Goal: Task Accomplishment & Management: Manage account settings

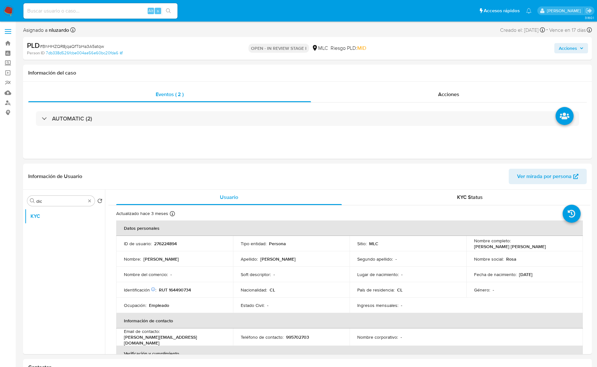
select select "10"
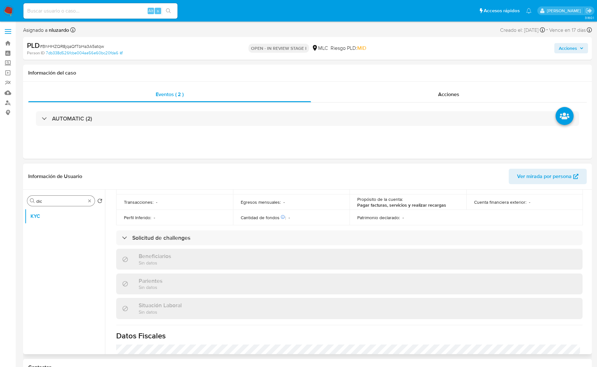
click at [63, 198] on div "Buscar dic" at bounding box center [60, 201] width 67 height 10
click at [58, 201] on input "dic" at bounding box center [60, 201] width 49 height 6
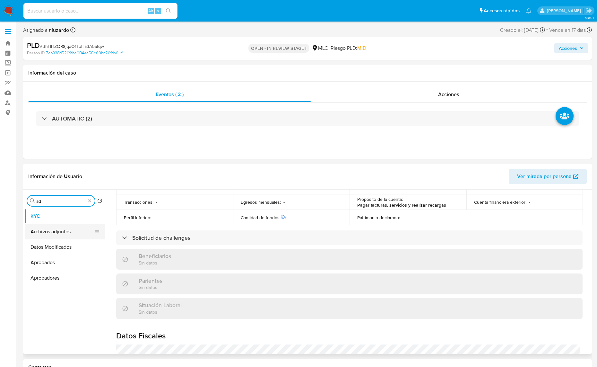
type input "ad"
click at [60, 228] on button "Archivos adjuntos" at bounding box center [62, 231] width 75 height 15
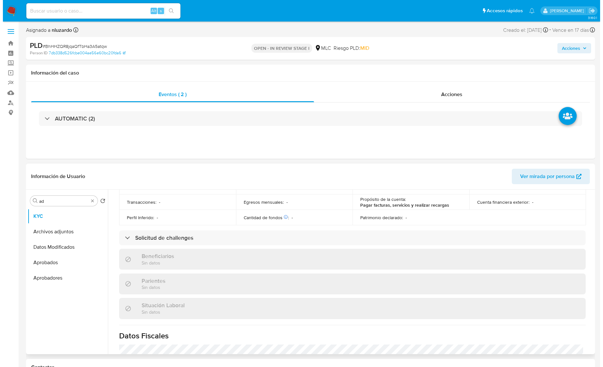
scroll to position [0, 0]
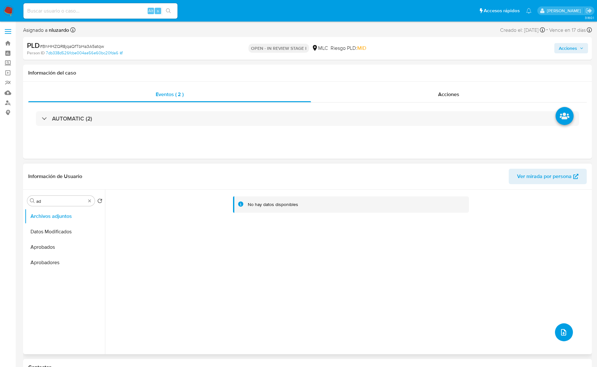
click at [556, 330] on button "upload-file" at bounding box center [564, 332] width 18 height 18
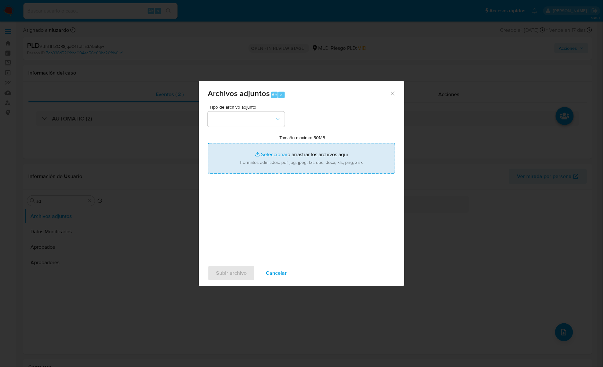
type input "C:\fakepath\276224894_Tablas Transaccionales 1.4.0.xlsx"
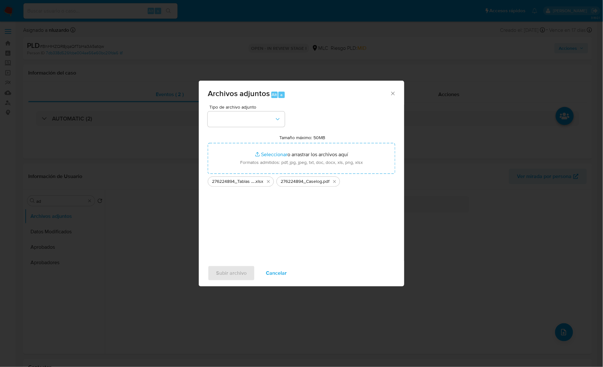
click at [280, 127] on div "Tipo de archivo adjunto Tamaño máximo: 50MB Seleccionar archivos Seleccionar o …" at bounding box center [301, 181] width 187 height 152
click at [280, 125] on button "button" at bounding box center [246, 118] width 77 height 15
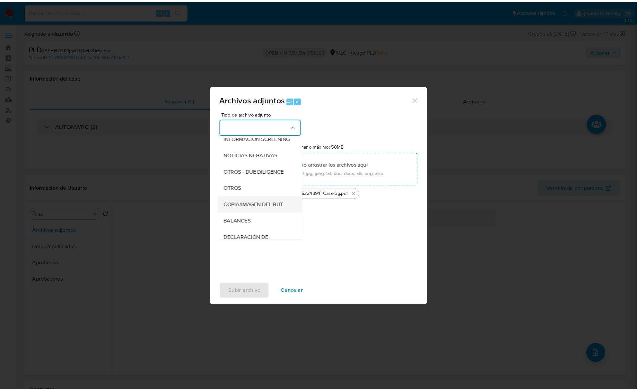
scroll to position [66, 0]
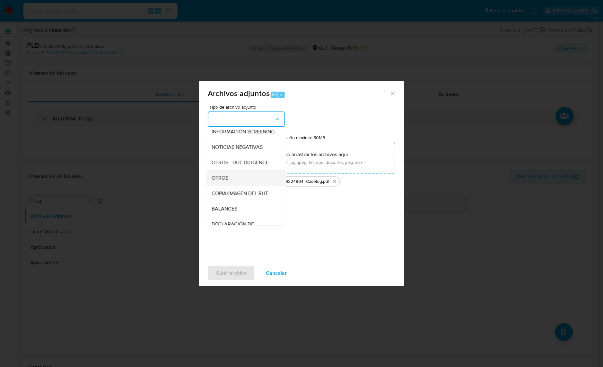
click at [230, 186] on div "OTROS" at bounding box center [244, 177] width 65 height 15
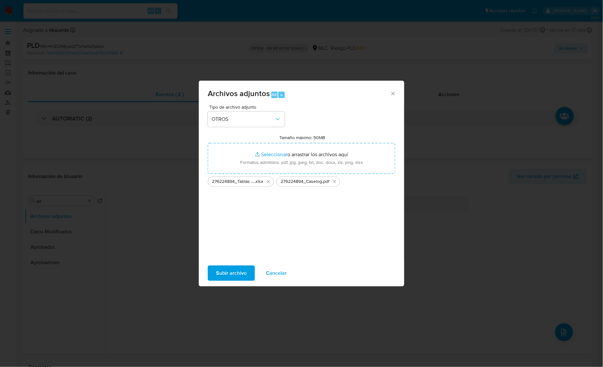
click at [228, 272] on span "Subir archivo" at bounding box center [231, 273] width 30 height 14
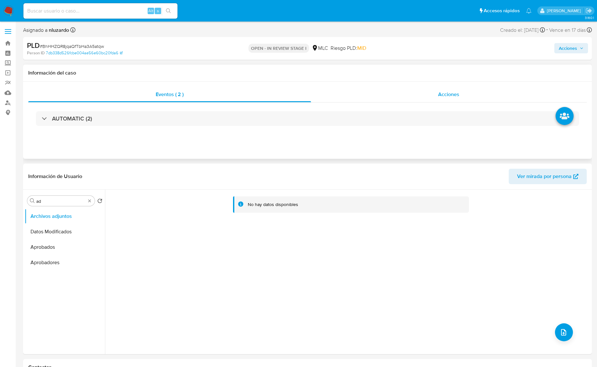
click at [434, 97] on div "Acciones" at bounding box center [449, 94] width 276 height 15
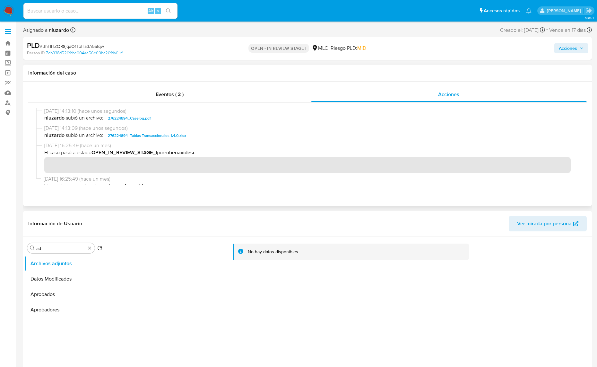
click at [184, 122] on span "nluzardo subió un archivo: 276224894_Caselog.pdf" at bounding box center [310, 118] width 532 height 8
click at [184, 121] on span "nluzardo subió un archivo: 276224894_Caselog.pdf" at bounding box center [310, 118] width 532 height 8
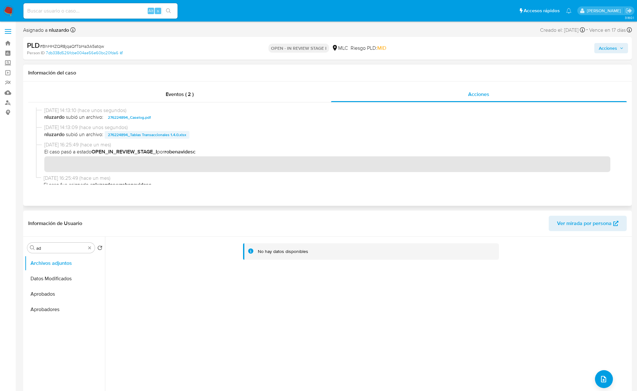
scroll to position [0, 0]
click at [597, 50] on span "Acciones" at bounding box center [608, 48] width 18 height 10
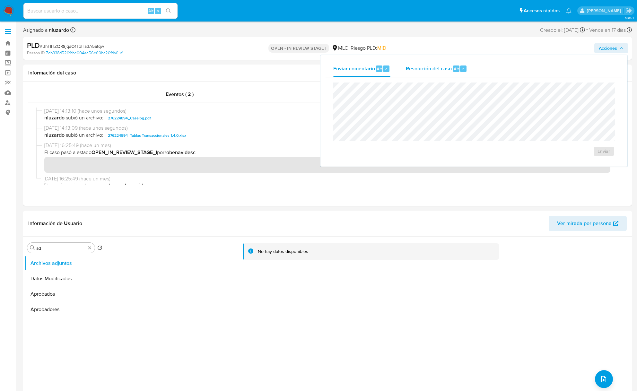
click at [425, 69] on span "Resolución del caso" at bounding box center [429, 68] width 46 height 7
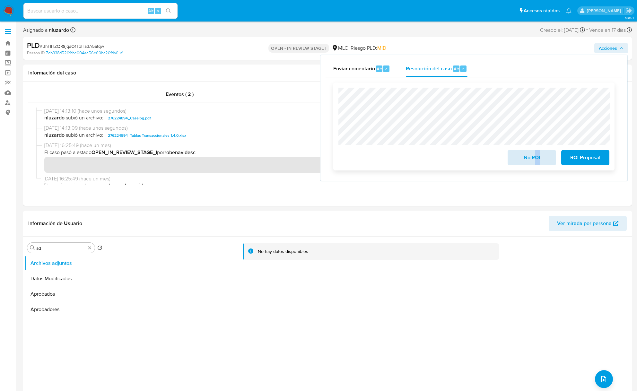
drag, startPoint x: 533, startPoint y: 167, endPoint x: 533, endPoint y: 163, distance: 3.9
click at [533, 163] on div "No ROI ROI Proposal" at bounding box center [473, 127] width 281 height 88
click at [533, 163] on span "No ROI" at bounding box center [531, 158] width 31 height 14
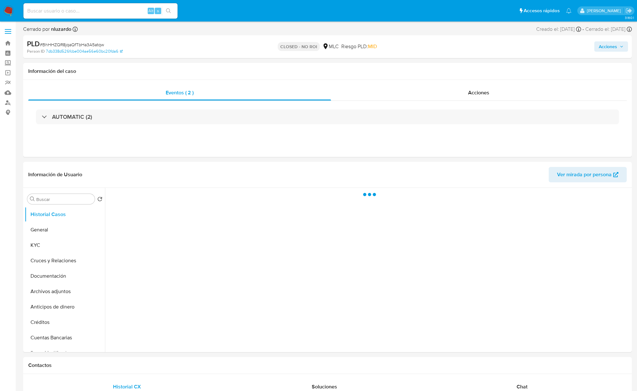
select select "10"
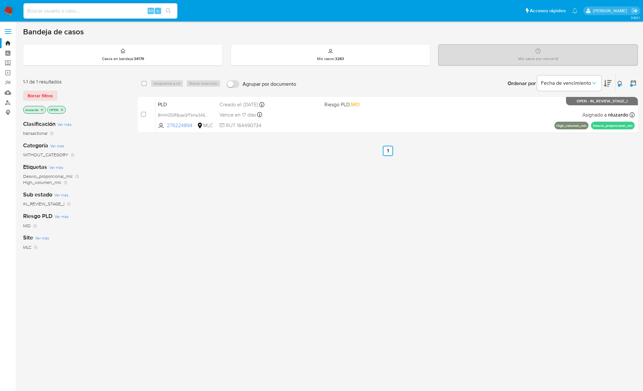
click at [618, 82] on icon at bounding box center [620, 83] width 5 height 5
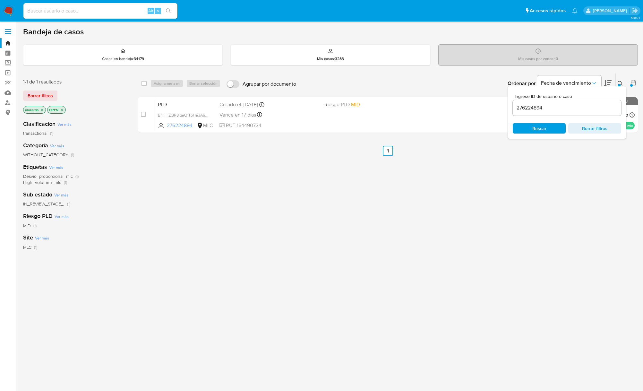
click at [523, 107] on input "276224894" at bounding box center [567, 108] width 109 height 8
type input "51285899"
click at [529, 125] on span "Buscar" at bounding box center [540, 128] width 44 height 9
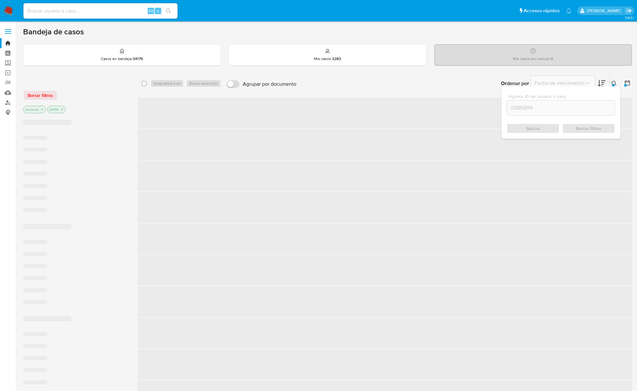
click at [622, 85] on div at bounding box center [626, 84] width 12 height 20
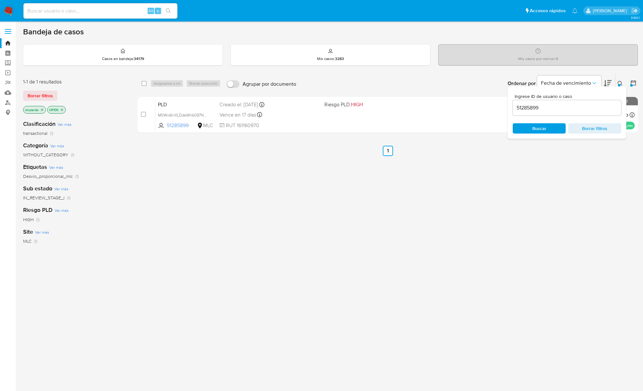
drag, startPoint x: 345, startPoint y: 193, endPoint x: 333, endPoint y: 142, distance: 53.2
click at [345, 191] on div "select-all-cases-checkbox Asignarme a mí Borrar selección Agrupar por documento…" at bounding box center [388, 218] width 500 height 291
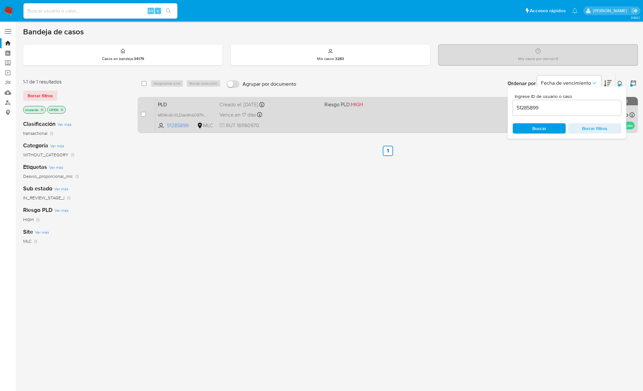
click at [333, 108] on div "PLD M0Wx6IriXLDdsWhb097NAbSL 51285899 MLC Riesgo PLD: HIGH Creado el: 12/07/202…" at bounding box center [395, 115] width 480 height 32
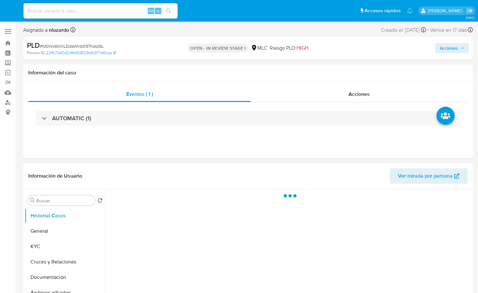
select select "10"
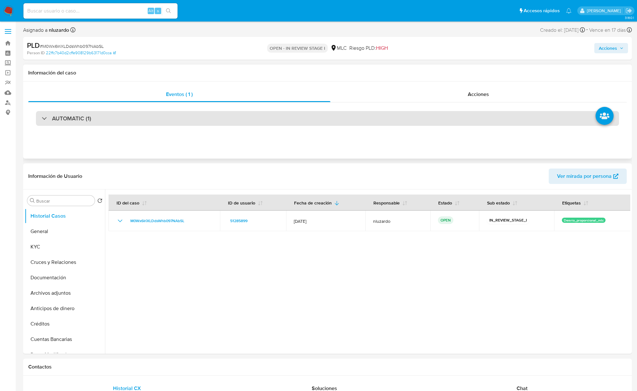
click at [67, 125] on div "AUTOMATIC (1)" at bounding box center [327, 118] width 583 height 15
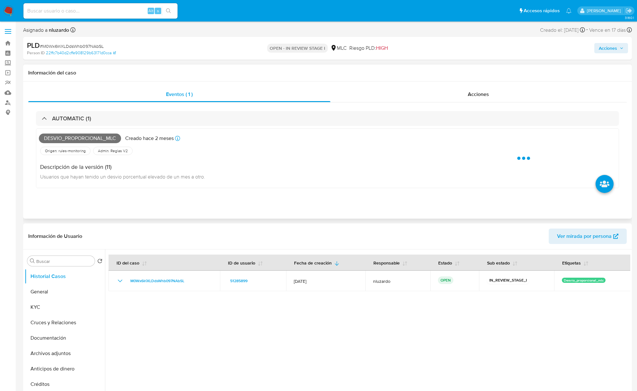
click at [90, 137] on span "Desvio_proporcional_mlc" at bounding box center [80, 139] width 82 height 10
copy span "Desvio_proporcional_mlc"
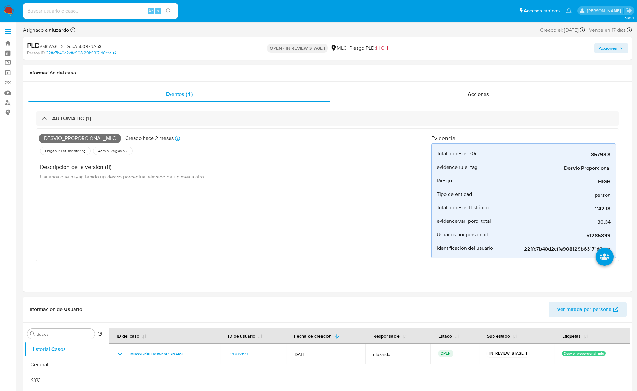
click at [47, 8] on input at bounding box center [100, 11] width 154 height 8
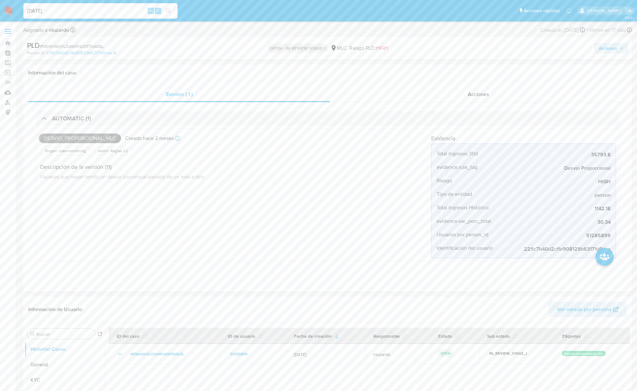
type input "[DATE]"
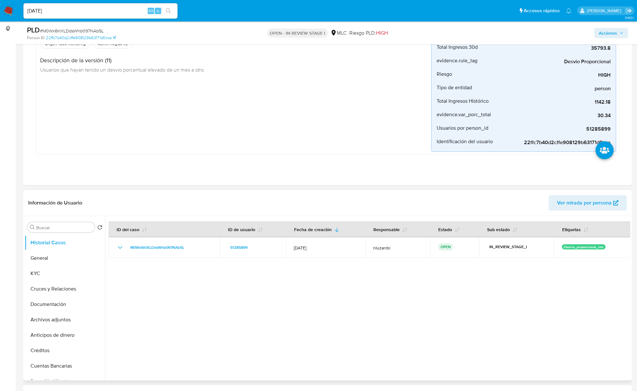
scroll to position [300, 0]
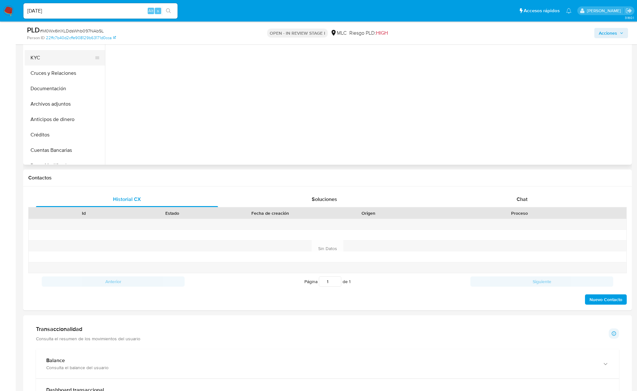
drag, startPoint x: 36, startPoint y: 77, endPoint x: 40, endPoint y: 59, distance: 18.1
click at [39, 67] on button "Cruces y Relaciones" at bounding box center [65, 72] width 80 height 15
click at [40, 58] on button "KYC" at bounding box center [62, 57] width 75 height 15
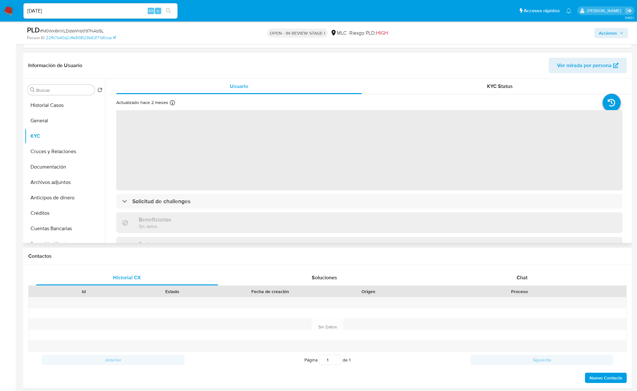
scroll to position [214, 0]
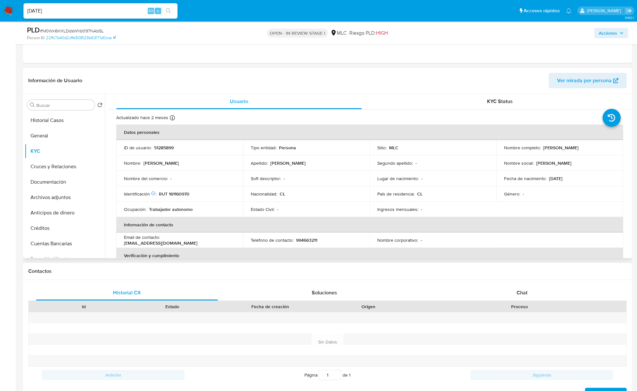
click at [477, 148] on p "Roberto Gabriel Uribe Jaque" at bounding box center [560, 148] width 35 height 6
click at [477, 150] on p "Roberto Gabriel Uribe Jaque" at bounding box center [560, 148] width 35 height 6
drag, startPoint x: 575, startPoint y: 152, endPoint x: 594, endPoint y: 152, distance: 18.9
click at [477, 152] on td "Nombre completo : Roberto Gabriel Uribe Jaque" at bounding box center [559, 147] width 127 height 15
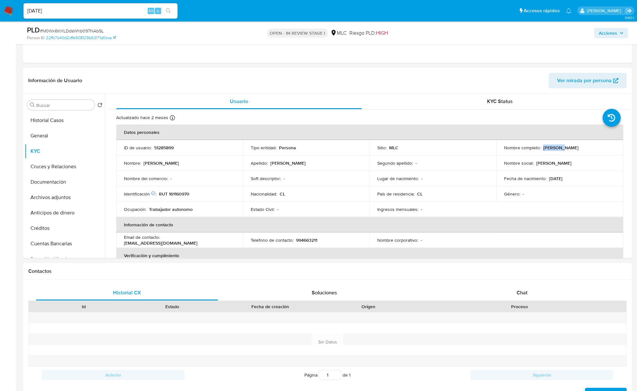
copy p "Roberto Gabriel Uribe Jaque"
click at [198, 197] on td "Identificación Nº de serie: 105486142 : RUT 161160970" at bounding box center [179, 193] width 127 height 15
click at [180, 195] on p "RUT 161160970" at bounding box center [174, 194] width 30 height 6
copy p "161160970"
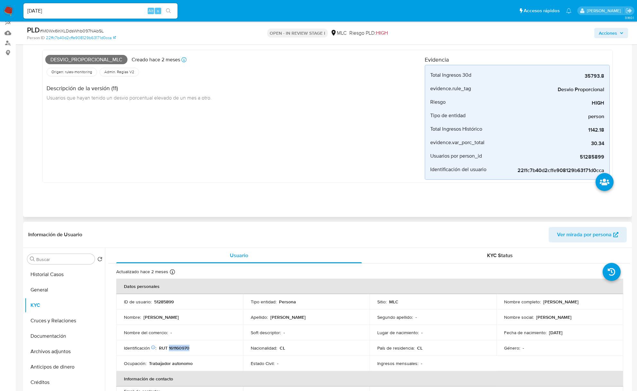
scroll to position [0, 0]
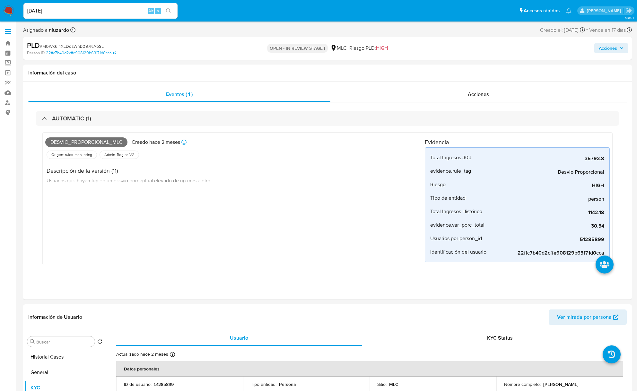
click at [477, 53] on span "Acciones" at bounding box center [608, 48] width 18 height 10
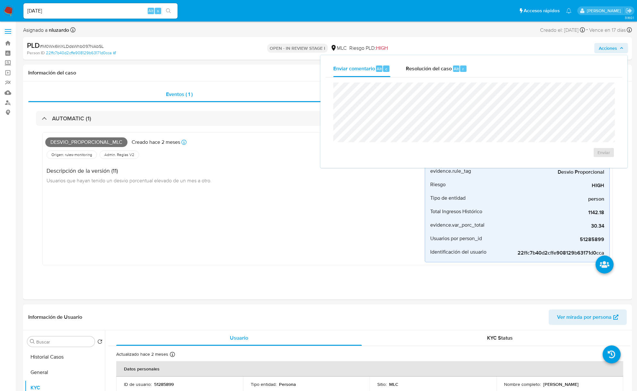
click at [477, 53] on span "Acciones" at bounding box center [608, 48] width 18 height 10
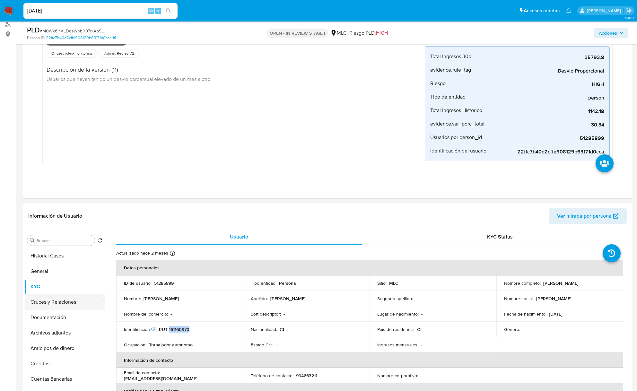
scroll to position [171, 0]
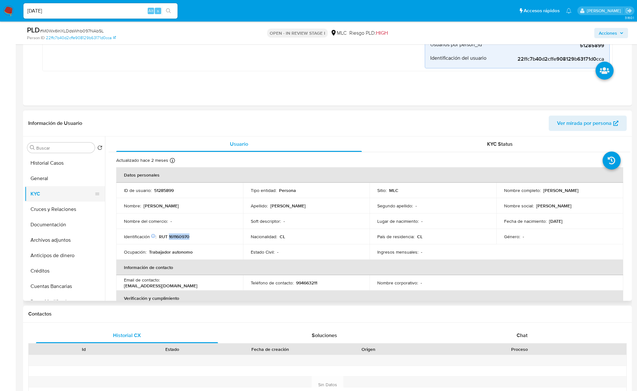
click at [30, 195] on button "KYC" at bounding box center [62, 193] width 75 height 15
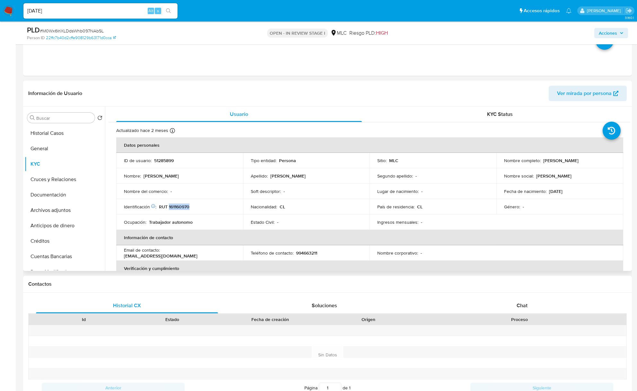
scroll to position [214, 0]
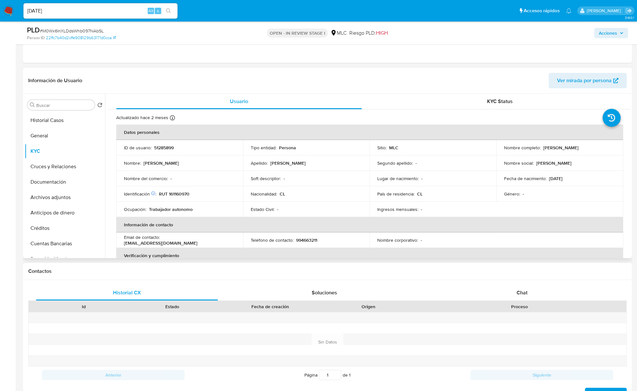
click at [360, 176] on div "Soft descriptor : -" at bounding box center [306, 179] width 111 height 6
drag, startPoint x: 630, startPoint y: 126, endPoint x: 631, endPoint y: 133, distance: 6.5
click at [477, 133] on div "Buscar Volver al orden por defecto Historial Casos General KYC Cruces y Relacio…" at bounding box center [327, 176] width 609 height 164
drag, startPoint x: 630, startPoint y: 133, endPoint x: 629, endPoint y: 140, distance: 7.4
click at [477, 140] on div "Usuario KYC Status Actualizado hace 2 meses Creado: 06/11/2020 00:03:58 Actuali…" at bounding box center [367, 176] width 525 height 164
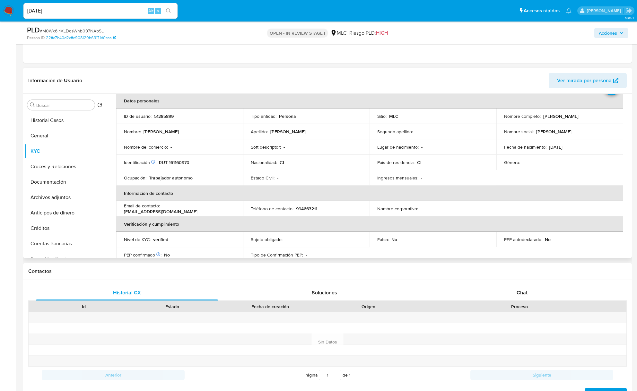
scroll to position [32, 0]
click at [41, 103] on input "Buscar" at bounding box center [64, 105] width 56 height 6
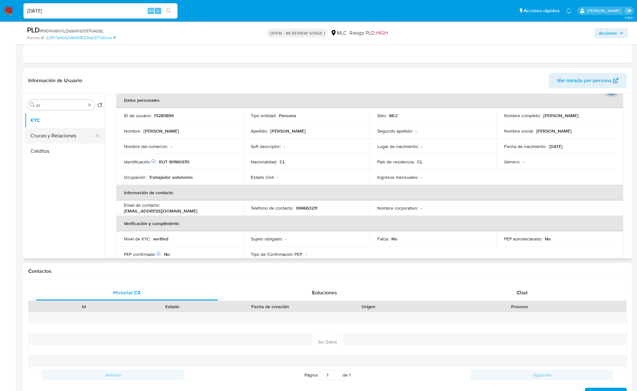
drag, startPoint x: 49, startPoint y: 131, endPoint x: 48, endPoint y: 135, distance: 4.5
click at [48, 134] on ul "KYC Cruces y Relaciones Créditos" at bounding box center [65, 185] width 80 height 145
click at [48, 135] on button "Cruces y Relaciones" at bounding box center [62, 135] width 75 height 15
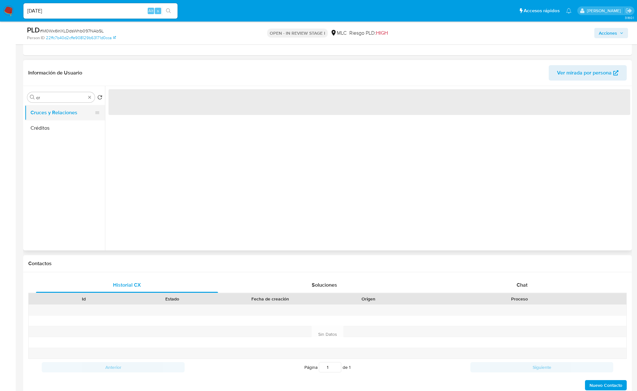
scroll to position [0, 0]
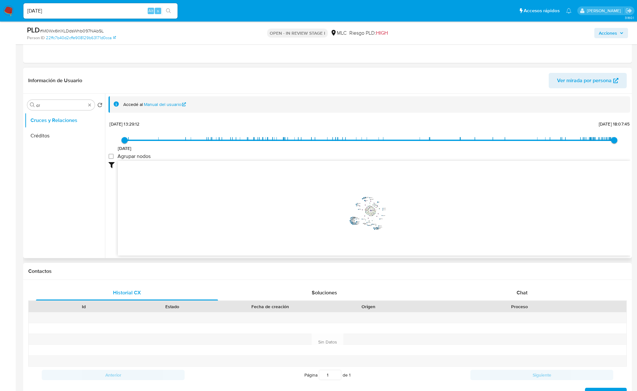
drag, startPoint x: 383, startPoint y: 225, endPoint x: 364, endPoint y: 223, distance: 19.0
click at [364, 223] on icon "device-625e1c9f08813b00184250ac  user-51285899  51285899 device-685d6deee4f83…" at bounding box center [374, 207] width 512 height 93
drag, startPoint x: 377, startPoint y: 223, endPoint x: 389, endPoint y: 226, distance: 12.8
click at [389, 226] on icon "device-625e1c9f08813b00184250ac  user-51285899  51285899 device-685d6deee4f83…" at bounding box center [374, 207] width 512 height 93
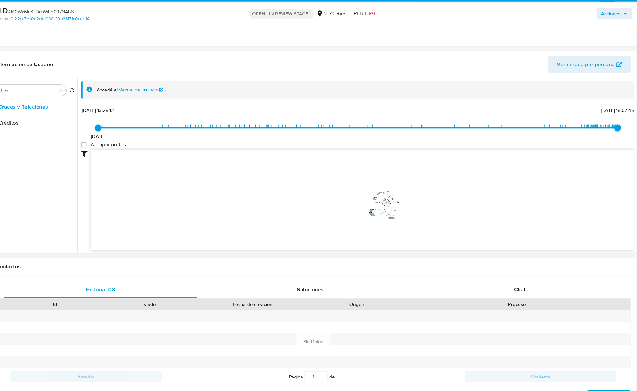
scroll to position [213, 0]
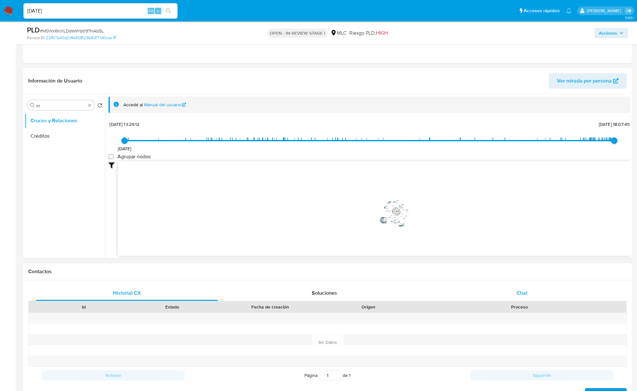
drag, startPoint x: 532, startPoint y: 294, endPoint x: 532, endPoint y: 291, distance: 3.5
click at [477, 293] on div "Chat" at bounding box center [522, 292] width 182 height 15
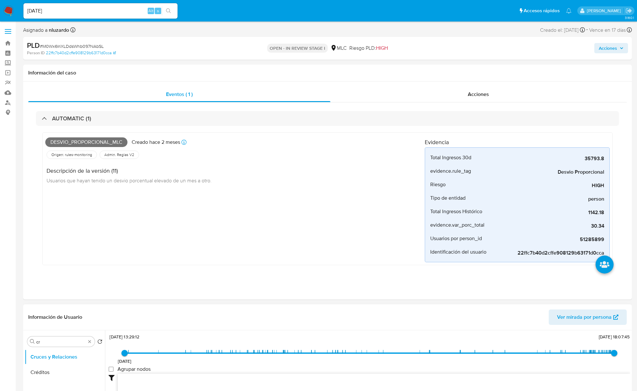
scroll to position [128, 0]
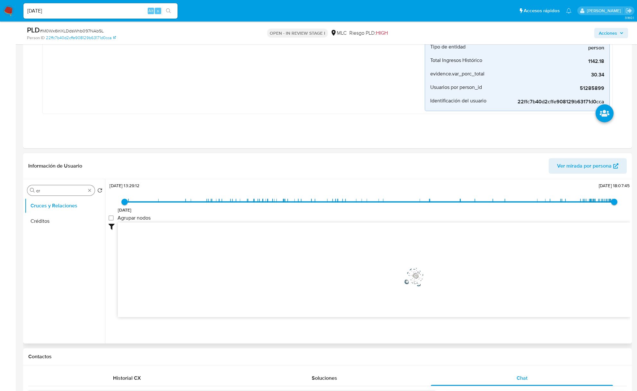
click at [54, 195] on div "Buscar cr" at bounding box center [60, 190] width 67 height 10
click at [53, 194] on div "Buscar cr" at bounding box center [60, 190] width 67 height 10
click at [52, 194] on div "Buscar cr" at bounding box center [60, 190] width 67 height 10
click at [52, 189] on input "cr" at bounding box center [60, 191] width 49 height 6
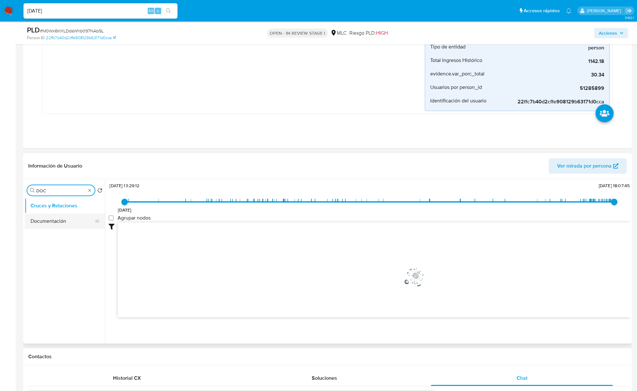
type input "DOC"
click at [58, 215] on button "Documentación" at bounding box center [65, 220] width 80 height 15
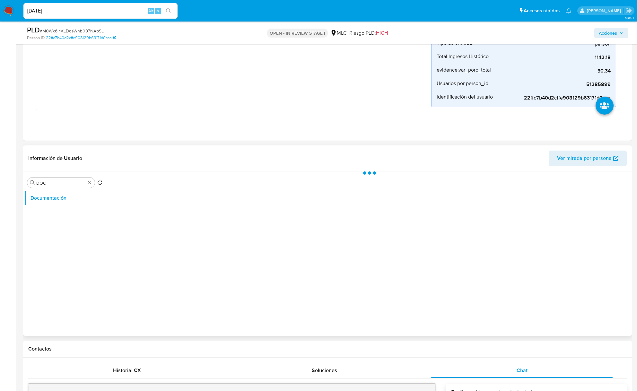
scroll to position [0, 0]
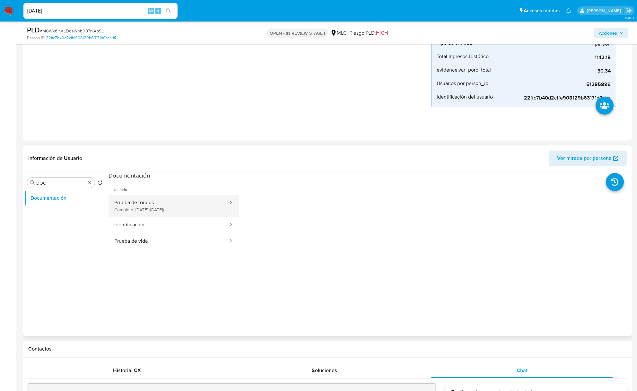
click at [154, 202] on button "Prueba de fondos Completo: 13/07/2025 (hace 2 meses)" at bounding box center [169, 206] width 120 height 22
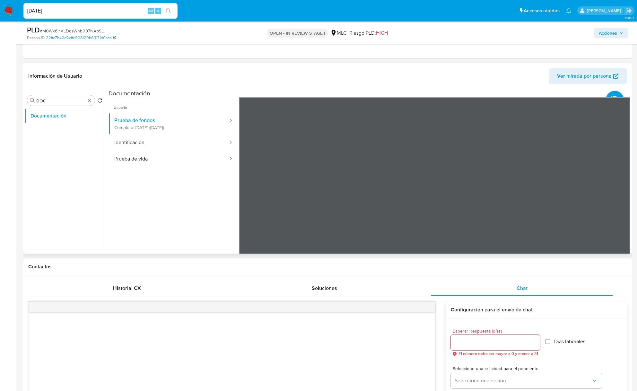
scroll to position [214, 0]
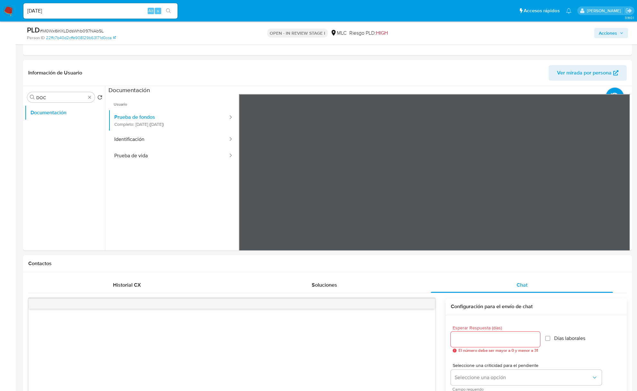
click at [143, 134] on button "Identificación" at bounding box center [169, 139] width 120 height 16
click at [477, 195] on icon at bounding box center [622, 198] width 13 height 13
click at [168, 158] on button "Prueba de vida" at bounding box center [169, 156] width 120 height 16
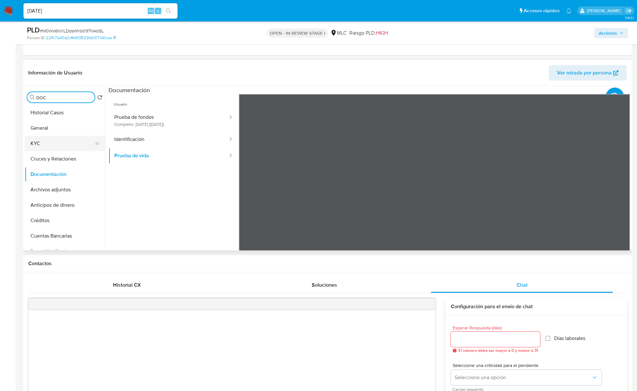
click at [50, 144] on button "KYC" at bounding box center [62, 143] width 75 height 15
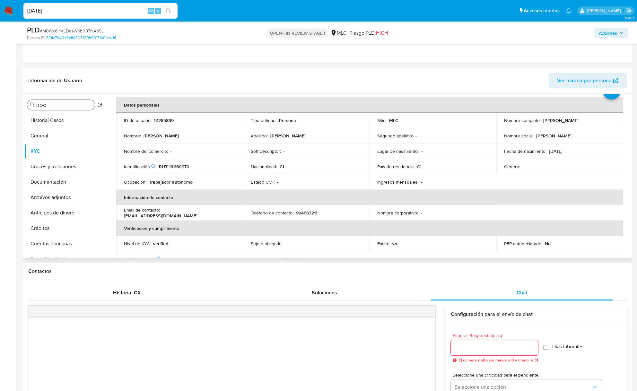
scroll to position [43, 0]
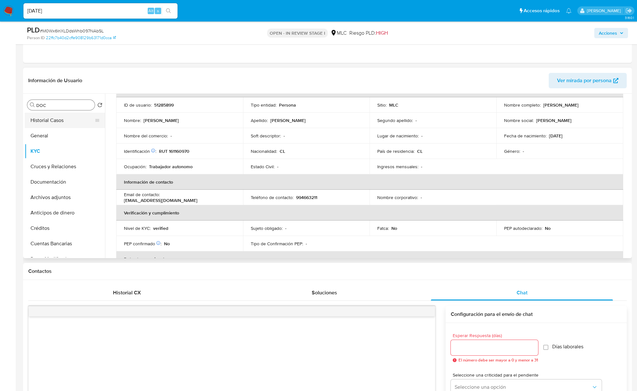
click at [53, 116] on button "Historial Casos" at bounding box center [62, 120] width 75 height 15
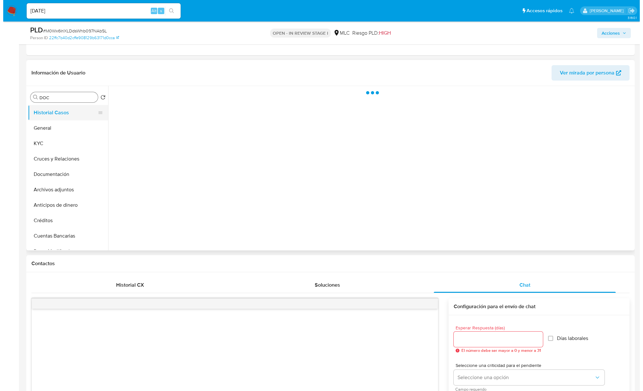
scroll to position [0, 0]
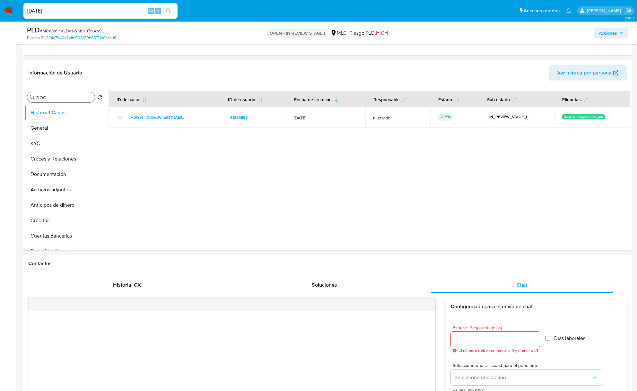
click at [71, 98] on input "DOC" at bounding box center [64, 98] width 56 height 6
type input "ad"
click at [65, 126] on button "Archivos adjuntos" at bounding box center [62, 127] width 75 height 15
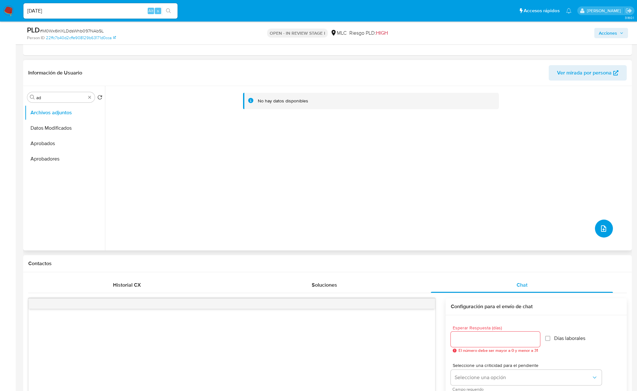
click at [477, 227] on button "upload-file" at bounding box center [604, 229] width 18 height 18
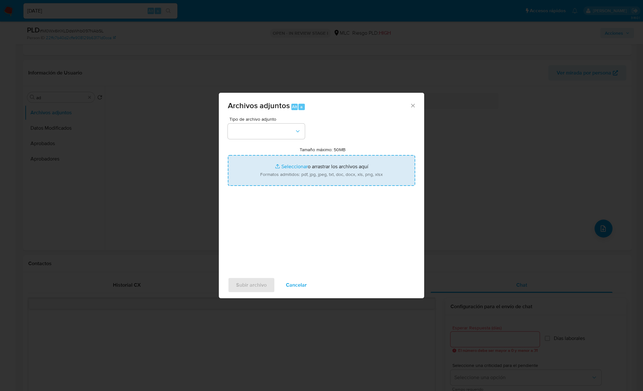
type input "C:\fakepath\51285899_Tablas Transaccionales 1.4.0.xlsx"
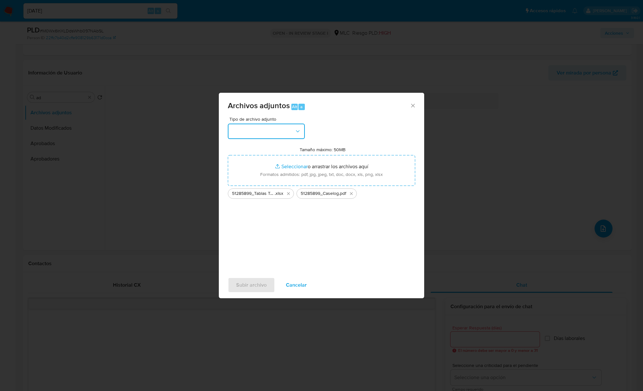
click at [298, 133] on icon "button" at bounding box center [298, 131] width 6 height 6
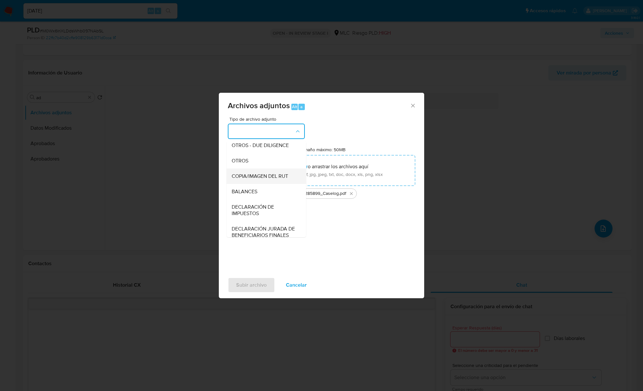
click at [253, 175] on div "COPIA/IMAGEN DEL RUT" at bounding box center [264, 176] width 65 height 15
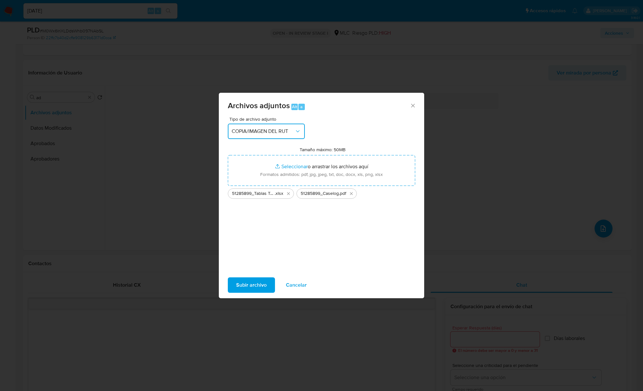
click at [253, 130] on span "COPIA/IMAGEN DEL RUT" at bounding box center [263, 131] width 63 height 6
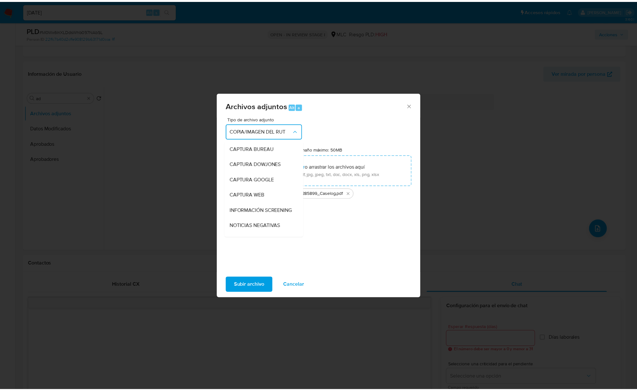
scroll to position [89, 0]
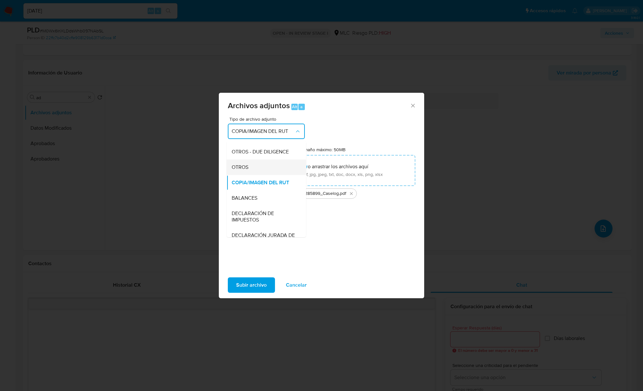
click at [248, 170] on span "OTROS" at bounding box center [240, 167] width 17 height 6
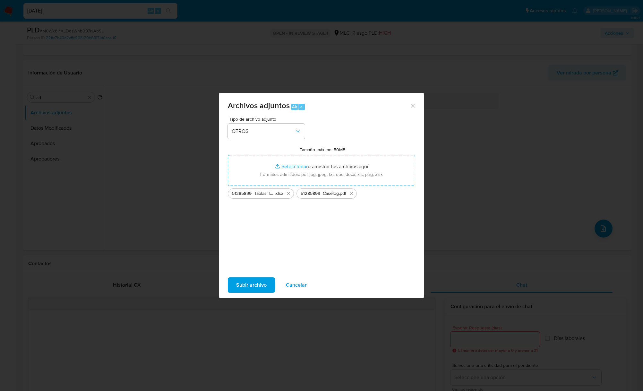
click at [247, 283] on span "Subir archivo" at bounding box center [251, 285] width 30 height 14
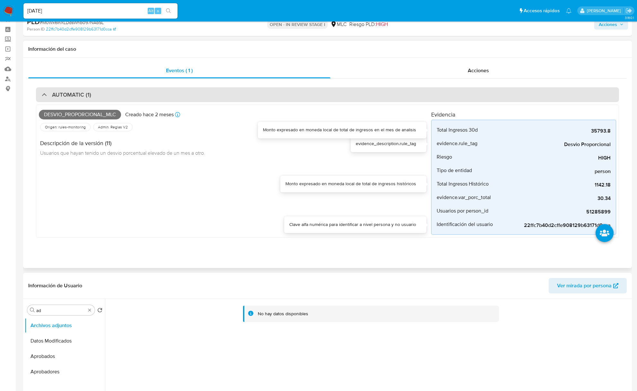
scroll to position [0, 0]
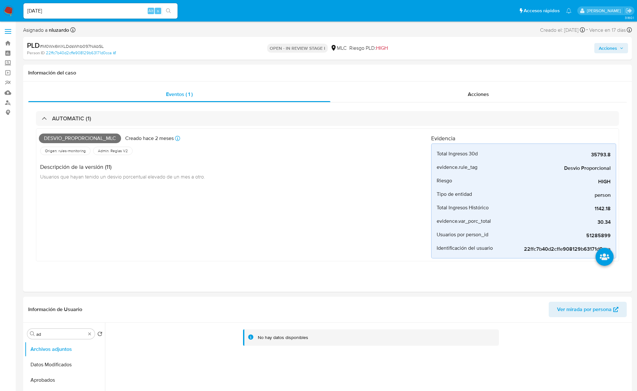
click at [477, 48] on span "Acciones" at bounding box center [608, 48] width 18 height 10
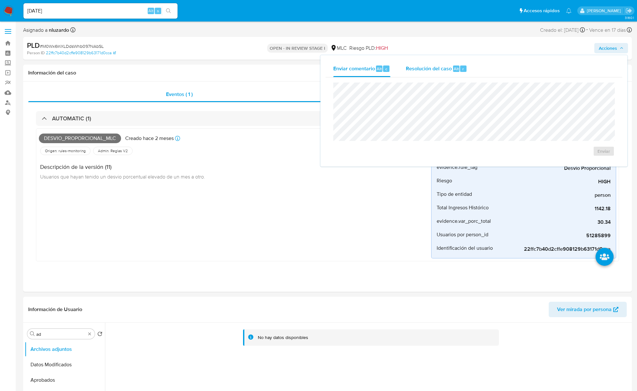
drag, startPoint x: 456, startPoint y: 66, endPoint x: 431, endPoint y: 72, distance: 26.4
click at [456, 66] on div "Alt r" at bounding box center [459, 68] width 13 height 6
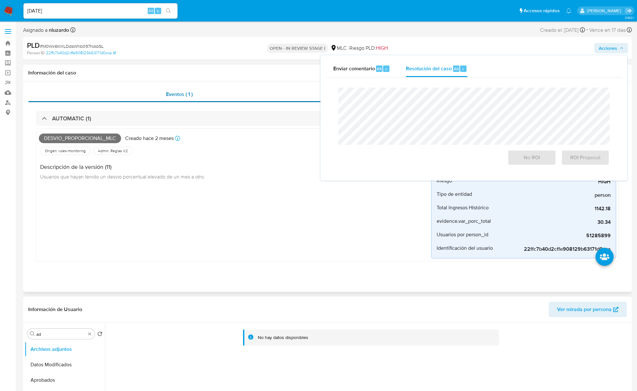
click at [189, 91] on span "Eventos ( 1 )" at bounding box center [179, 94] width 27 height 7
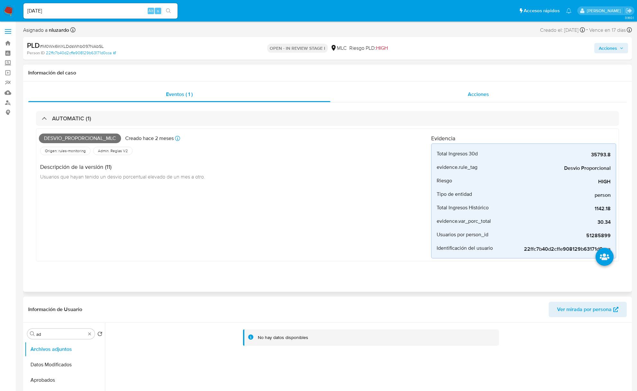
click at [368, 96] on div "Acciones" at bounding box center [478, 94] width 297 height 15
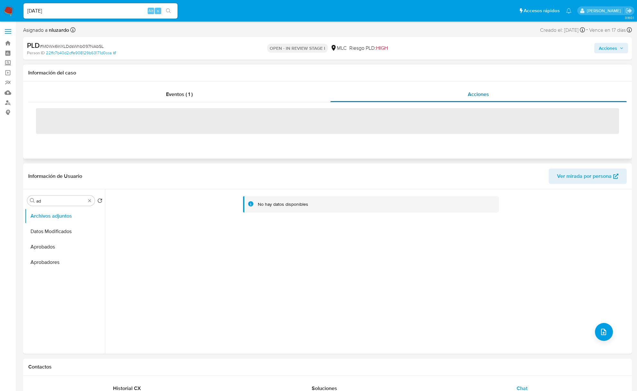
drag, startPoint x: 459, startPoint y: 98, endPoint x: 412, endPoint y: 102, distance: 47.1
click at [460, 98] on div "Acciones" at bounding box center [478, 94] width 297 height 15
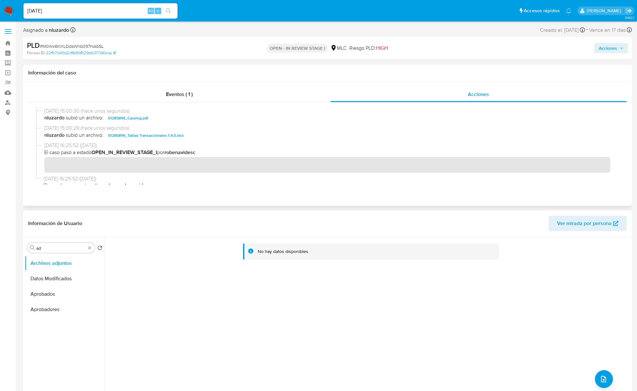
click at [184, 124] on div "23/09/2025 15:00:30 (hace unos segundos) nluzardo subió un archivo: 51285899_Ca…" at bounding box center [327, 116] width 583 height 17
click at [477, 52] on span "Acciones" at bounding box center [608, 48] width 18 height 10
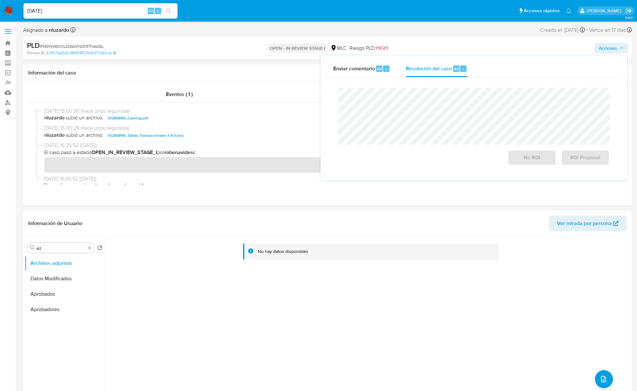
drag, startPoint x: 588, startPoint y: 53, endPoint x: 445, endPoint y: 81, distance: 146.5
click at [457, 70] on span "Alt" at bounding box center [456, 69] width 5 height 6
click at [477, 165] on span "No ROI" at bounding box center [531, 158] width 31 height 14
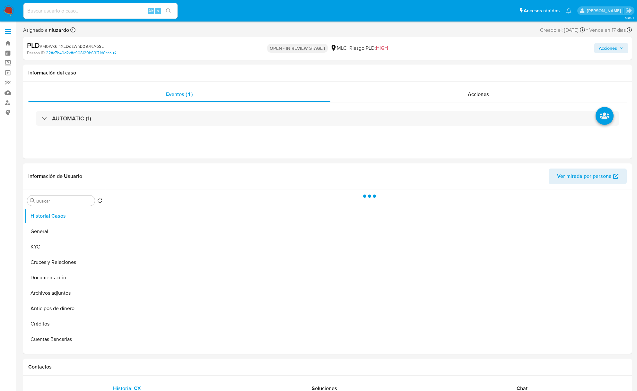
select select "10"
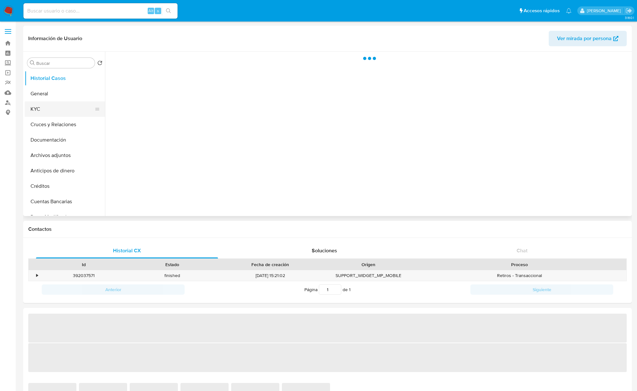
click at [60, 103] on button "KYC" at bounding box center [62, 108] width 75 height 15
select select "10"
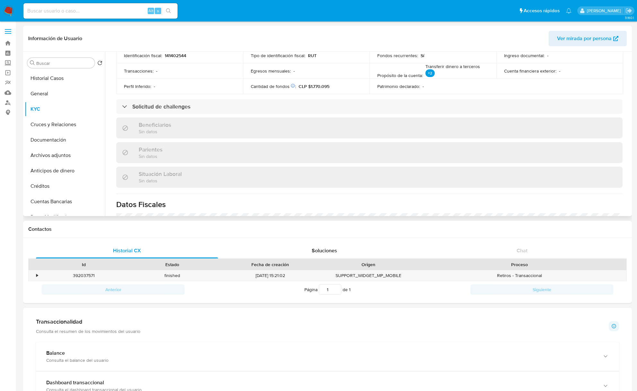
scroll to position [177, 0]
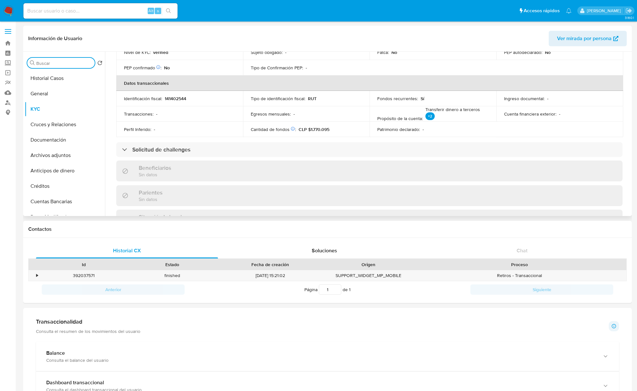
click at [73, 65] on input "Buscar" at bounding box center [64, 63] width 56 height 6
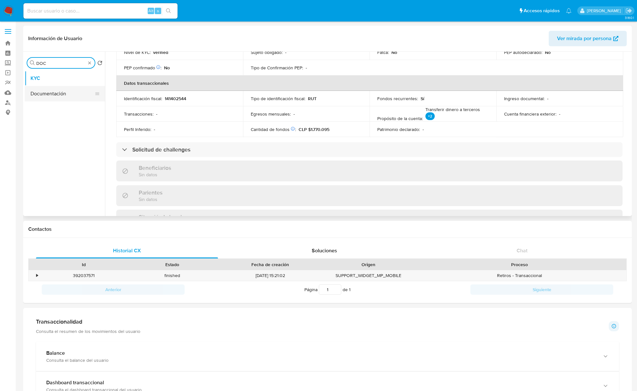
click at [59, 91] on button "Documentación" at bounding box center [62, 93] width 75 height 15
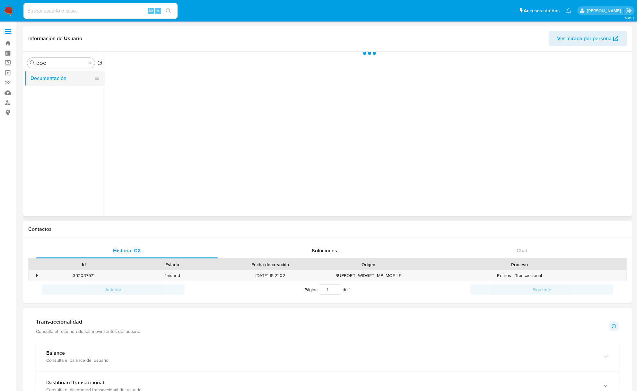
scroll to position [0, 0]
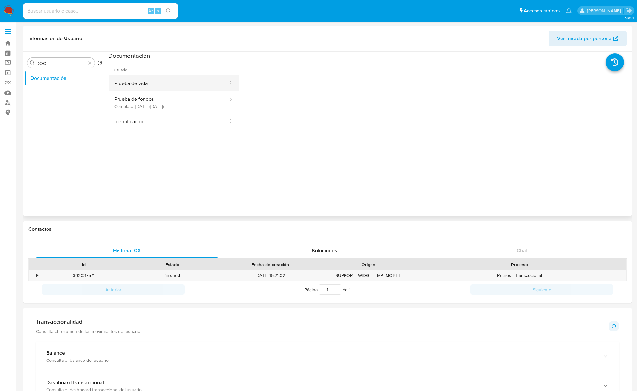
click at [157, 85] on button "Prueba de vida" at bounding box center [169, 83] width 120 height 16
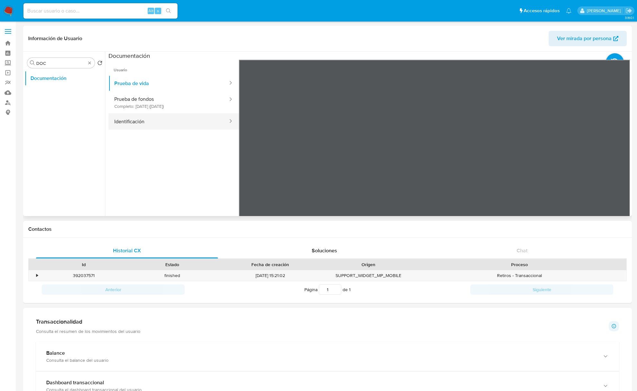
click at [171, 120] on button "Identificación" at bounding box center [169, 121] width 120 height 16
click at [607, 163] on div at bounding box center [434, 165] width 391 height 211
click at [611, 163] on div at bounding box center [434, 165] width 391 height 211
click at [614, 163] on div at bounding box center [434, 165] width 391 height 211
click at [616, 163] on icon at bounding box center [622, 164] width 13 height 13
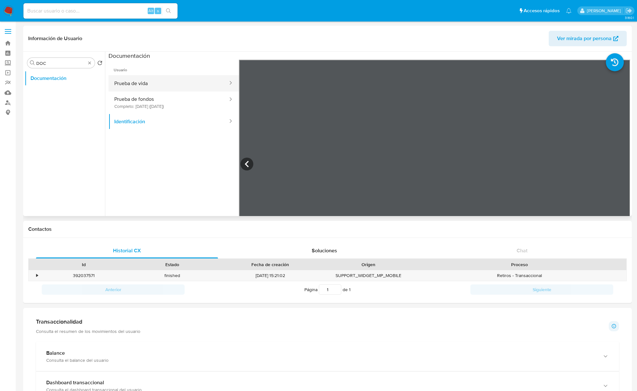
click at [166, 84] on button "Prueba de vida" at bounding box center [169, 83] width 120 height 16
click at [157, 103] on button "Prueba de fondos Completo: 22/07/2024 (hace un año)" at bounding box center [169, 102] width 120 height 22
click at [39, 60] on input "DOC" at bounding box center [60, 63] width 49 height 6
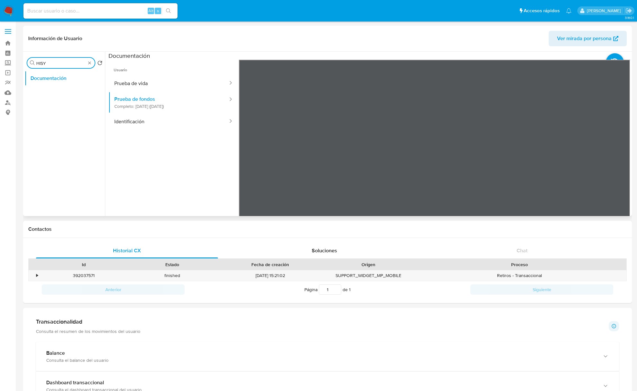
click at [57, 64] on input "HISY" at bounding box center [60, 63] width 49 height 6
type input "HIST"
click at [62, 78] on button "Historial Casos" at bounding box center [62, 78] width 75 height 15
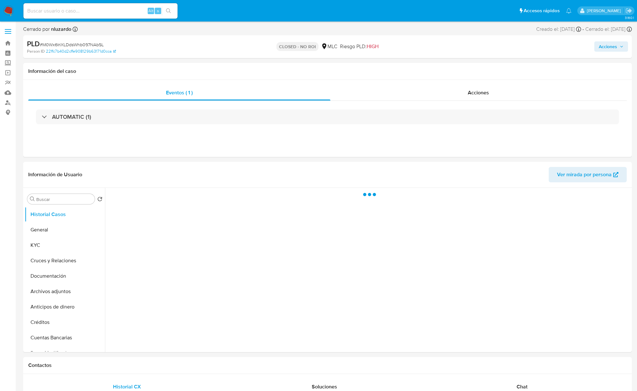
select select "10"
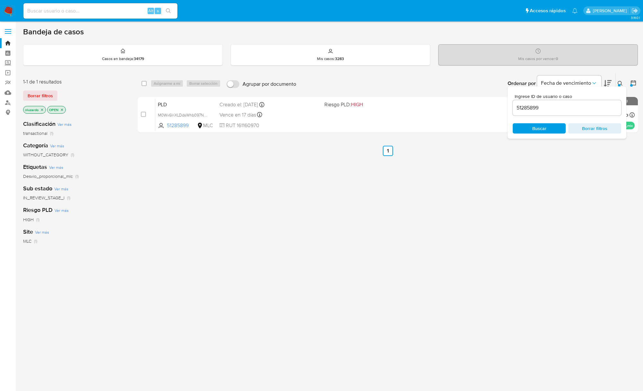
click at [553, 104] on input "51285899" at bounding box center [567, 108] width 109 height 8
paste input "1868064712"
type input "1868064712"
click at [546, 136] on div "Ingrese ID de usuario o caso 1868064712 Buscar Borrar filtros" at bounding box center [567, 112] width 119 height 52
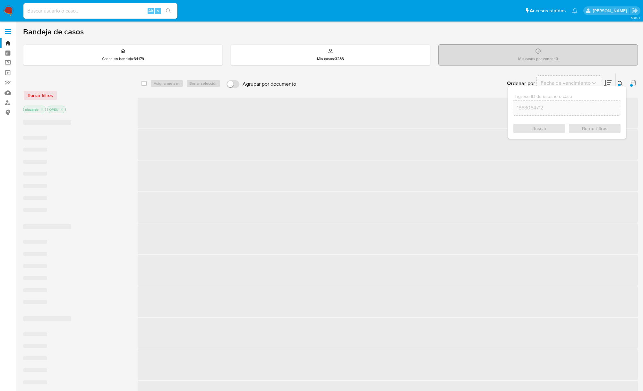
click at [395, 206] on div "select-all-cases-checkbox Asignarme a mí Borrar selección Agrupar por documento…" at bounding box center [388, 309] width 500 height 473
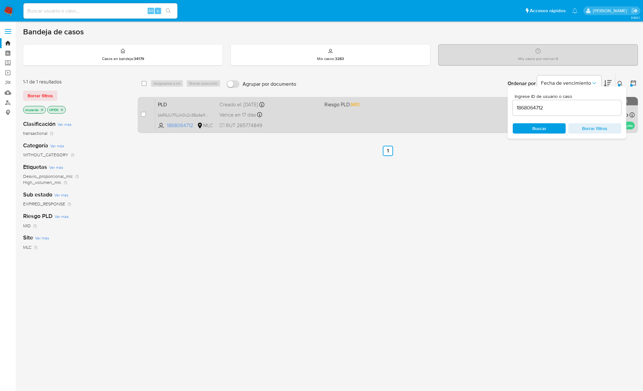
drag, startPoint x: 617, startPoint y: 84, endPoint x: 592, endPoint y: 109, distance: 34.7
click at [617, 83] on button at bounding box center [621, 84] width 11 height 8
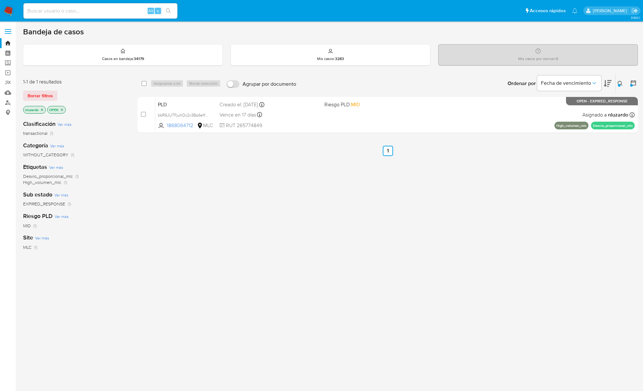
click at [441, 206] on div "select-all-cases-checkbox Asignarme a mí Borrar selección Agrupar por documento…" at bounding box center [388, 218] width 500 height 291
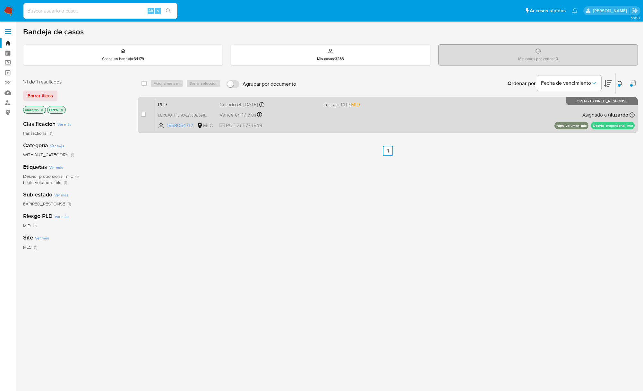
click at [396, 127] on div "PLD bbR6JUTFjuhOc2v3Bp6e1fa5 1868064712 MLC Riesgo PLD: MID Creado el: 12/07/20…" at bounding box center [395, 115] width 480 height 32
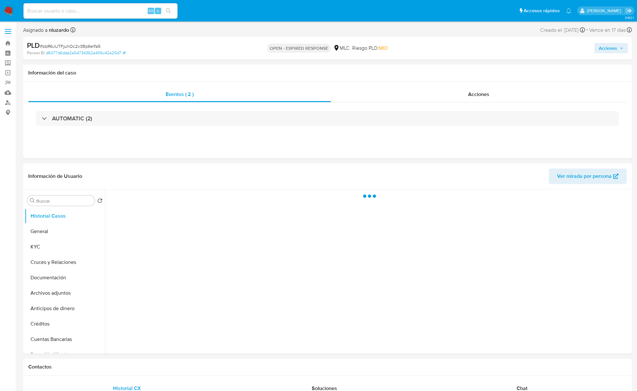
select select "10"
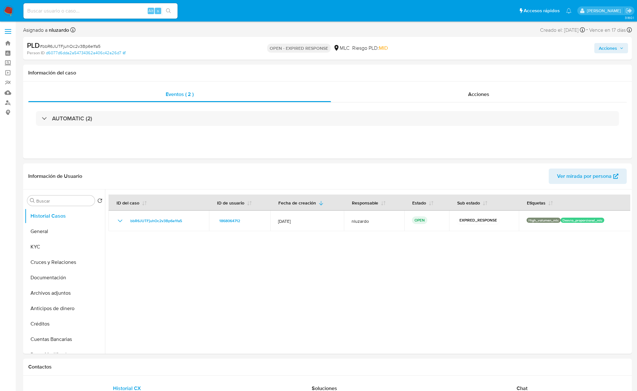
click at [114, 12] on input at bounding box center [100, 11] width 154 height 8
click at [47, 17] on div "C Alt s" at bounding box center [100, 10] width 154 height 15
click at [47, 10] on input "C" at bounding box center [100, 11] width 154 height 8
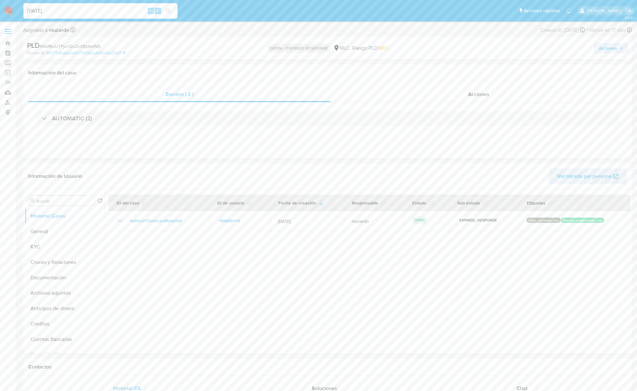
type input "[DATE]"
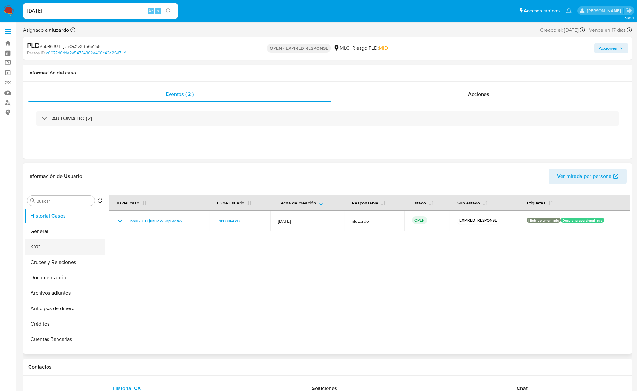
click at [56, 248] on button "KYC" at bounding box center [62, 246] width 75 height 15
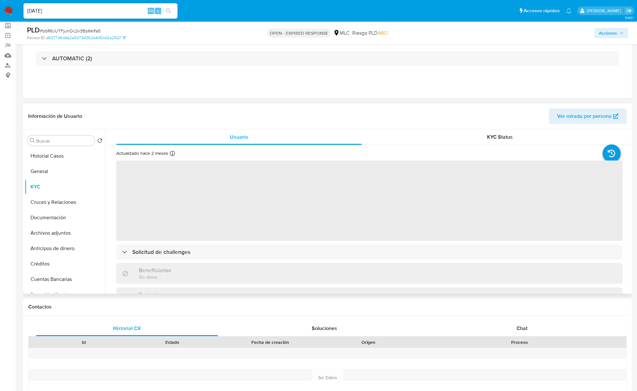
scroll to position [85, 0]
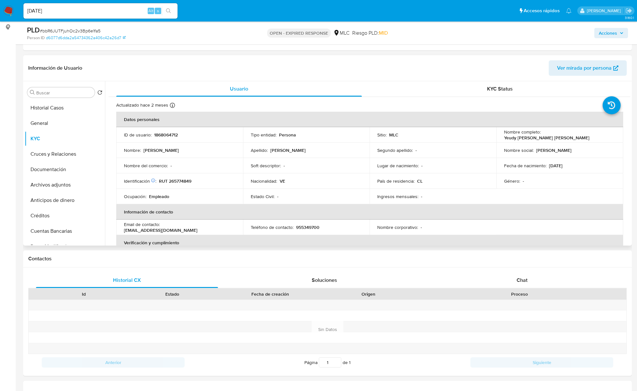
click at [551, 139] on td "Nombre completo : Yeudy Antonio Paredes Lara" at bounding box center [559, 134] width 127 height 15
click at [551, 135] on p "Yeudy Antonio Paredes Lara" at bounding box center [546, 138] width 85 height 6
drag, startPoint x: 582, startPoint y: 136, endPoint x: 631, endPoint y: 136, distance: 48.8
click at [597, 137] on div "Nombre completo : Yeudy Antonio Paredes Lara" at bounding box center [559, 135] width 111 height 12
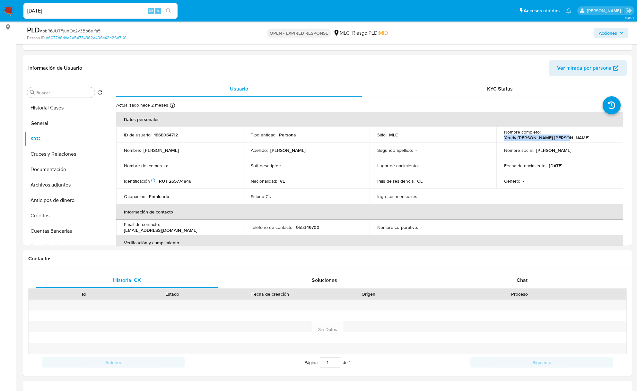
copy p "Yeudy Antonio Paredes Lara"
click at [246, 151] on td "Apellido : Paredes Lara" at bounding box center [306, 150] width 127 height 15
click at [191, 178] on p "RUT 265774849" at bounding box center [175, 181] width 32 height 6
click at [187, 180] on p "RUT 265774849" at bounding box center [175, 181] width 32 height 6
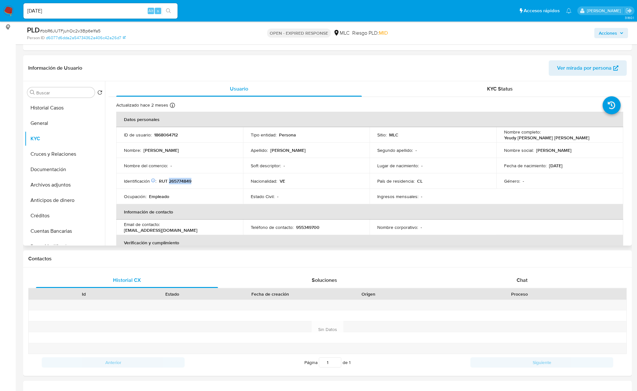
copy p "265774849"
click at [185, 180] on p "RUT 265774849" at bounding box center [175, 181] width 32 height 6
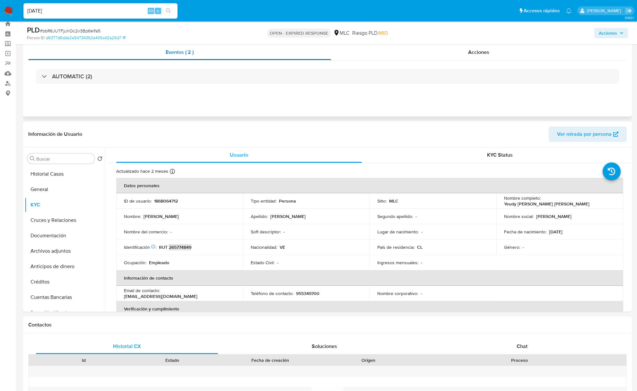
scroll to position [0, 0]
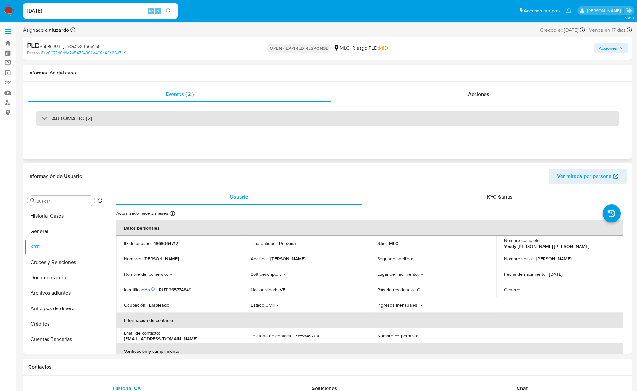
click at [68, 116] on h3 "AUTOMATIC (2)" at bounding box center [72, 118] width 40 height 7
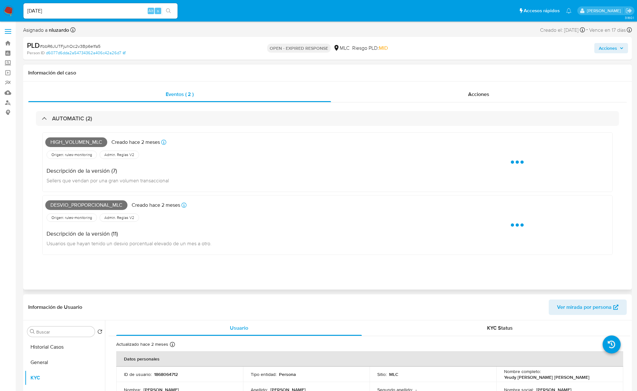
click at [81, 143] on span "High_volumen_mlc" at bounding box center [76, 142] width 62 height 10
copy span "High_volumen_mlc"
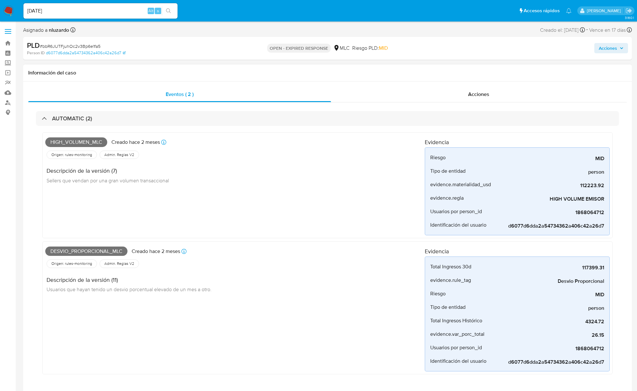
click at [82, 252] on span "Desvio_proporcional_mlc" at bounding box center [86, 252] width 82 height 10
copy span "Desvio_proporcional_mlc"
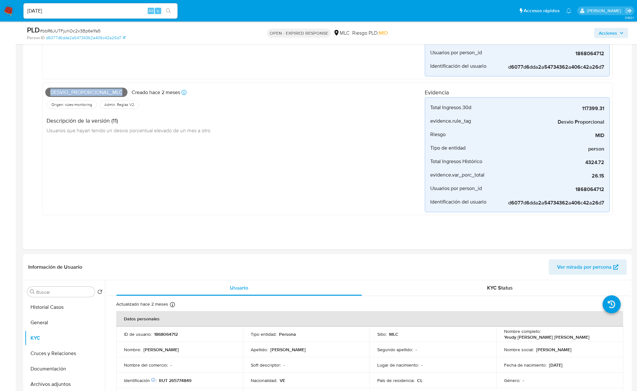
scroll to position [214, 0]
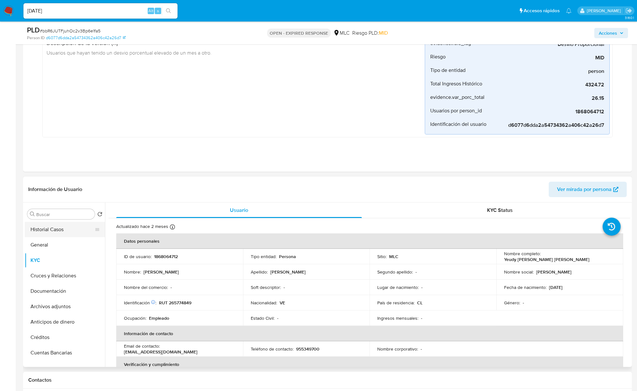
click at [59, 225] on button "Historial Casos" at bounding box center [62, 229] width 75 height 15
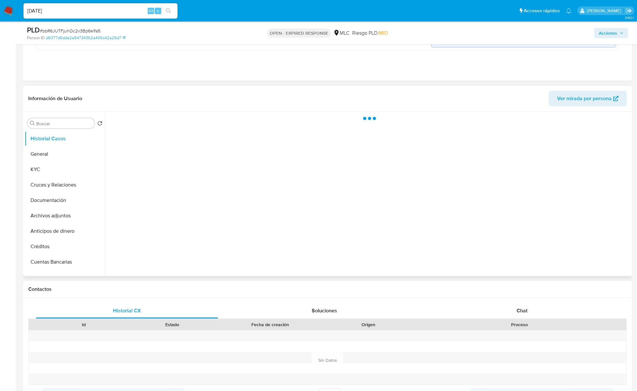
scroll to position [300, 0]
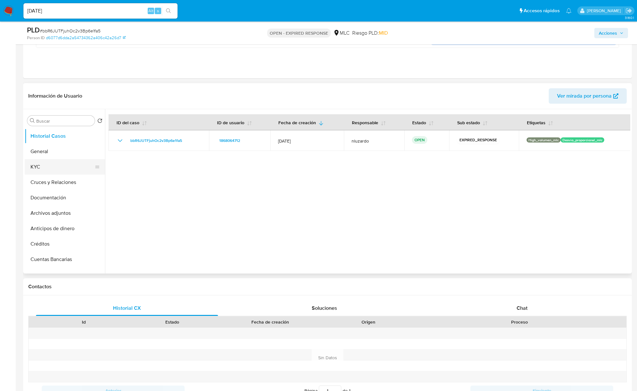
click at [49, 165] on button "KYC" at bounding box center [62, 166] width 75 height 15
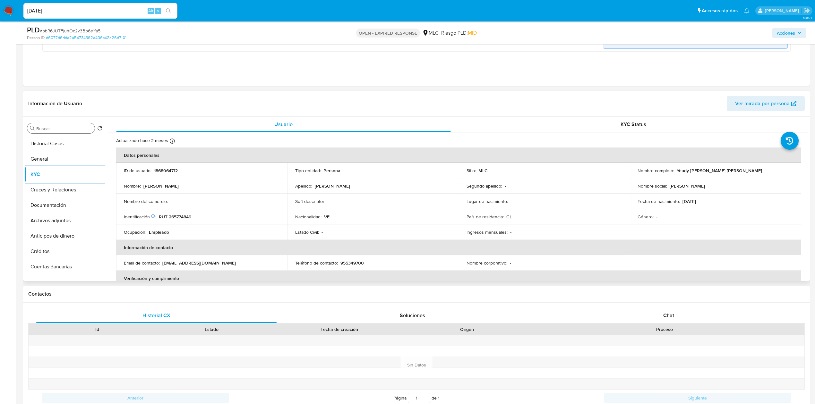
click at [48, 125] on div "Buscar" at bounding box center [60, 128] width 67 height 10
click at [47, 128] on input "Buscar" at bounding box center [64, 129] width 56 height 6
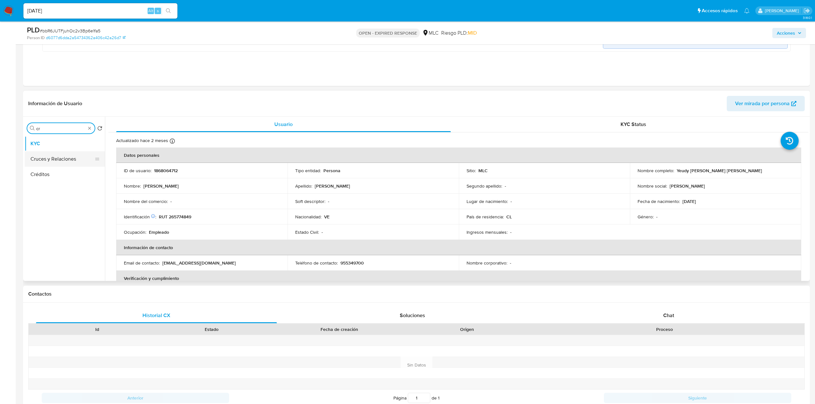
type input "cr"
click at [61, 163] on button "Cruces y Relaciones" at bounding box center [62, 159] width 75 height 15
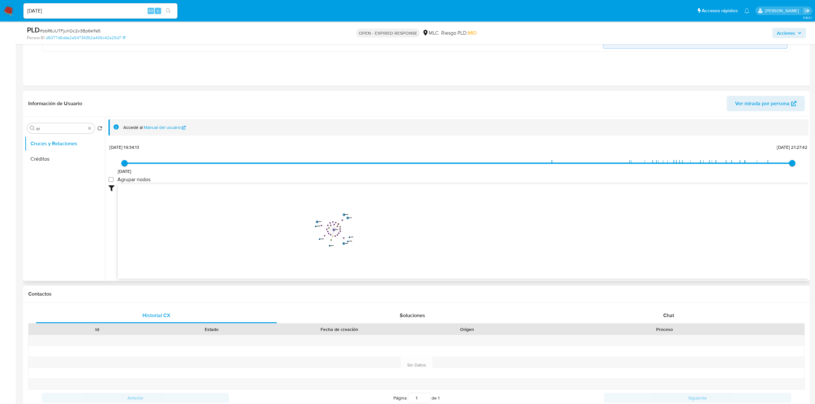
drag, startPoint x: 264, startPoint y: 228, endPoint x: 316, endPoint y: 238, distance: 53.3
click at [306, 232] on icon "user-2600072797  2600072797 device-67e827f9b462118a6a0dc602  user-1868064712 …" at bounding box center [463, 230] width 691 height 93
drag, startPoint x: 375, startPoint y: 241, endPoint x: 444, endPoint y: 249, distance: 69.5
click at [440, 249] on icon "user-2600072797  2600072797 device-67e827f9b462118a6a0dc602  user-1868064712 …" at bounding box center [463, 230] width 691 height 93
drag, startPoint x: 445, startPoint y: 247, endPoint x: 524, endPoint y: 256, distance: 79.5
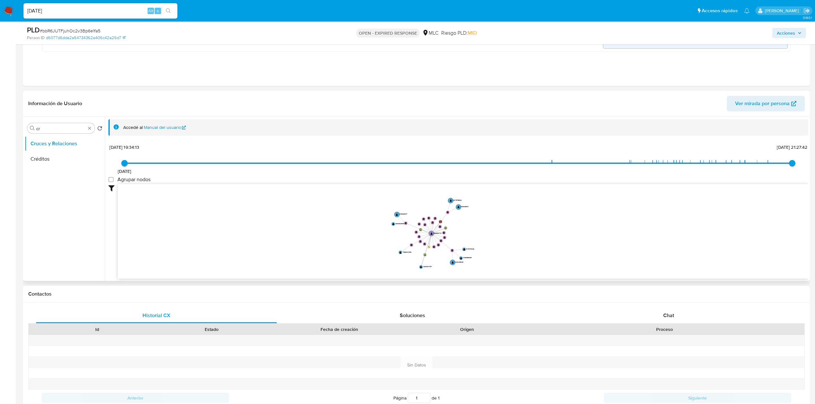
click at [524, 256] on icon "user-2600072797  2600072797 device-67e827f9b462118a6a0dc602  user-1868064712 …" at bounding box center [463, 230] width 691 height 93
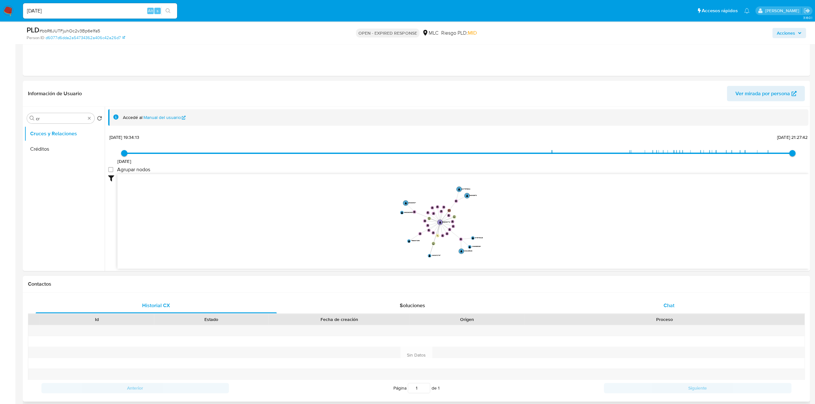
scroll to position [309, 0]
click at [643, 308] on span "Chat" at bounding box center [669, 305] width 11 height 7
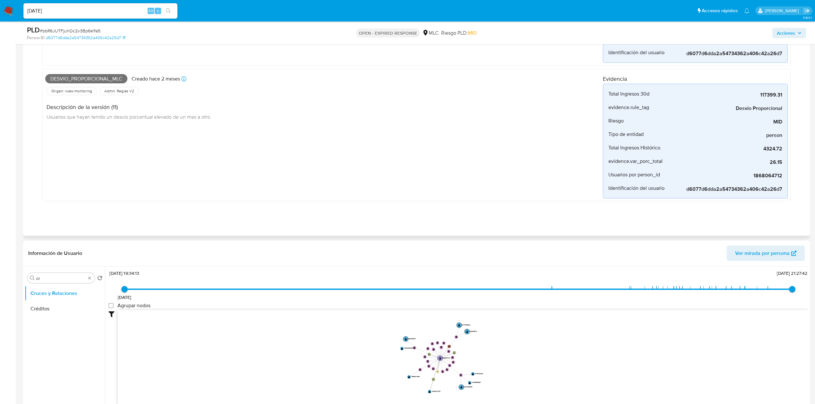
scroll to position [214, 0]
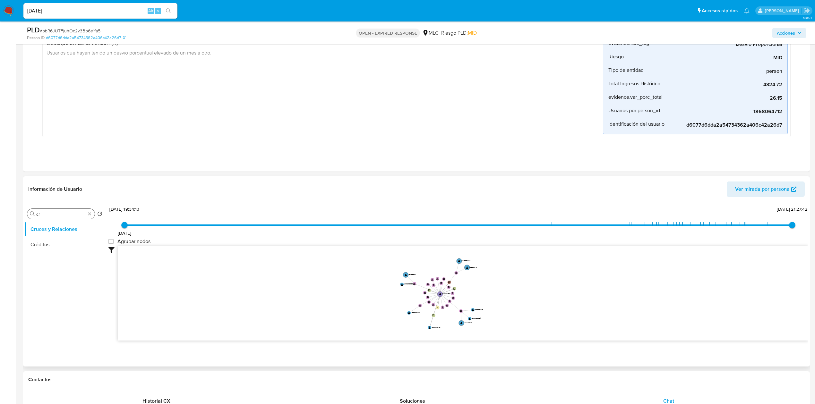
click at [48, 214] on input "cr" at bounding box center [60, 215] width 49 height 6
click at [53, 245] on button "Documentación" at bounding box center [62, 244] width 75 height 15
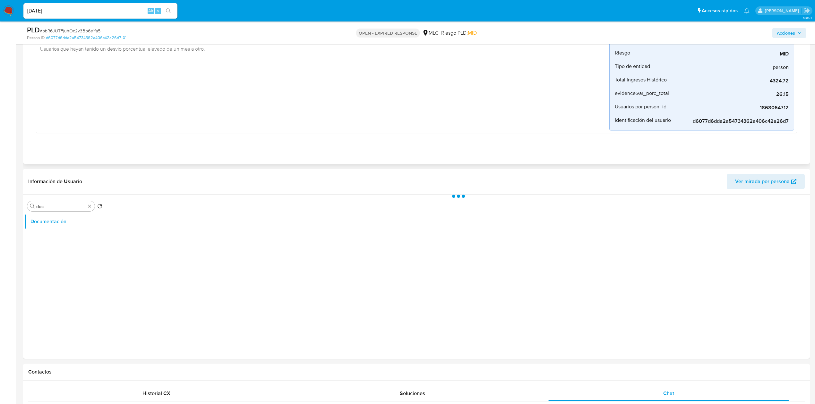
scroll to position [0, 0]
click at [189, 234] on button "Identificación" at bounding box center [191, 226] width 165 height 16
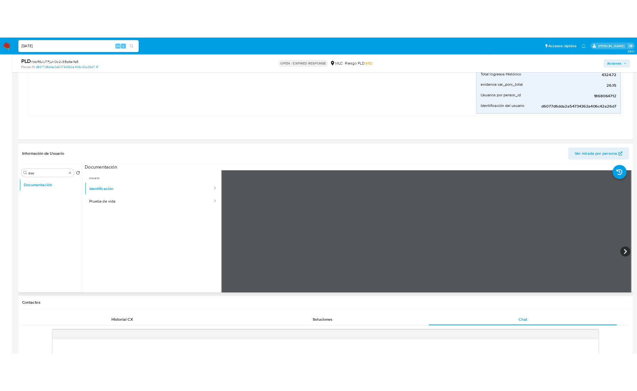
scroll to position [257, 0]
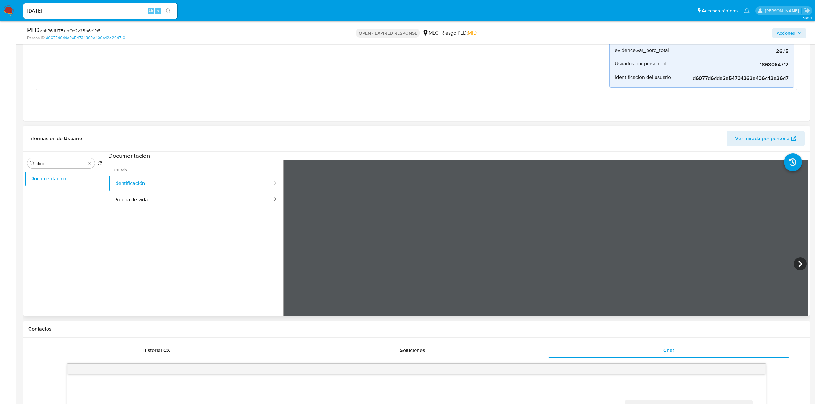
drag, startPoint x: 792, startPoint y: 266, endPoint x: 792, endPoint y: 258, distance: 7.7
click at [643, 266] on icon at bounding box center [800, 264] width 13 height 13
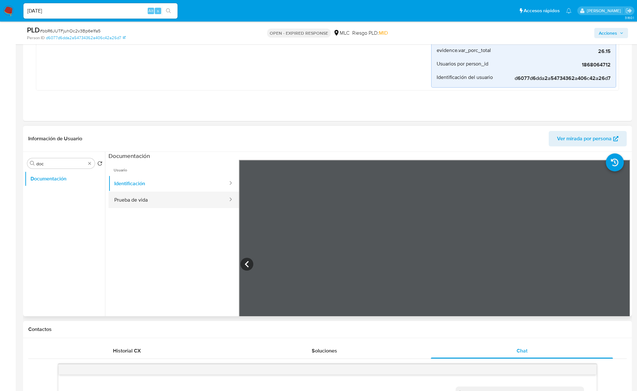
click at [187, 203] on button "Prueba de vida" at bounding box center [169, 200] width 120 height 16
click at [48, 169] on div "Buscar doc" at bounding box center [60, 163] width 67 height 10
click at [47, 162] on input "doc" at bounding box center [60, 164] width 49 height 6
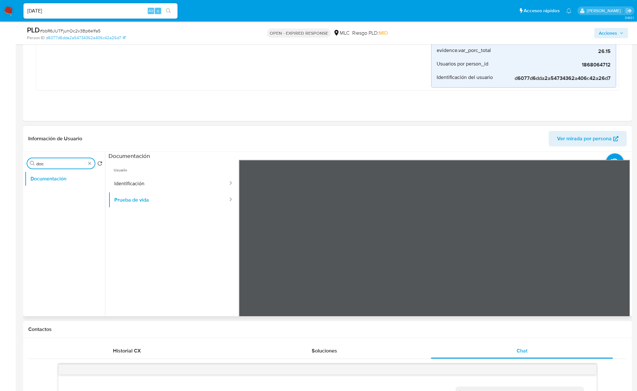
click at [47, 162] on input "doc" at bounding box center [60, 164] width 49 height 6
type input "GEO"
click at [55, 199] on button "Devices Geolocation" at bounding box center [62, 194] width 75 height 15
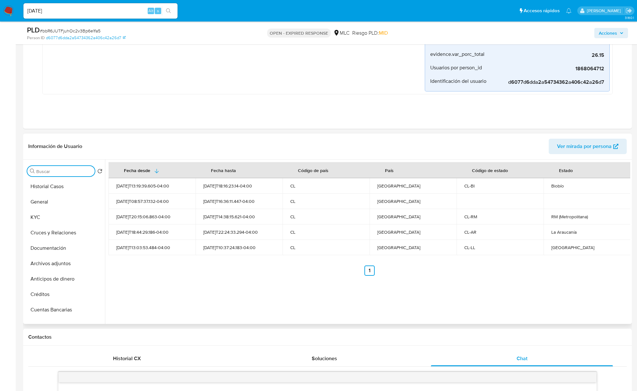
click at [64, 174] on input "Buscar" at bounding box center [64, 172] width 56 height 6
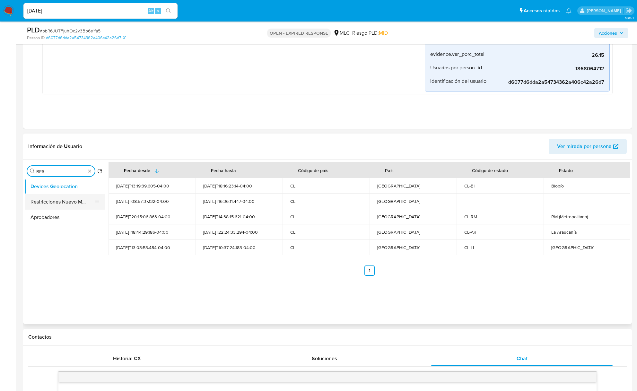
type input "RES"
click at [57, 203] on button "Restricciones Nuevo Mundo" at bounding box center [62, 201] width 75 height 15
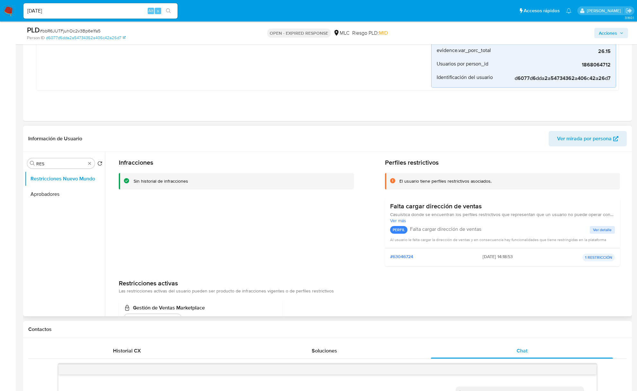
scroll to position [0, 0]
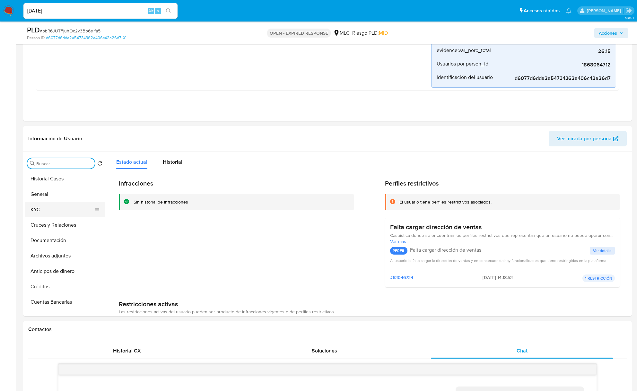
click at [46, 211] on button "KYC" at bounding box center [62, 209] width 75 height 15
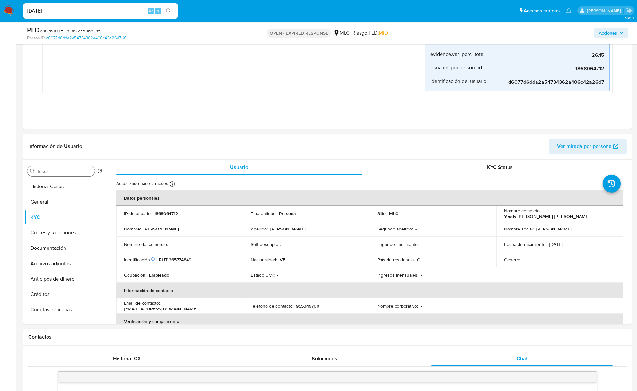
click at [64, 174] on input "Buscar" at bounding box center [64, 172] width 56 height 6
click at [64, 172] on input "Buscar" at bounding box center [64, 172] width 56 height 6
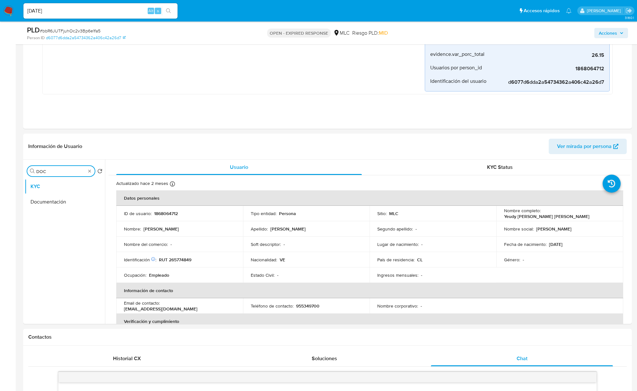
click at [66, 207] on button "Documentación" at bounding box center [65, 201] width 80 height 15
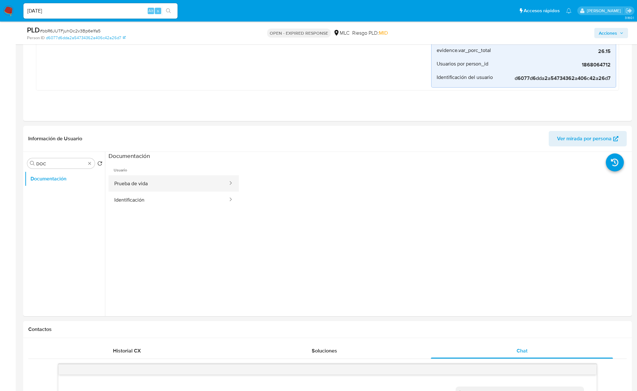
click at [163, 183] on button "Prueba de vida" at bounding box center [169, 183] width 120 height 16
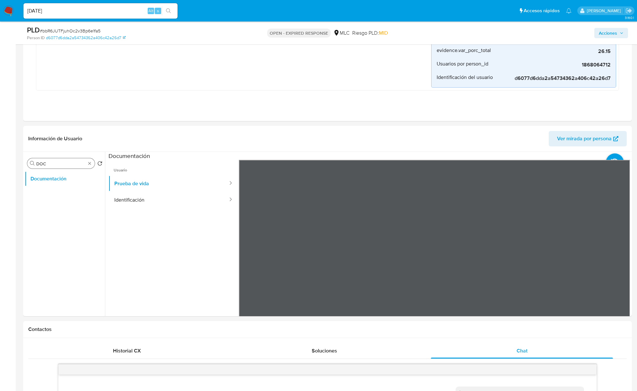
click at [86, 165] on div "Buscar DOC" at bounding box center [60, 163] width 67 height 10
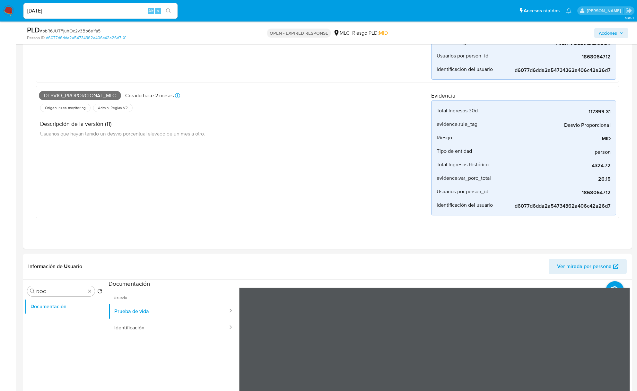
scroll to position [214, 0]
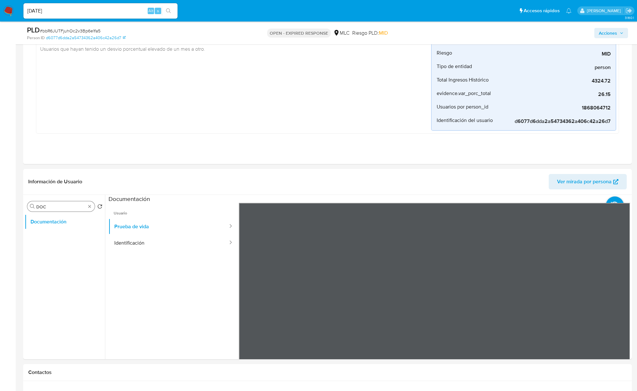
click at [57, 203] on div "Buscar DOC" at bounding box center [60, 206] width 67 height 10
drag, startPoint x: 57, startPoint y: 203, endPoint x: 54, endPoint y: 208, distance: 5.7
click at [57, 204] on div "Buscar DOC" at bounding box center [60, 206] width 67 height 10
click at [54, 208] on input "DOC" at bounding box center [60, 207] width 49 height 6
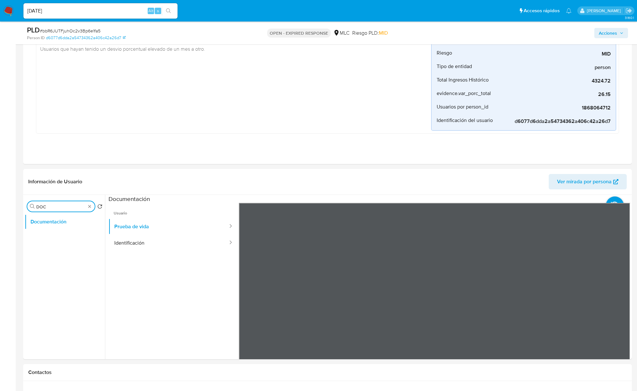
click at [54, 208] on input "DOC" at bounding box center [60, 207] width 49 height 6
type input "ad"
click at [64, 232] on button "Archivos adjuntos" at bounding box center [62, 237] width 75 height 15
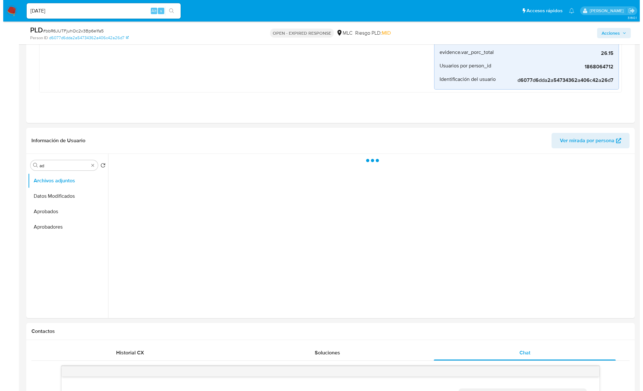
scroll to position [300, 0]
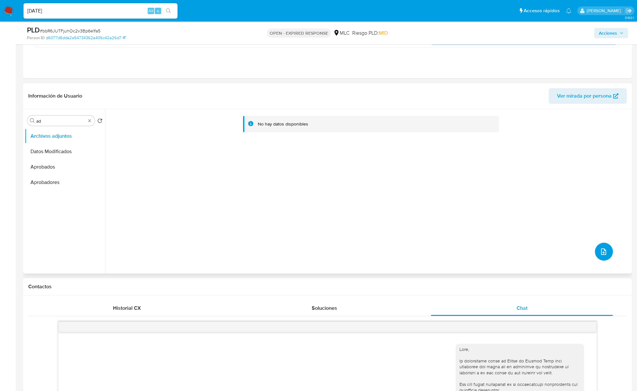
click at [605, 250] on icon "upload-file" at bounding box center [604, 252] width 8 height 8
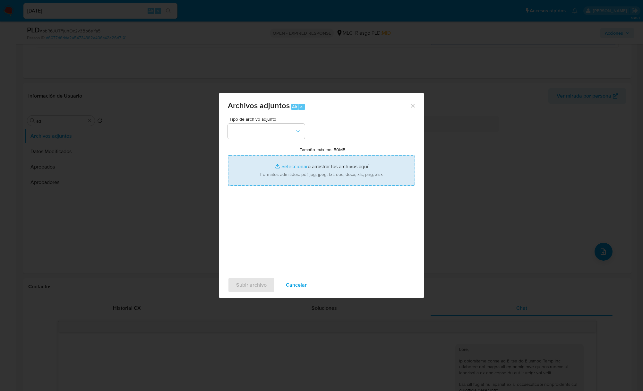
type input "C:\fakepath\1868064712_Tablas Transaccionales 1.4.0.xlsx"
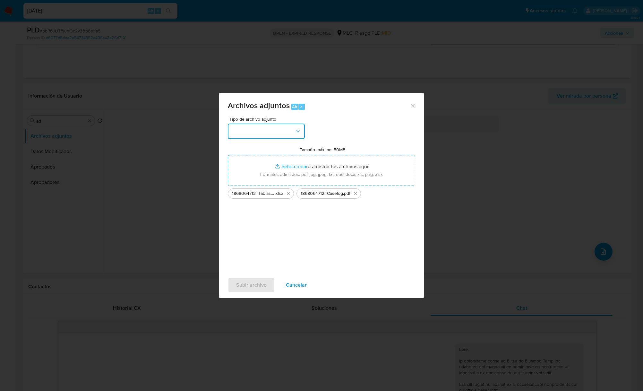
click at [286, 127] on button "button" at bounding box center [266, 131] width 77 height 15
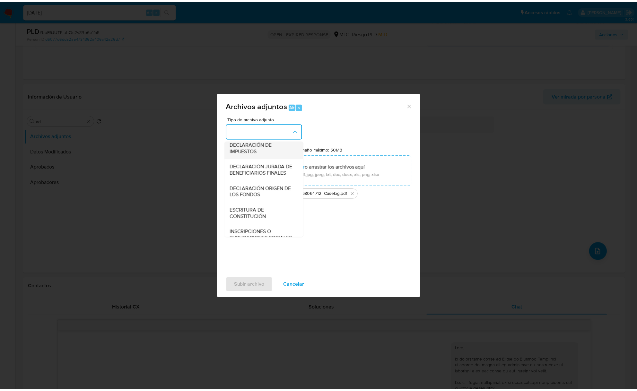
scroll to position [96, 0]
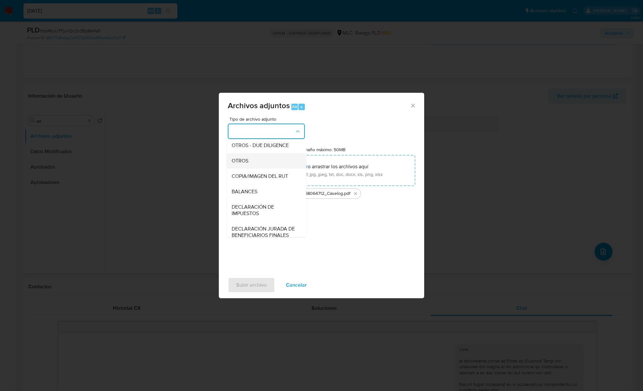
click at [255, 169] on div "OTROS" at bounding box center [264, 160] width 65 height 15
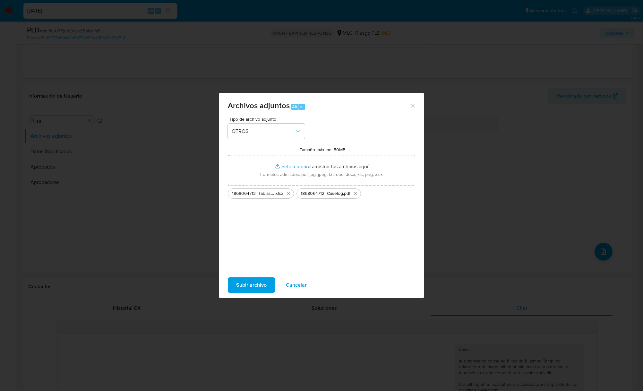
click at [247, 284] on span "Subir archivo" at bounding box center [251, 285] width 30 height 14
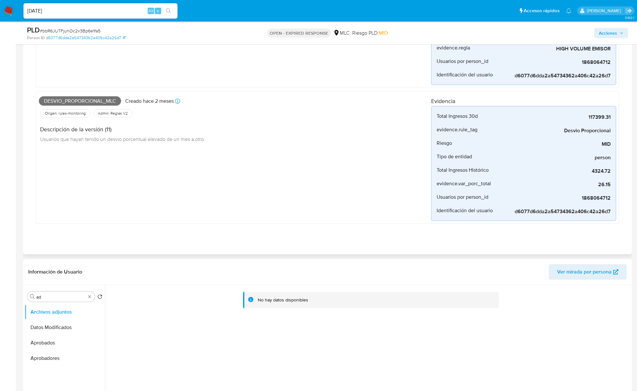
scroll to position [0, 0]
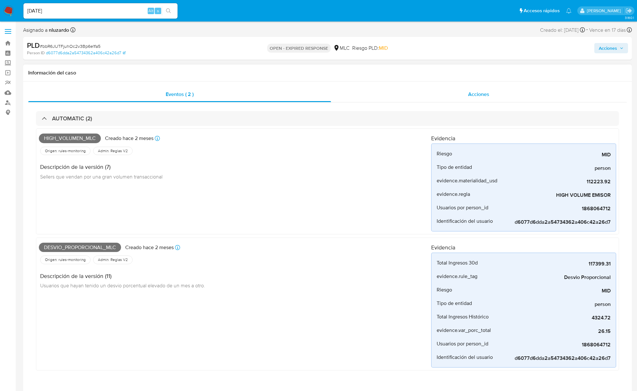
click at [480, 97] on span "Acciones" at bounding box center [478, 94] width 21 height 7
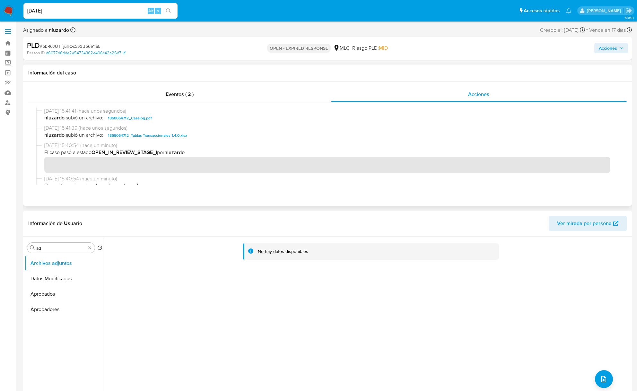
click at [189, 117] on span "nluzardo subió un archivo: 1868064712_Caselog.pdf" at bounding box center [330, 118] width 572 height 8
click at [191, 117] on span "nluzardo subió un archivo: 1868064712_Caselog.pdf" at bounding box center [330, 118] width 572 height 8
click at [597, 54] on div "Acciones" at bounding box center [528, 48] width 199 height 15
click at [598, 48] on button "Acciones" at bounding box center [611, 48] width 34 height 10
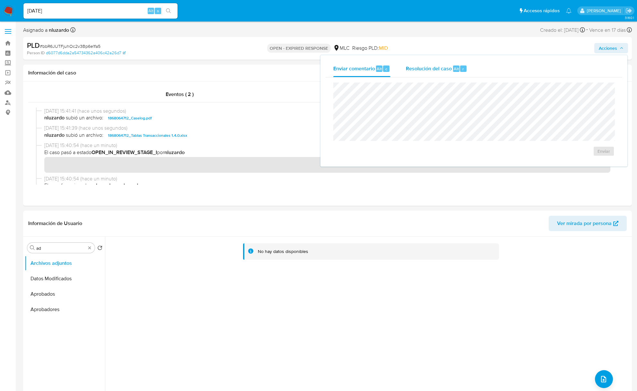
click at [458, 74] on div "Resolución del caso Alt r" at bounding box center [436, 68] width 61 height 17
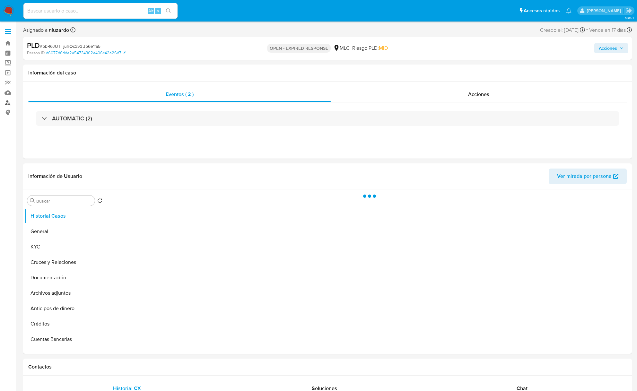
click at [9, 100] on link "Buscador de personas" at bounding box center [38, 103] width 76 height 10
select select "10"
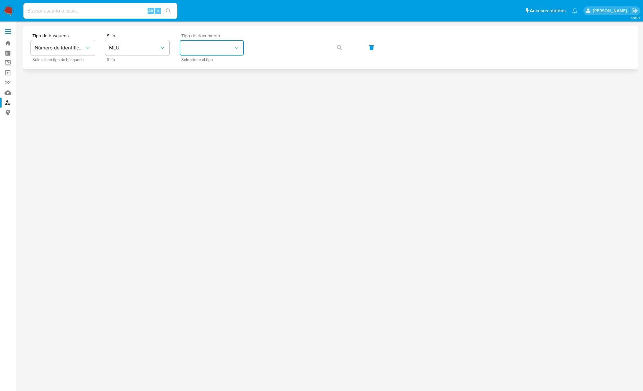
click at [193, 49] on button "identificationType" at bounding box center [212, 47] width 64 height 15
click at [140, 50] on span "MLU" at bounding box center [134, 48] width 50 height 6
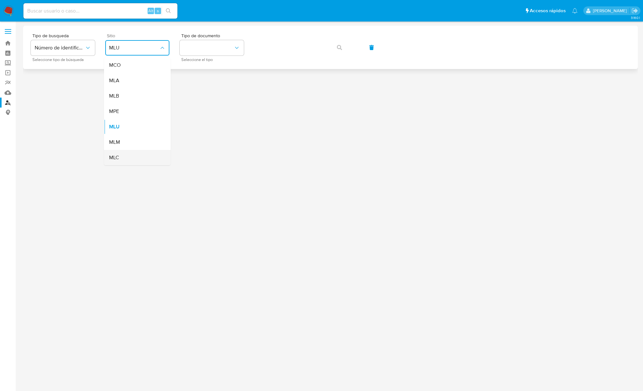
click at [120, 157] on div "MLC" at bounding box center [135, 157] width 53 height 15
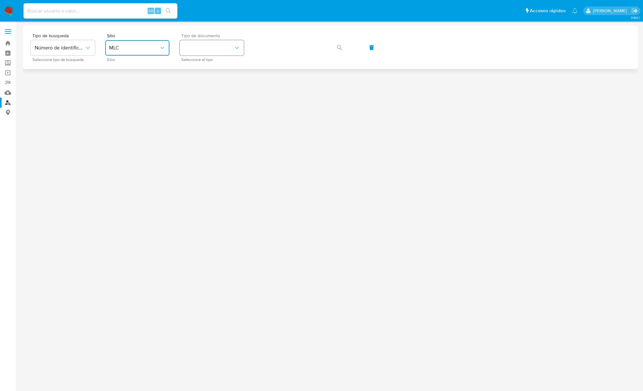
click at [194, 51] on button "identificationType" at bounding box center [212, 47] width 64 height 15
drag, startPoint x: 207, startPoint y: 80, endPoint x: 222, endPoint y: 67, distance: 20.1
click at [207, 80] on div at bounding box center [330, 195] width 615 height 338
click at [223, 49] on button "identificationType" at bounding box center [212, 47] width 64 height 15
click at [211, 70] on div "RUT RUT" at bounding box center [210, 68] width 53 height 22
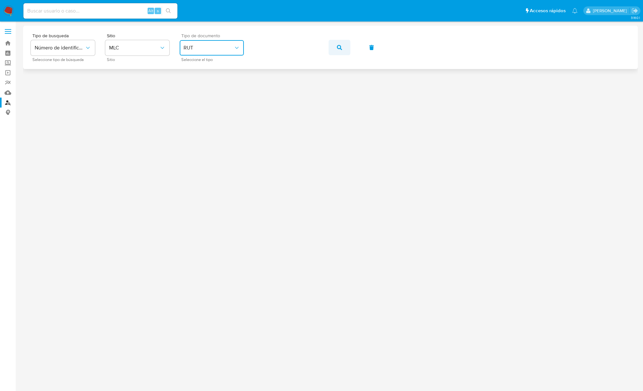
click at [346, 53] on button "button" at bounding box center [340, 47] width 22 height 15
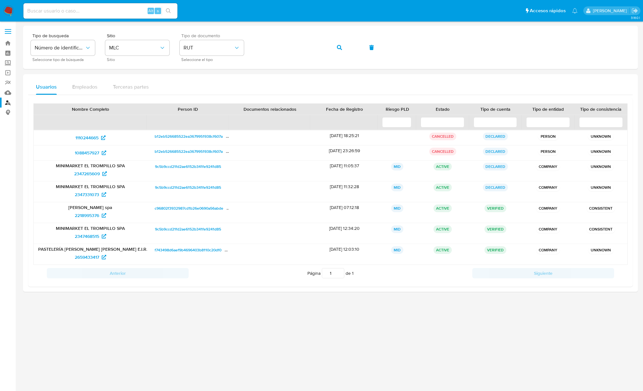
click at [97, 318] on div at bounding box center [330, 195] width 615 height 338
drag, startPoint x: 205, startPoint y: 228, endPoint x: 83, endPoint y: 238, distance: 123.1
click at [83, 238] on div "MINIMARKET EL TROMPILLO SPA 2347468515 9c5b9ccd21fd2ae6152b341fe9241d85 24/03/2…" at bounding box center [331, 233] width 594 height 21
click at [83, 238] on span "2347468515" at bounding box center [87, 236] width 24 height 10
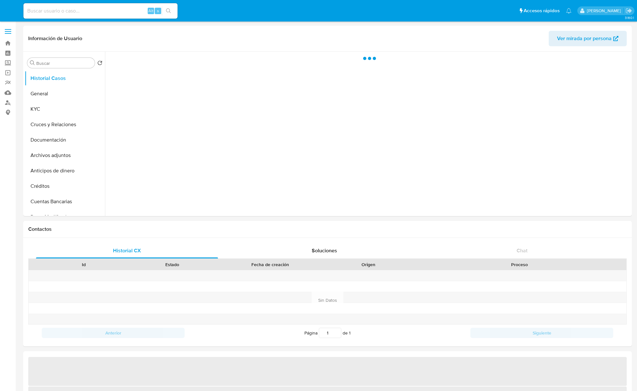
select select "10"
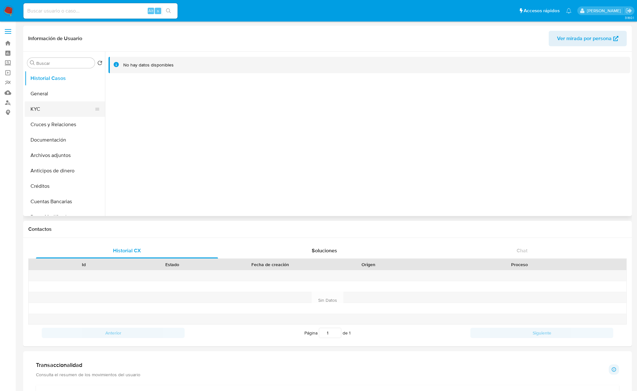
click at [51, 102] on button "KYC" at bounding box center [62, 108] width 75 height 15
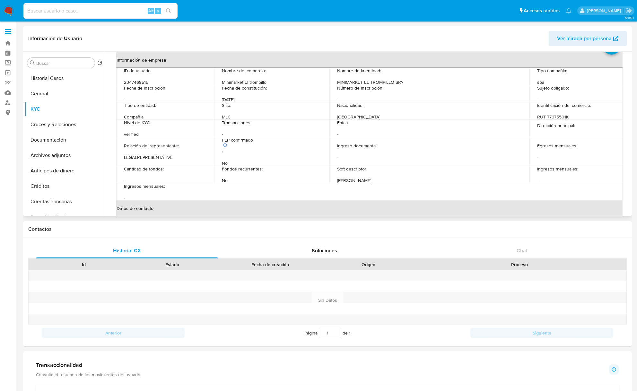
scroll to position [128, 0]
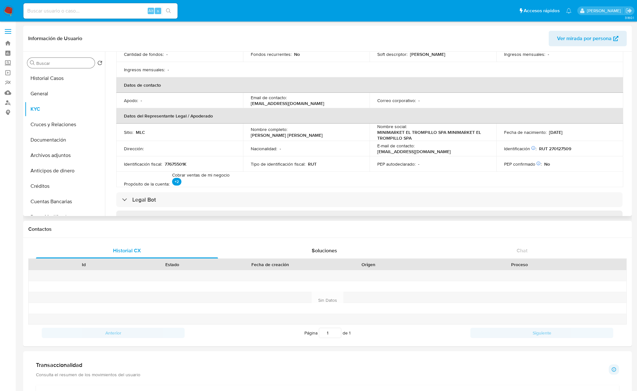
click at [53, 65] on input "Buscar" at bounding box center [64, 63] width 56 height 6
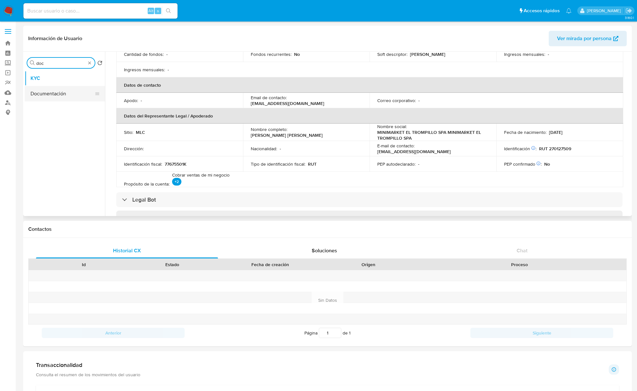
type input "doc"
click at [51, 86] on button "Documentación" at bounding box center [62, 93] width 75 height 15
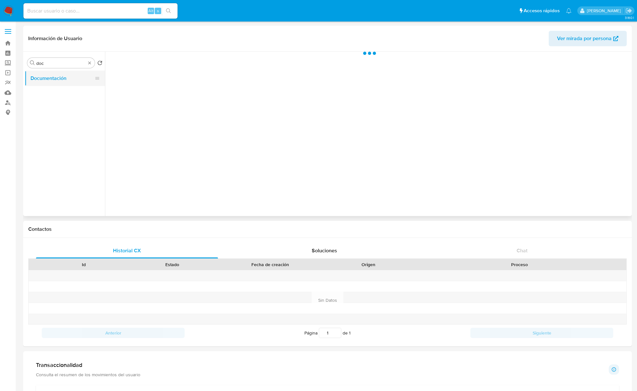
scroll to position [0, 0]
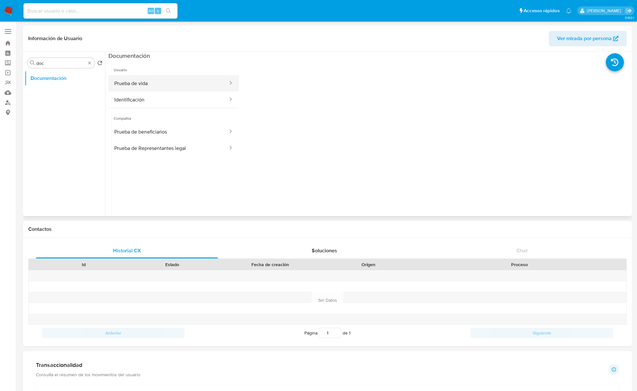
click at [157, 87] on button "Prueba de vida" at bounding box center [169, 83] width 120 height 16
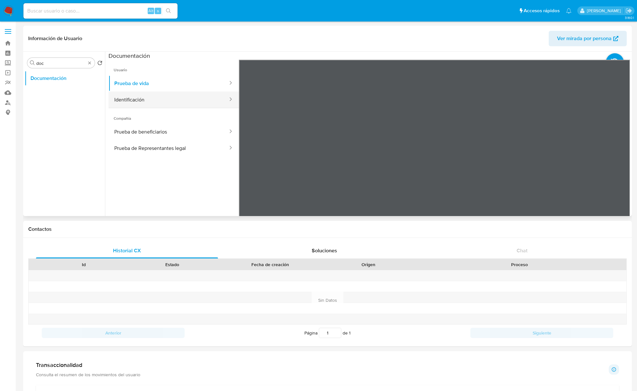
click at [181, 103] on button "Identificación" at bounding box center [169, 99] width 120 height 16
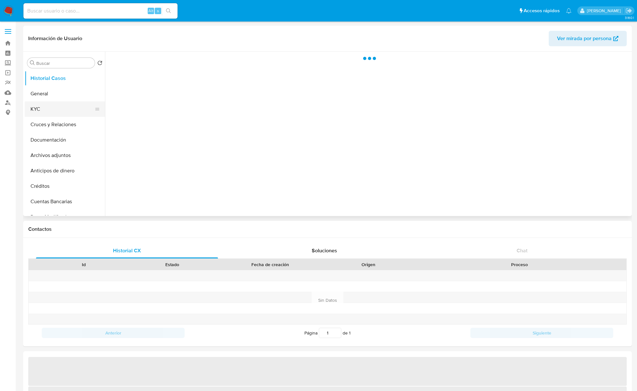
select select "10"
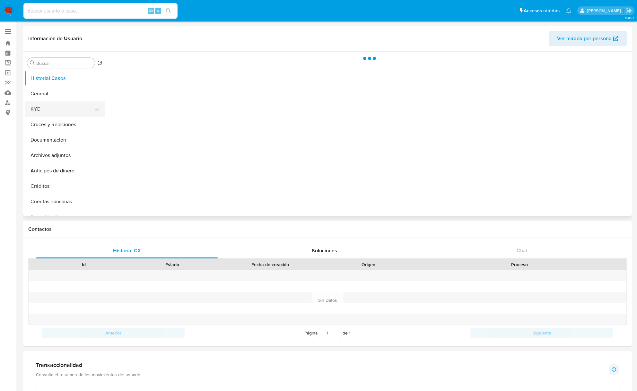
click at [56, 112] on button "KYC" at bounding box center [62, 108] width 75 height 15
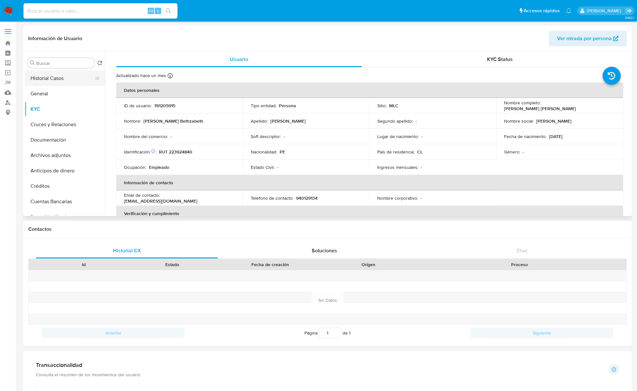
click at [57, 80] on button "Historial Casos" at bounding box center [62, 78] width 75 height 15
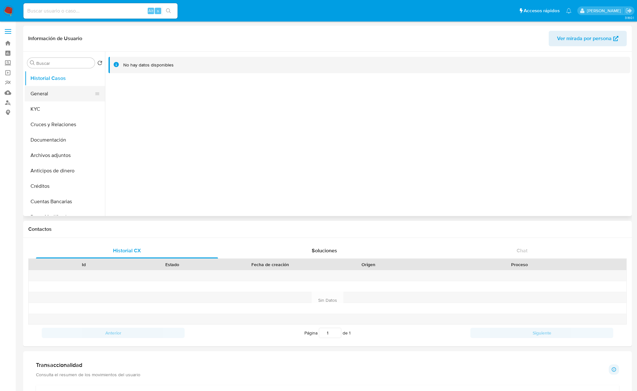
click at [57, 98] on button "General" at bounding box center [62, 93] width 75 height 15
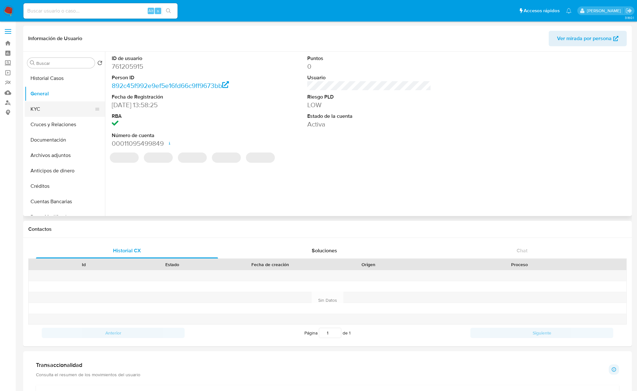
click at [55, 103] on button "KYC" at bounding box center [62, 108] width 75 height 15
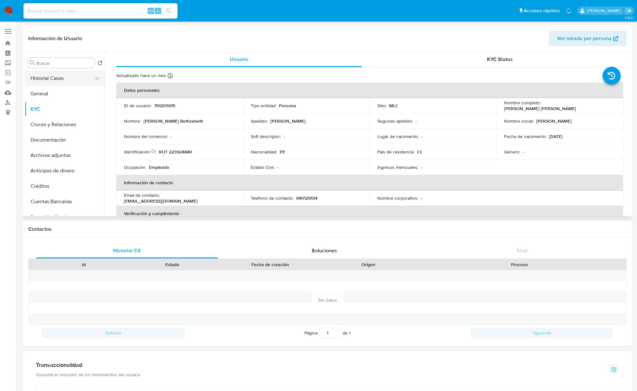
click at [57, 83] on button "Historial Casos" at bounding box center [62, 78] width 75 height 15
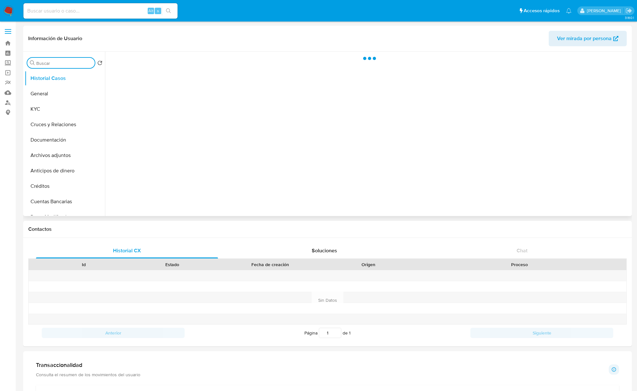
click at [54, 64] on input "Buscar" at bounding box center [64, 63] width 56 height 6
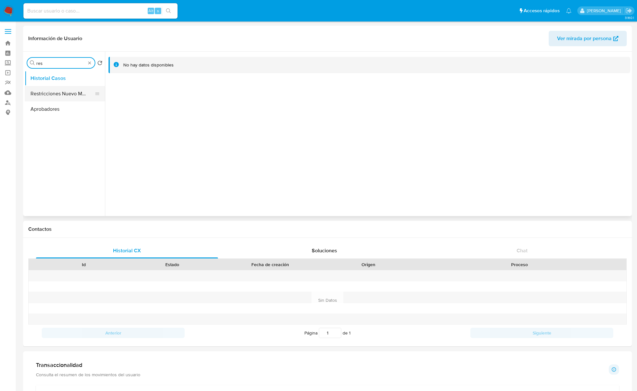
type input "res"
click at [60, 96] on button "Restricciones Nuevo Mundo" at bounding box center [62, 93] width 75 height 15
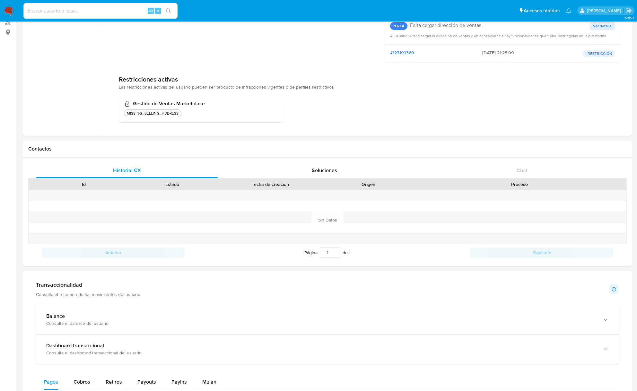
scroll to position [83, 0]
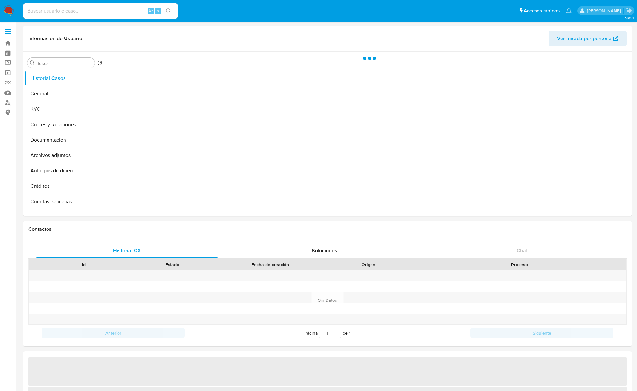
select select "10"
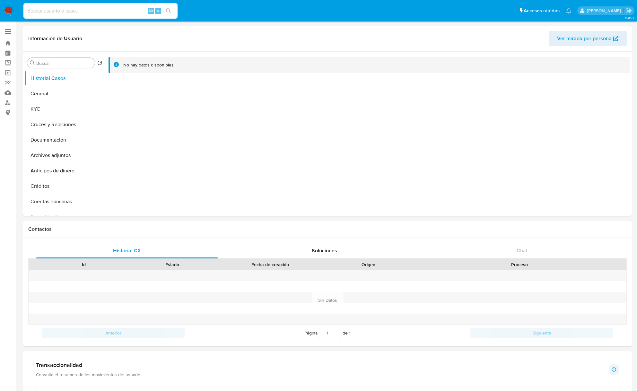
click at [118, 12] on input at bounding box center [100, 11] width 154 height 8
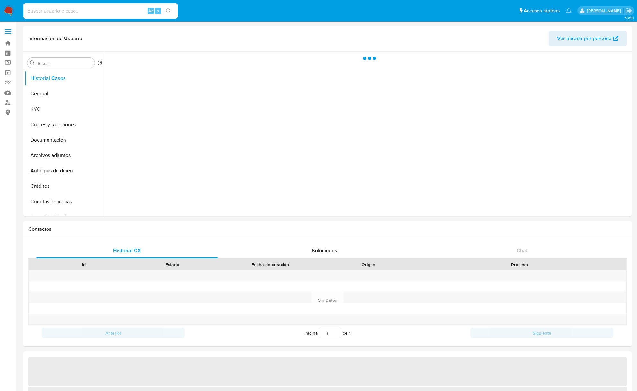
select select "10"
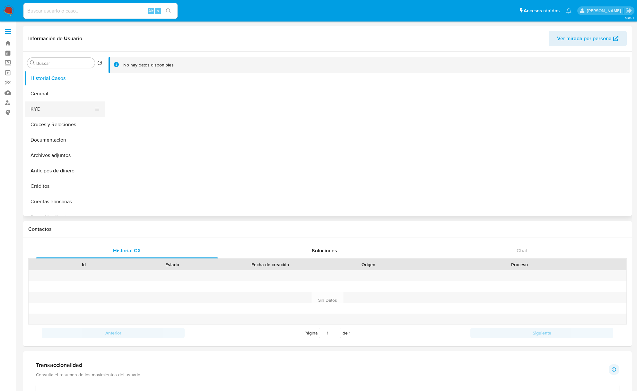
click at [61, 110] on button "KYC" at bounding box center [62, 108] width 75 height 15
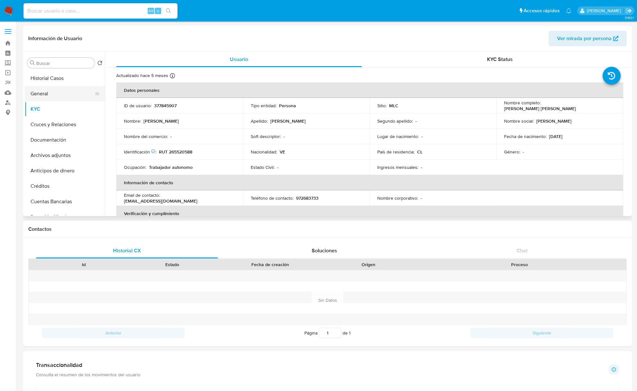
click at [73, 92] on button "General" at bounding box center [62, 93] width 75 height 15
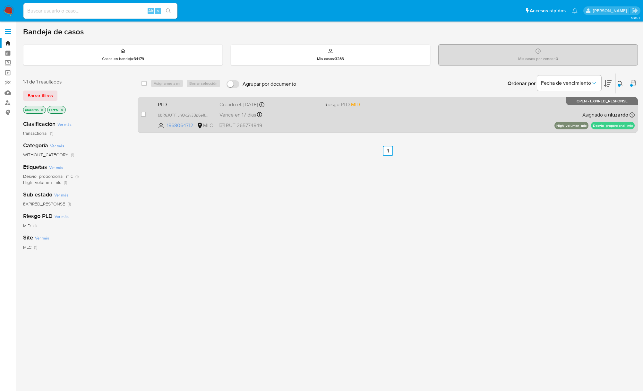
click at [142, 118] on div "case-item-checkbox" at bounding box center [143, 115] width 5 height 8
click at [143, 116] on input "checkbox" at bounding box center [143, 114] width 5 height 5
checkbox input "true"
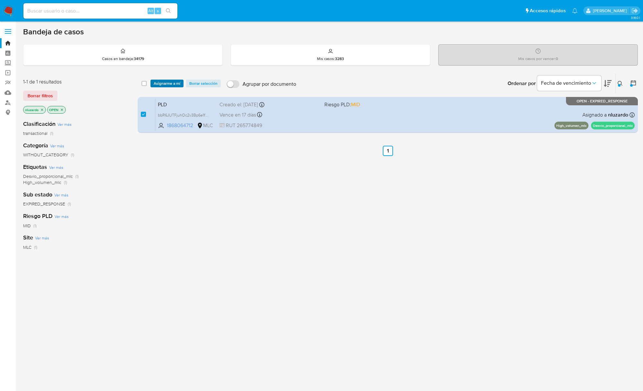
click at [164, 85] on span "Asignarme a mí" at bounding box center [167, 83] width 27 height 6
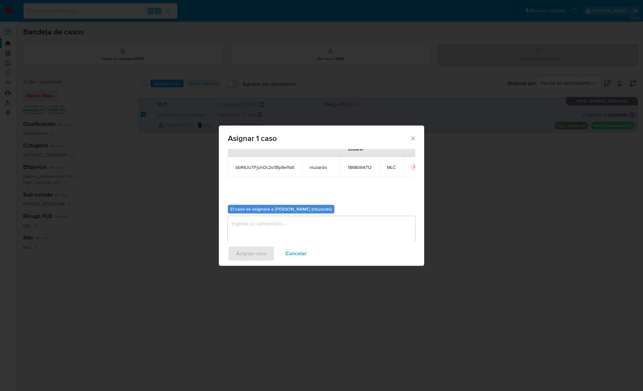
scroll to position [33, 0]
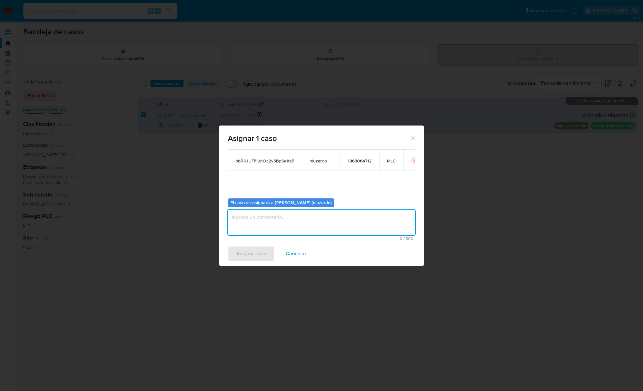
click at [249, 228] on textarea "assign-modal" at bounding box center [321, 223] width 187 height 26
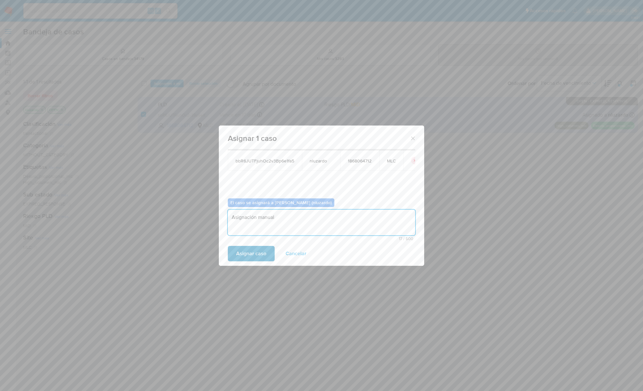
type textarea "Asignación manual"
click at [253, 251] on span "Asignar caso" at bounding box center [251, 254] width 30 height 14
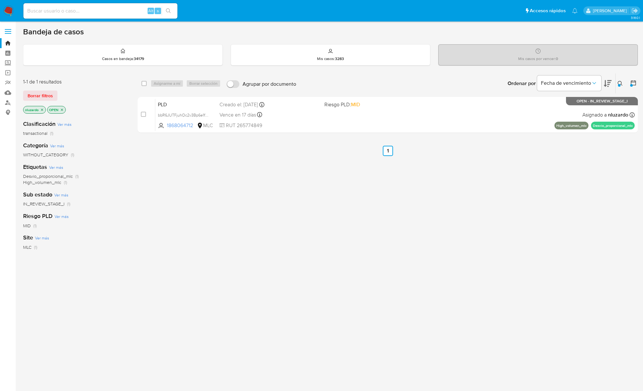
click at [258, 221] on div "select-all-cases-checkbox Asignarme a mí Borrar selección Agrupar por documento…" at bounding box center [388, 218] width 500 height 291
click at [358, 219] on div "select-all-cases-checkbox Asignarme a mí Borrar selección Agrupar por documento…" at bounding box center [388, 218] width 500 height 291
click at [622, 82] on icon at bounding box center [620, 83] width 5 height 5
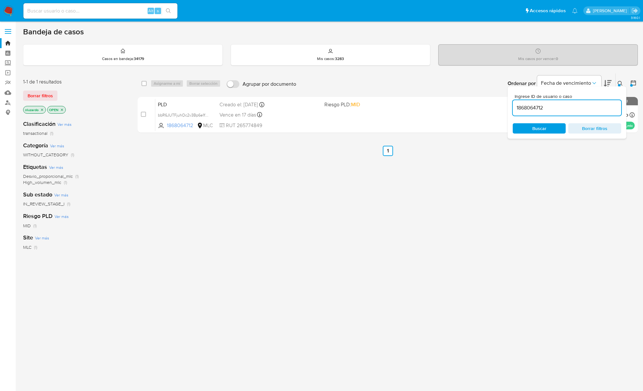
click at [584, 106] on input "1868064712" at bounding box center [567, 108] width 109 height 8
type input "795491640"
click at [535, 133] on span "Buscar" at bounding box center [540, 128] width 14 height 10
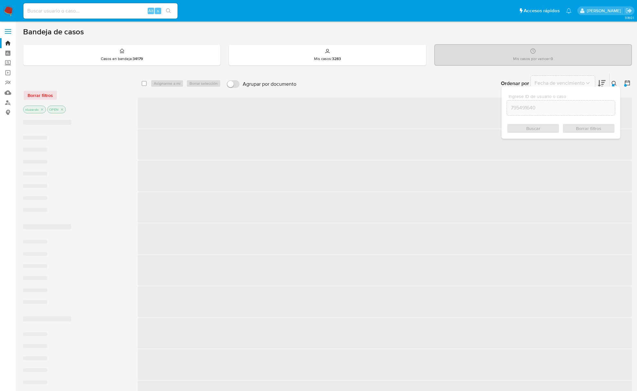
click at [618, 85] on button at bounding box center [615, 84] width 11 height 8
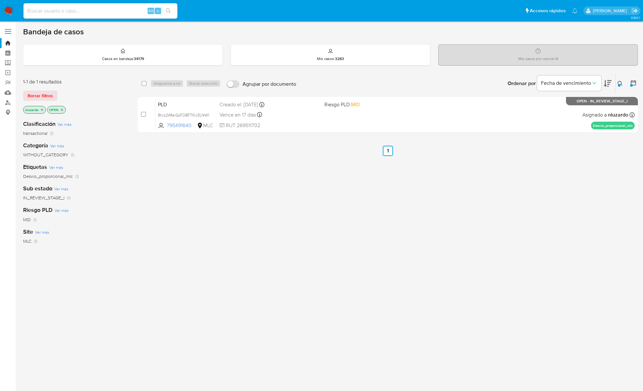
click at [505, 203] on div "select-all-cases-checkbox Asignarme a mí Borrar selección Agrupar por documento…" at bounding box center [388, 218] width 500 height 291
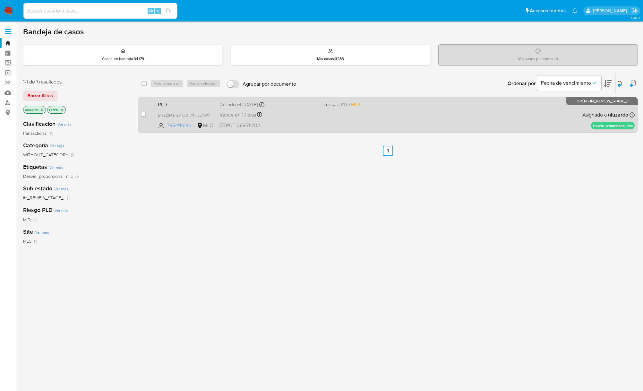
click at [493, 123] on div "PLD Btxz2tMeiGpTO8F7XIJ3LNW1 795491640 MLC Riesgo PLD: MID Creado el: [DATE] Cr…" at bounding box center [395, 115] width 480 height 32
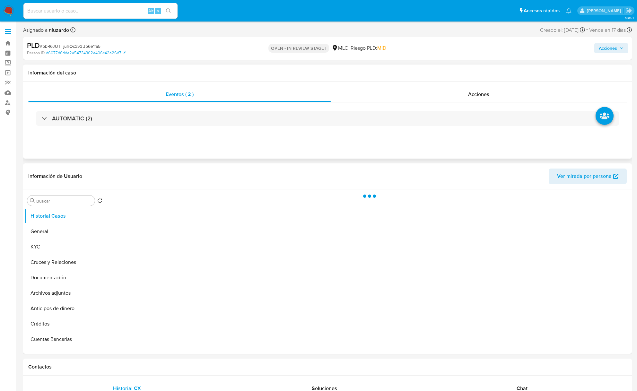
select select "10"
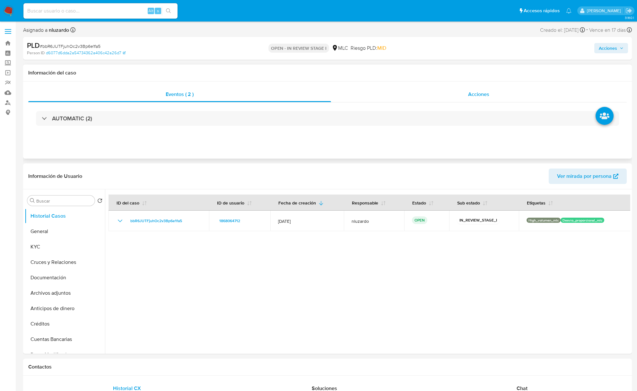
click at [458, 96] on div "Acciones" at bounding box center [479, 94] width 296 height 15
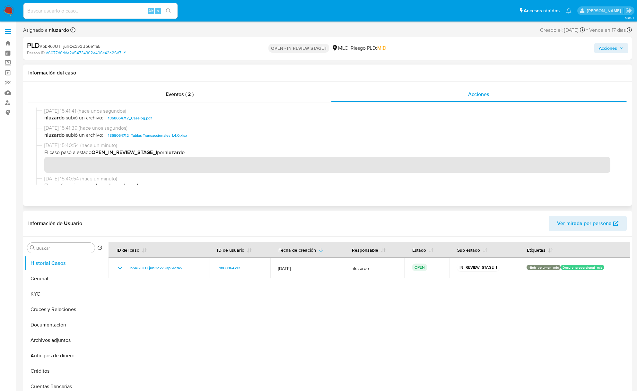
click at [167, 119] on span "nluzardo subió un archivo: 1868064712_Caselog.pdf" at bounding box center [330, 118] width 572 height 8
click at [613, 50] on span "Acciones" at bounding box center [608, 48] width 18 height 10
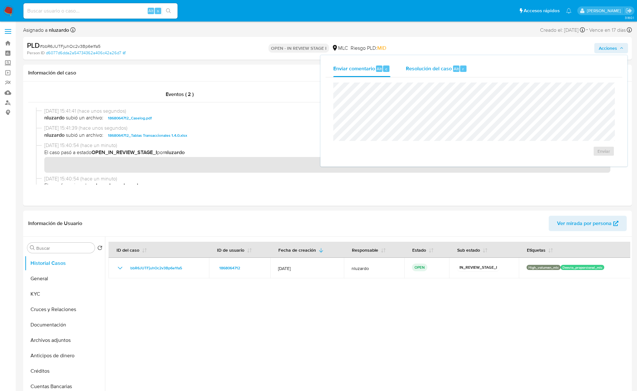
click at [448, 68] on span "Resolución del caso" at bounding box center [429, 68] width 46 height 7
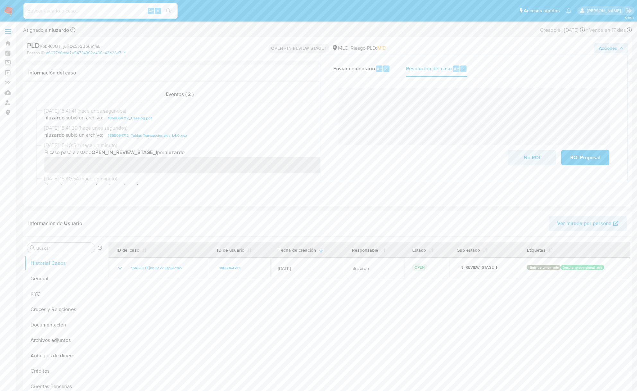
click at [535, 76] on div "Enviar comentario Alt c Resolución del caso Alt r" at bounding box center [474, 68] width 297 height 17
click at [532, 85] on div "No ROI ROI Proposal" at bounding box center [473, 127] width 281 height 88
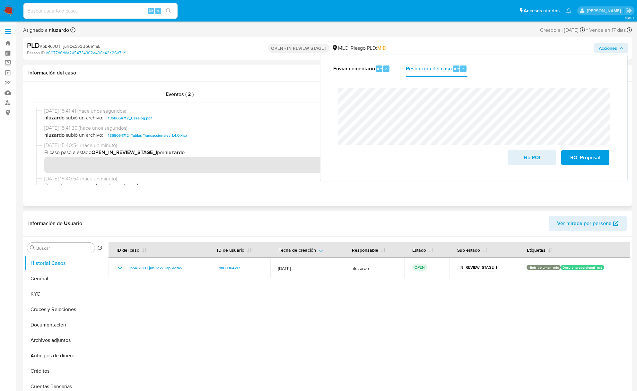
drag, startPoint x: 577, startPoint y: 159, endPoint x: 580, endPoint y: 185, distance: 26.2
click at [577, 159] on span "ROI Proposal" at bounding box center [585, 158] width 31 height 14
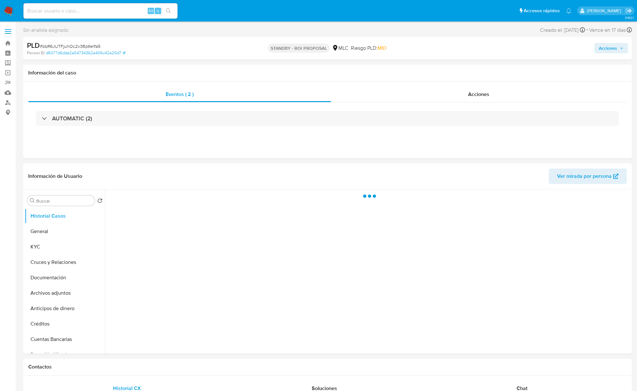
select select "10"
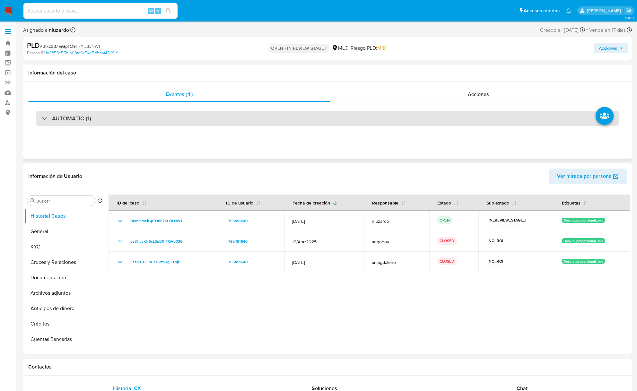
click at [110, 116] on div "AUTOMATIC (1)" at bounding box center [327, 118] width 583 height 15
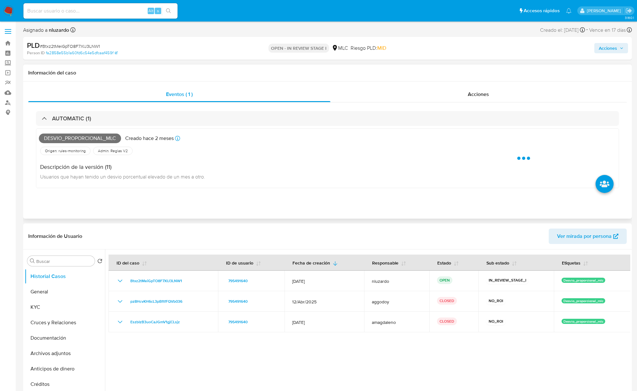
click at [62, 137] on span "Desvio_proporcional_mlc" at bounding box center [80, 139] width 82 height 10
copy span "Desvio_proporcional_mlc"
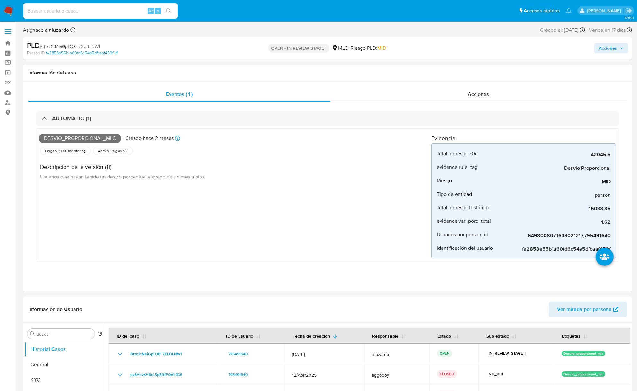
click at [112, 15] on div "Alt s" at bounding box center [100, 10] width 154 height 15
click at [108, 9] on input at bounding box center [100, 11] width 154 height 8
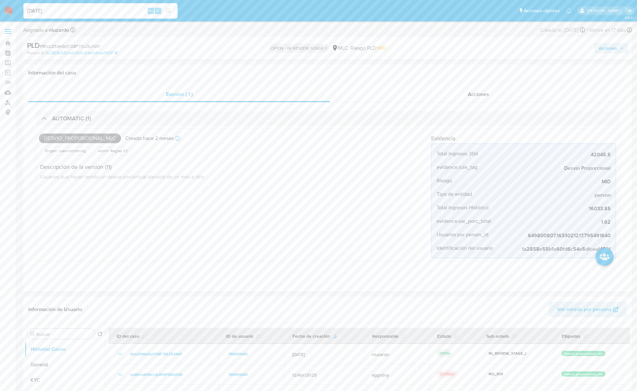
type input "[DATE]"
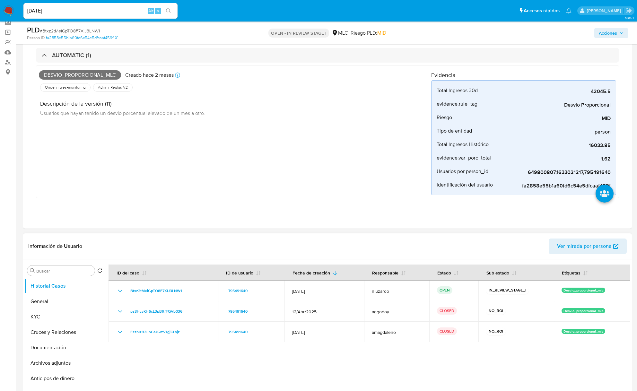
scroll to position [171, 0]
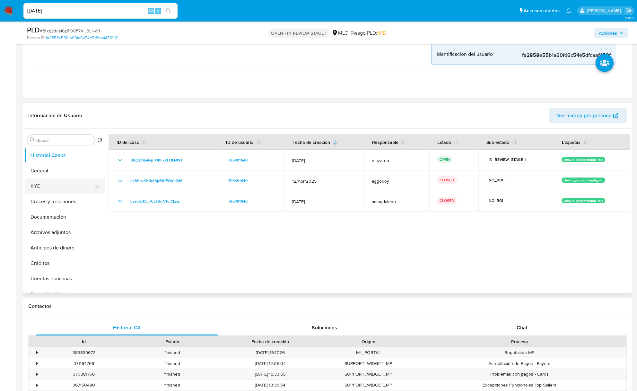
click at [64, 183] on button "KYC" at bounding box center [62, 185] width 75 height 15
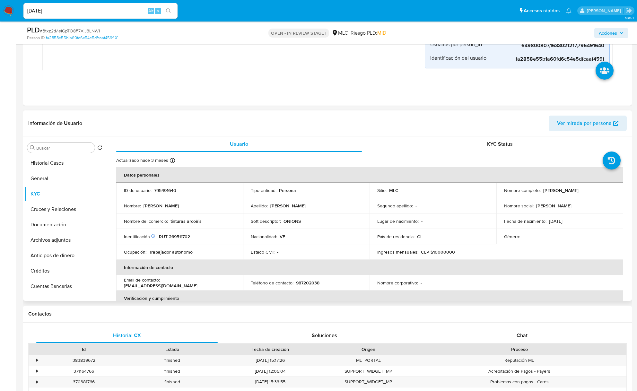
click at [477, 194] on td "Nombre completo : [PERSON_NAME]" at bounding box center [559, 190] width 127 height 15
drag, startPoint x: 580, startPoint y: 195, endPoint x: 593, endPoint y: 193, distance: 13.0
click at [477, 193] on td "Nombre completo : [PERSON_NAME]" at bounding box center [559, 190] width 127 height 15
click at [477, 189] on p "[PERSON_NAME]" at bounding box center [560, 190] width 35 height 6
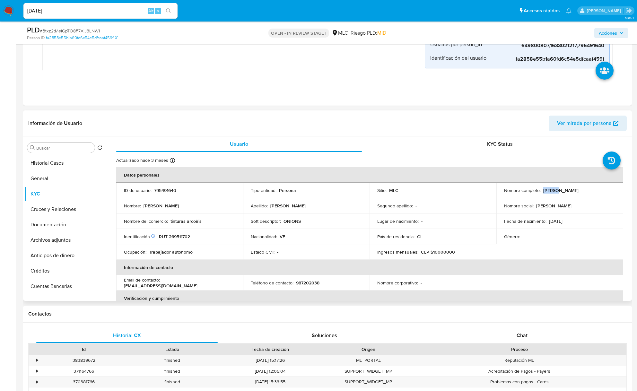
click at [477, 189] on p "[PERSON_NAME]" at bounding box center [560, 190] width 35 height 6
click at [477, 194] on td "Nombre completo : [PERSON_NAME]" at bounding box center [559, 190] width 127 height 15
copy p "[PERSON_NAME]"
click at [322, 205] on div "Apellido : [PERSON_NAME]" at bounding box center [306, 206] width 111 height 6
click at [185, 236] on p "RUT 269511702" at bounding box center [174, 237] width 31 height 6
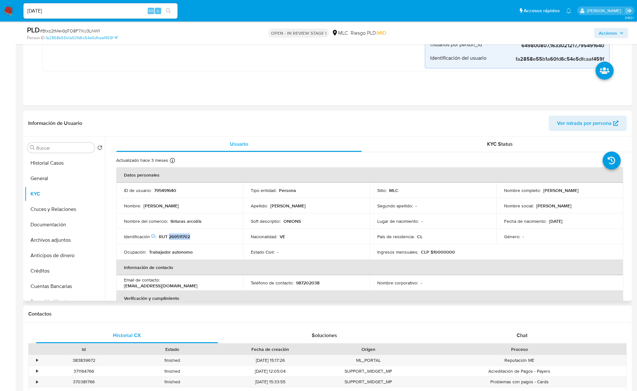
click at [185, 236] on p "RUT 269511702" at bounding box center [174, 237] width 31 height 6
copy p "269511702"
click at [183, 224] on p "tinturas arcoíris" at bounding box center [185, 221] width 31 height 6
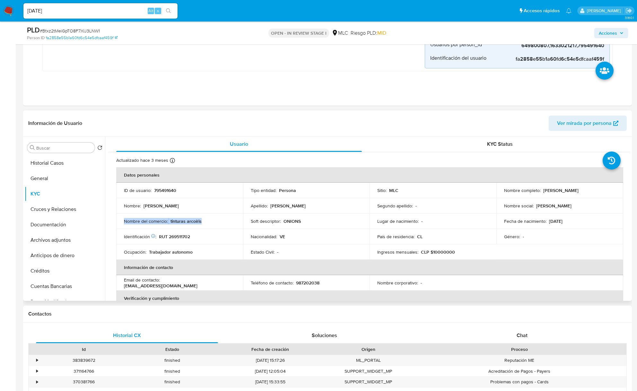
copy div "Nombre del comercio : tinturas arcoíris"
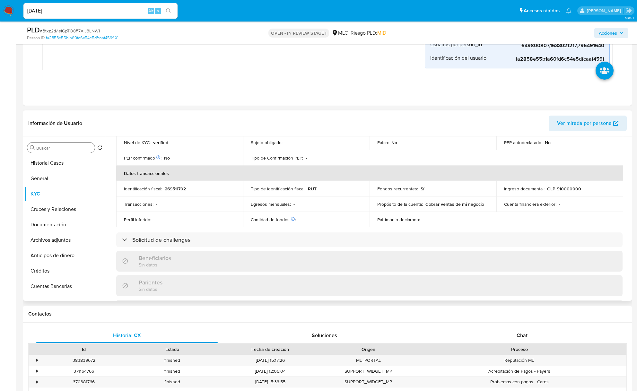
drag, startPoint x: 80, startPoint y: 151, endPoint x: 76, endPoint y: 149, distance: 4.3
click at [76, 149] on input "Buscar" at bounding box center [64, 148] width 56 height 6
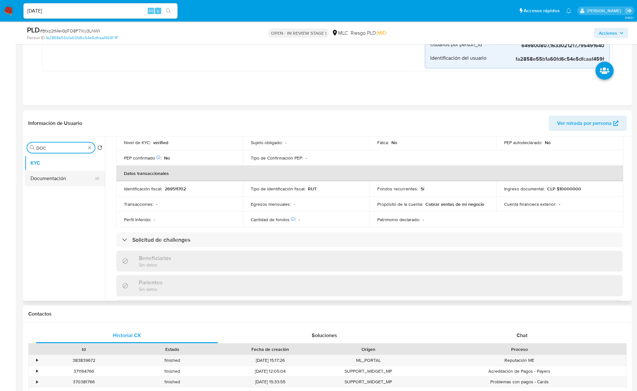
type input "DOC"
click at [50, 183] on button "Documentación" at bounding box center [62, 178] width 75 height 15
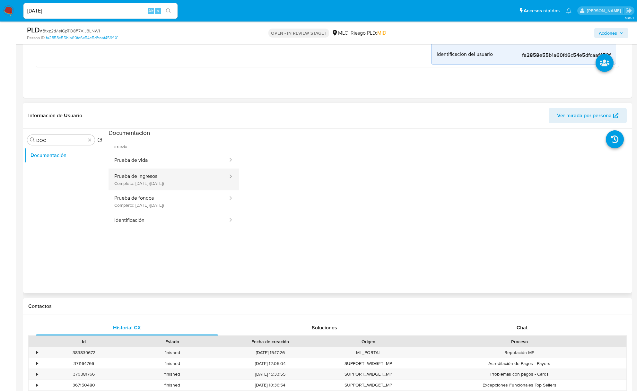
click at [133, 187] on button "Prueba de ingresos Completo: 09/06/2022 (hace 3 años)" at bounding box center [169, 180] width 120 height 22
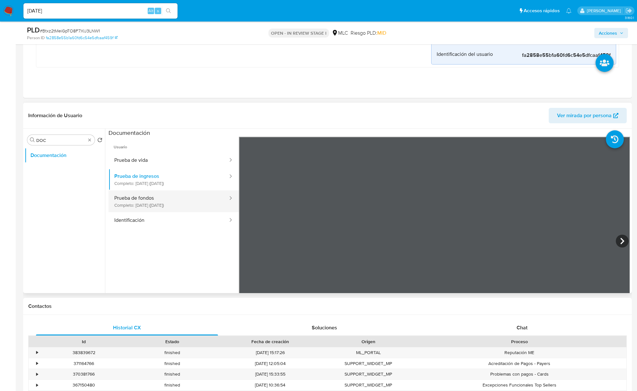
click at [184, 207] on button "Prueba de fondos Completo: 31/10/2023 (hace 2 años)" at bounding box center [169, 201] width 120 height 22
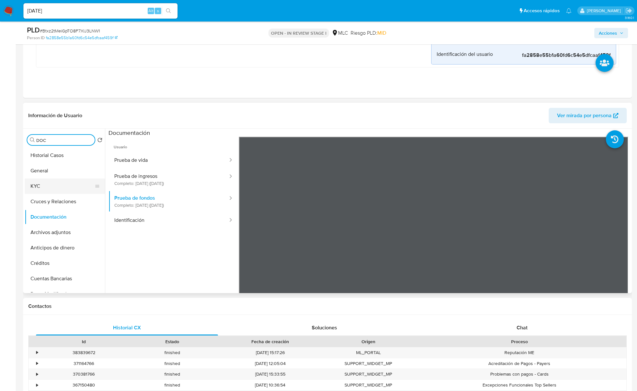
click at [53, 193] on button "KYC" at bounding box center [62, 185] width 75 height 15
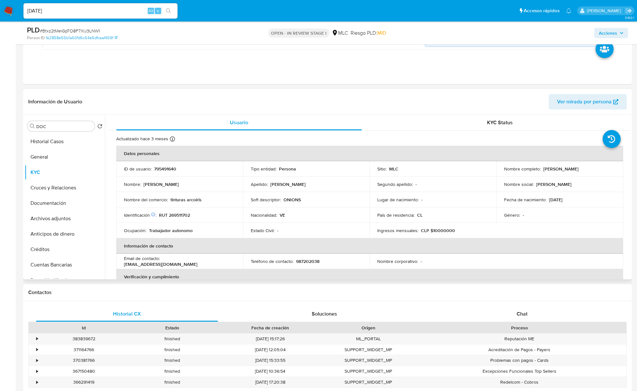
scroll to position [214, 0]
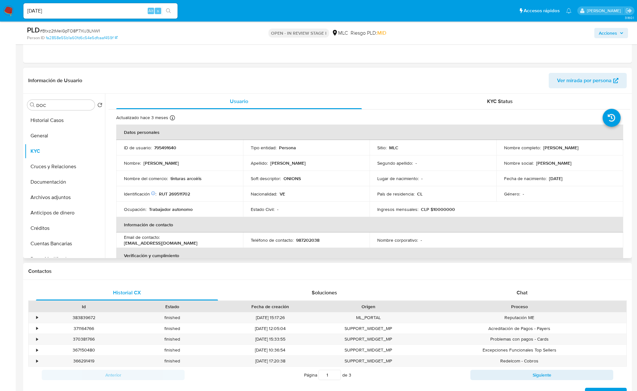
drag, startPoint x: 301, startPoint y: 186, endPoint x: 451, endPoint y: 182, distance: 150.0
click at [301, 186] on td "Soft descriptor : ONIONS" at bounding box center [306, 178] width 127 height 15
click at [50, 107] on input "DOC" at bounding box center [64, 105] width 56 height 6
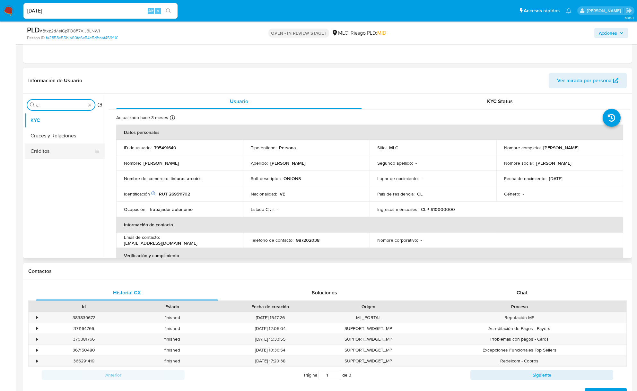
click at [62, 135] on button "Cruces y Relaciones" at bounding box center [65, 135] width 80 height 15
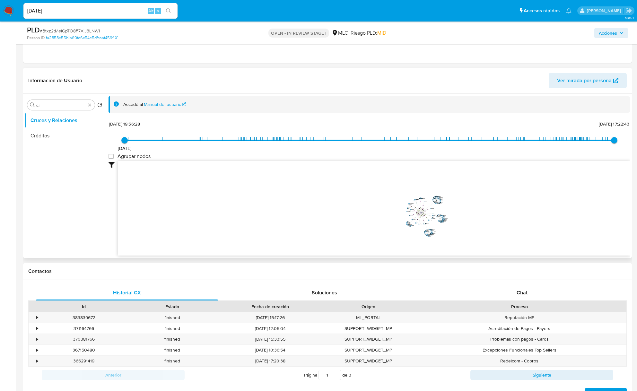
drag, startPoint x: 291, startPoint y: 209, endPoint x: 245, endPoint y: 217, distance: 47.7
click at [245, 217] on icon "device-610b122308813b0019679706  user-795491640  795491640 device-664415fe09f…" at bounding box center [374, 207] width 512 height 93
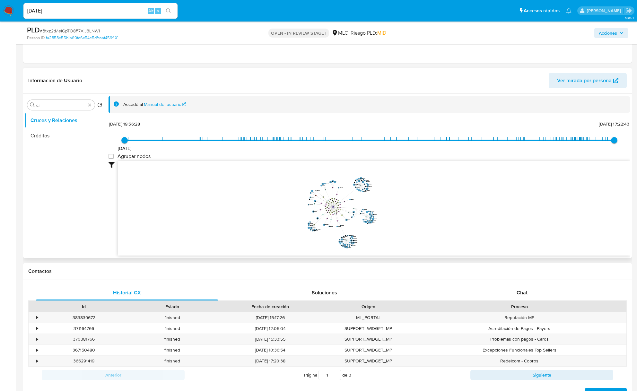
drag, startPoint x: 467, startPoint y: 213, endPoint x: 444, endPoint y: 203, distance: 25.3
click at [443, 206] on icon "device-610b122308813b0019679706  user-795491640  795491640 device-664415fe09f…" at bounding box center [374, 207] width 512 height 93
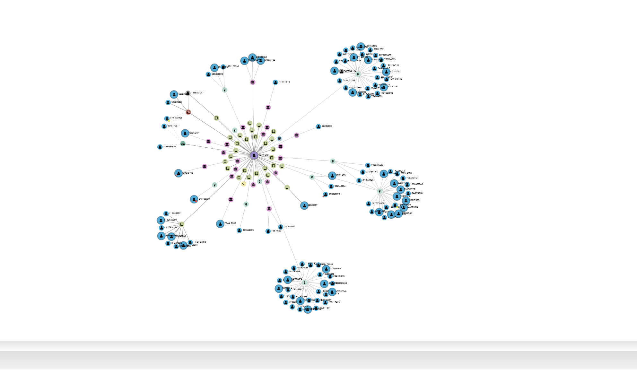
drag, startPoint x: 406, startPoint y: 239, endPoint x: 411, endPoint y: 239, distance: 5.1
click at [411, 239] on icon "device-610b122308813b0019679706  user-795491640  795491640 device-664415fe09f…" at bounding box center [374, 207] width 512 height 93
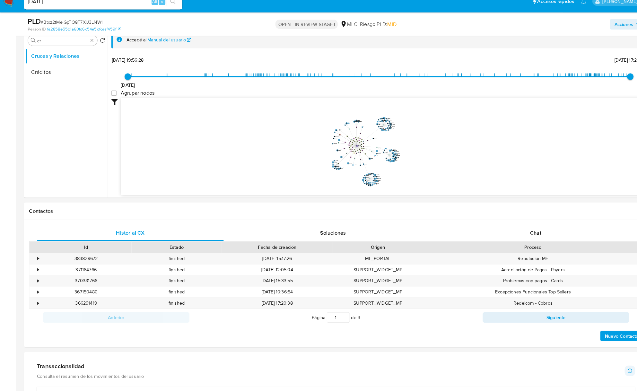
scroll to position [270, 0]
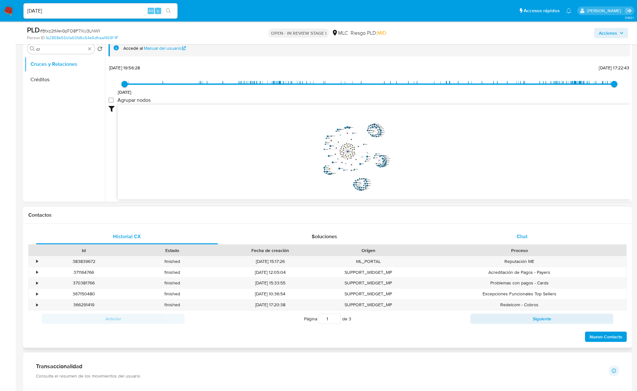
click at [477, 238] on span "Chat" at bounding box center [522, 236] width 11 height 7
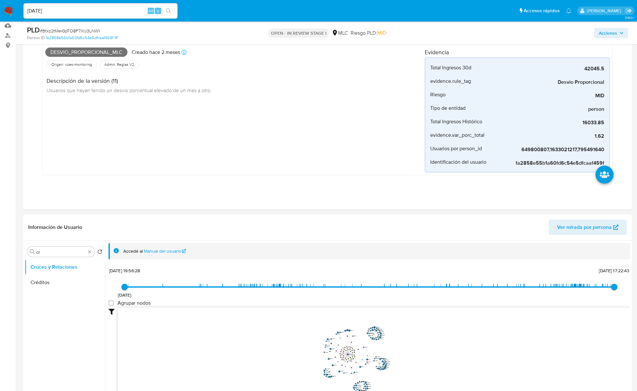
scroll to position [56, 0]
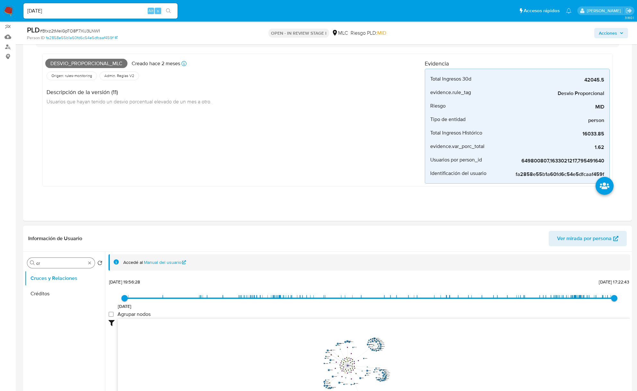
click at [50, 265] on input "cr" at bounding box center [60, 263] width 49 height 6
type input "DOC"
click at [54, 293] on button "Documentación" at bounding box center [62, 293] width 75 height 15
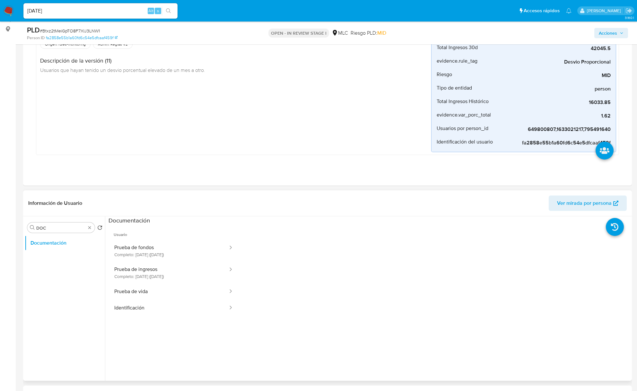
scroll to position [99, 0]
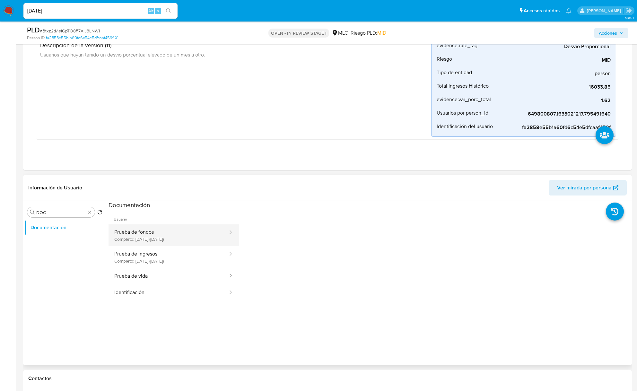
click at [148, 232] on button "Prueba de fondos Completo: 31/10/2023 (hace 2 años)" at bounding box center [169, 235] width 120 height 22
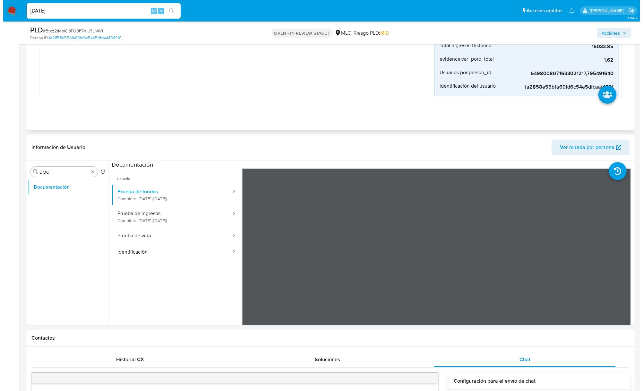
scroll to position [142, 0]
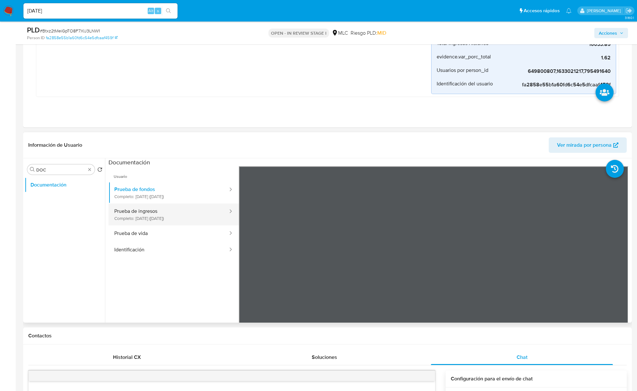
click at [162, 211] on button "Prueba de ingresos Completo: 09/06/2022 (hace 3 años)" at bounding box center [169, 215] width 120 height 22
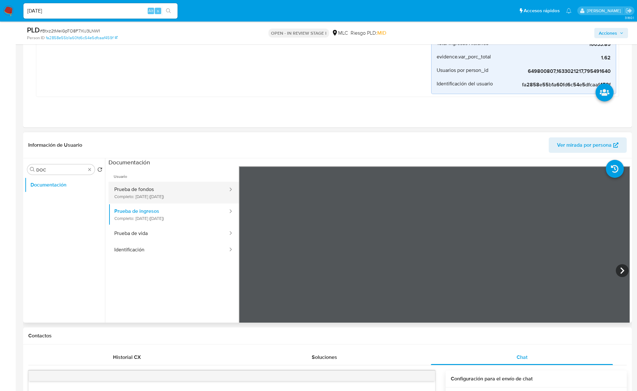
click at [170, 195] on button "Prueba de fondos Completo: 31/10/2023 (hace 2 años)" at bounding box center [169, 193] width 120 height 22
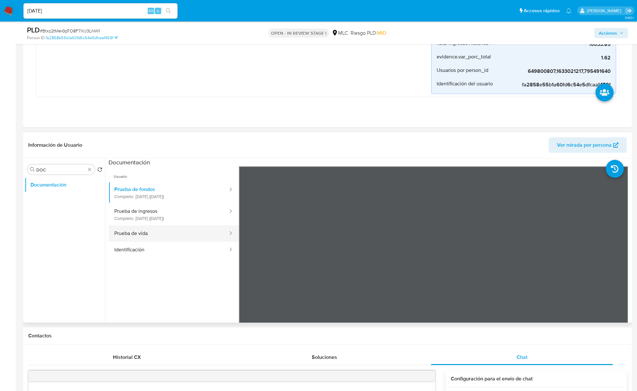
click at [154, 232] on button "Prueba de vida" at bounding box center [169, 233] width 120 height 16
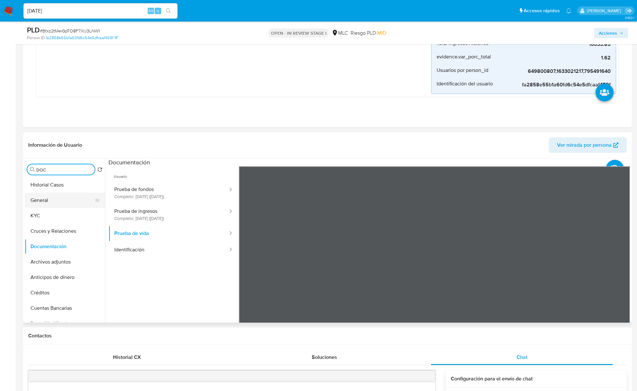
click at [52, 208] on button "General" at bounding box center [62, 200] width 75 height 15
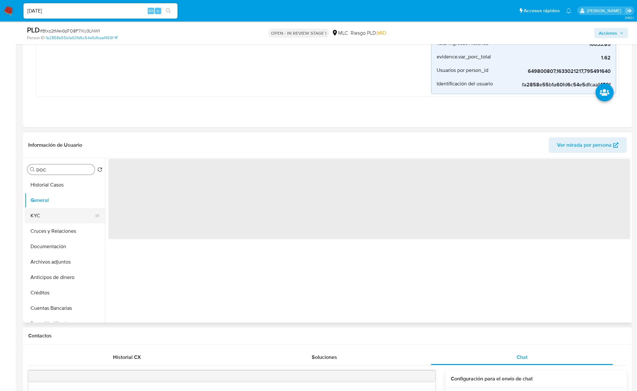
click at [52, 211] on button "KYC" at bounding box center [62, 215] width 75 height 15
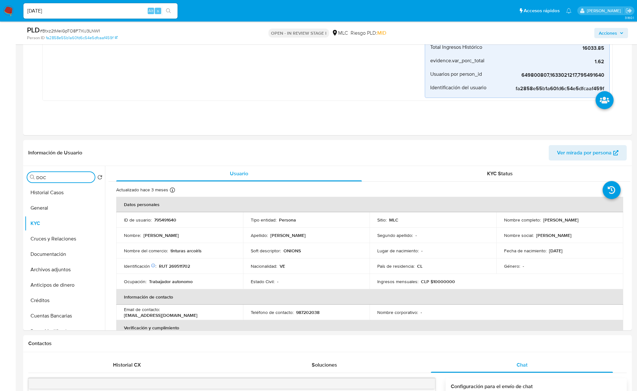
click at [74, 177] on input "DOC" at bounding box center [64, 178] width 56 height 6
click at [67, 213] on button "Documentación" at bounding box center [62, 207] width 75 height 15
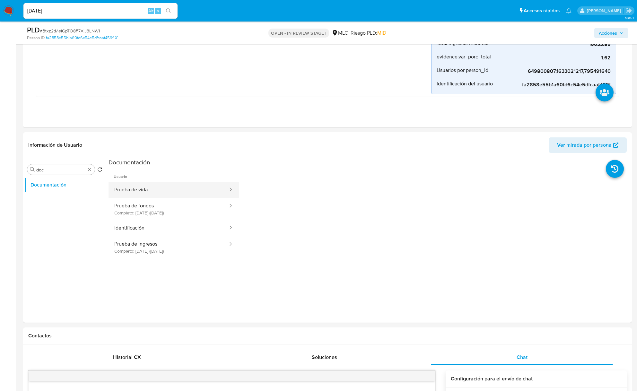
click at [145, 197] on button "Prueba de vida" at bounding box center [169, 190] width 120 height 16
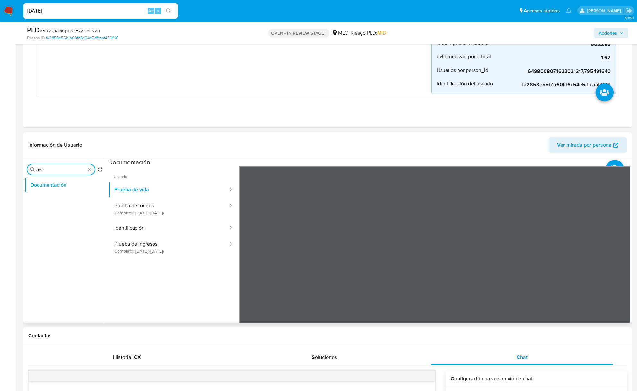
click at [52, 170] on input "doc" at bounding box center [60, 170] width 49 height 6
click at [58, 197] on button "Archivos adjuntos" at bounding box center [62, 200] width 75 height 15
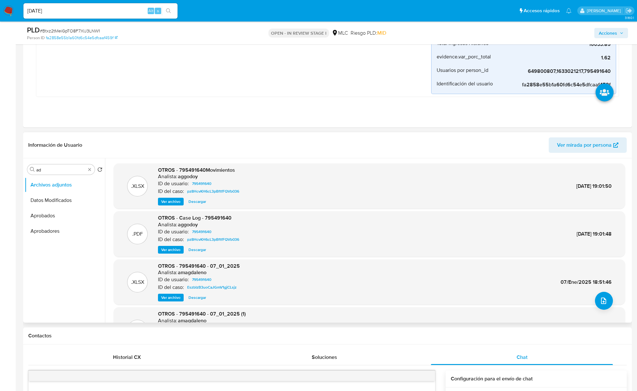
click at [166, 248] on span "Ver archivo" at bounding box center [170, 250] width 19 height 6
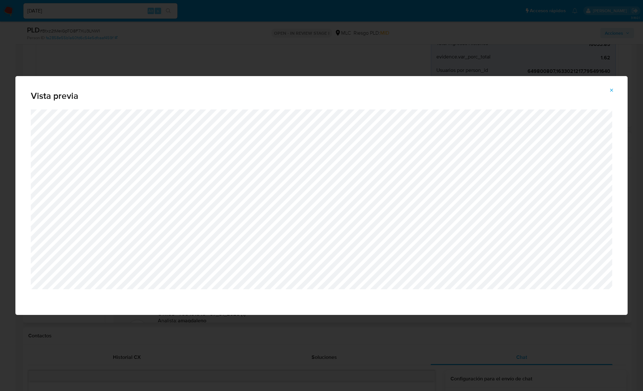
click at [373, 293] on div "Vista previa" at bounding box center [321, 195] width 643 height 391
click at [477, 89] on icon "Attachment preview" at bounding box center [611, 90] width 5 height 5
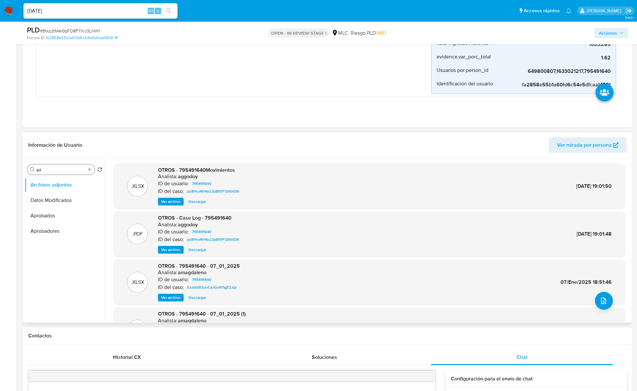
click at [58, 170] on input "ad" at bounding box center [60, 170] width 49 height 6
type input "AD"
click at [57, 186] on button "Archivos adjuntos" at bounding box center [62, 184] width 75 height 15
click at [477, 293] on icon "upload-file" at bounding box center [604, 301] width 8 height 8
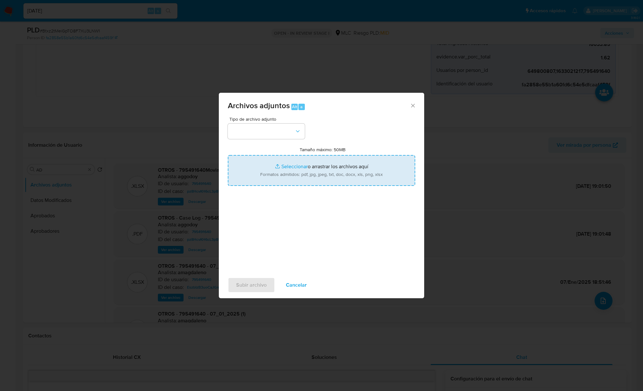
type input "C:\fakepath\795491640_Tablas Transaccionales 1.4.0.xlsx"
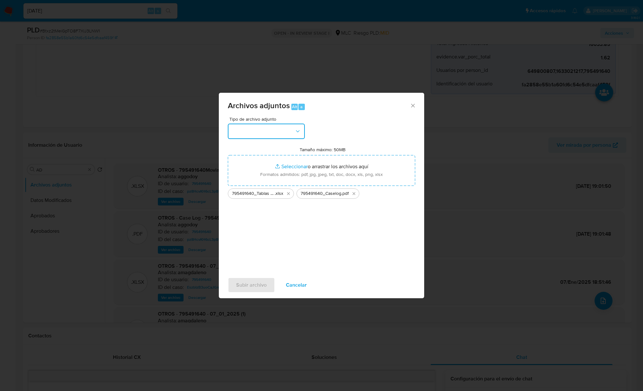
click at [293, 133] on button "button" at bounding box center [266, 131] width 77 height 15
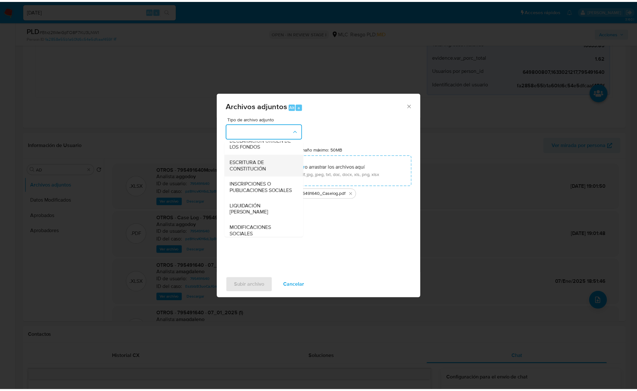
scroll to position [96, 0]
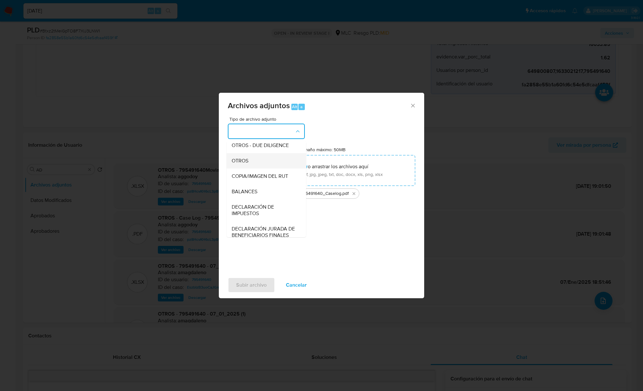
click at [247, 164] on span "OTROS" at bounding box center [240, 161] width 17 height 6
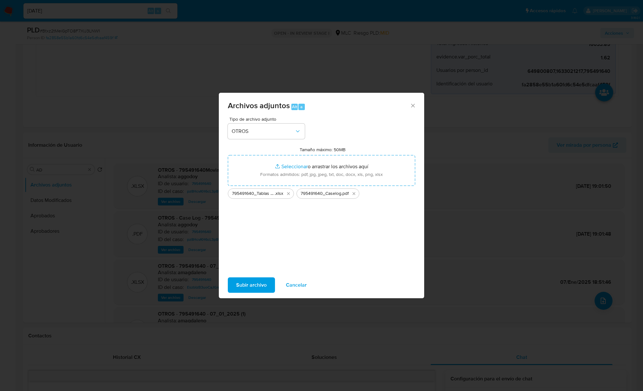
click at [251, 283] on span "Subir archivo" at bounding box center [251, 285] width 30 height 14
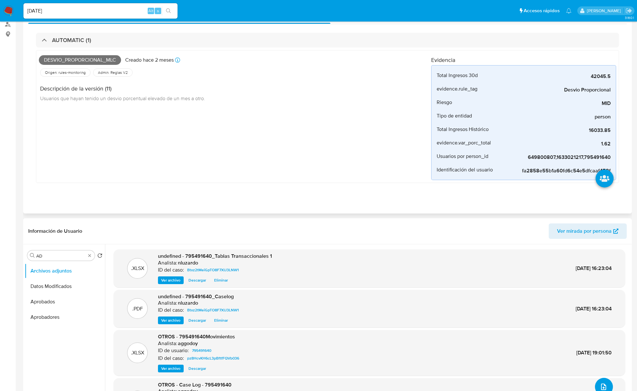
scroll to position [0, 0]
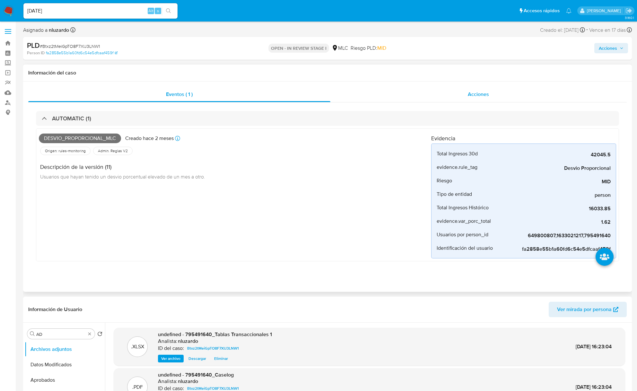
click at [477, 93] on span "Acciones" at bounding box center [478, 94] width 21 height 7
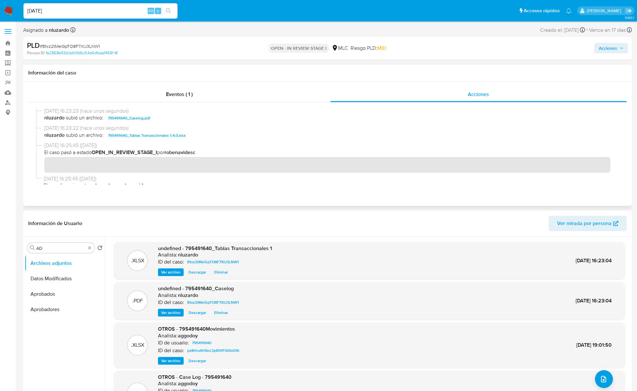
click at [190, 120] on span "nluzardo subió un archivo: 795491640_Caselog.pdf" at bounding box center [330, 118] width 572 height 8
click at [477, 52] on span "Acciones" at bounding box center [608, 48] width 18 height 10
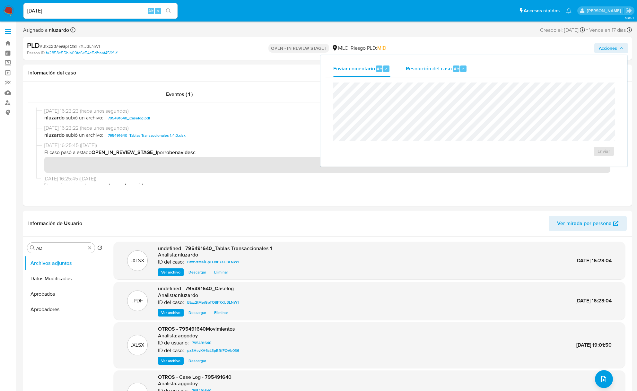
click at [415, 72] on div "Resolución del caso Alt r" at bounding box center [436, 68] width 61 height 17
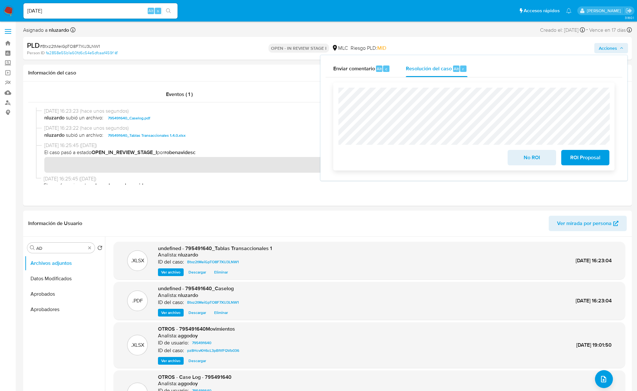
drag, startPoint x: 530, startPoint y: 152, endPoint x: 527, endPoint y: 159, distance: 7.5
click at [477, 159] on span "No ROI" at bounding box center [531, 158] width 31 height 14
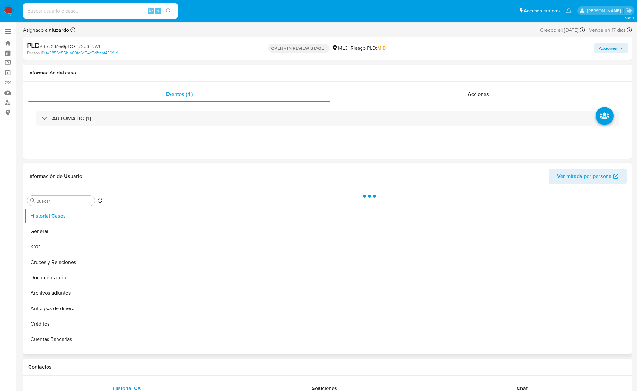
select select "10"
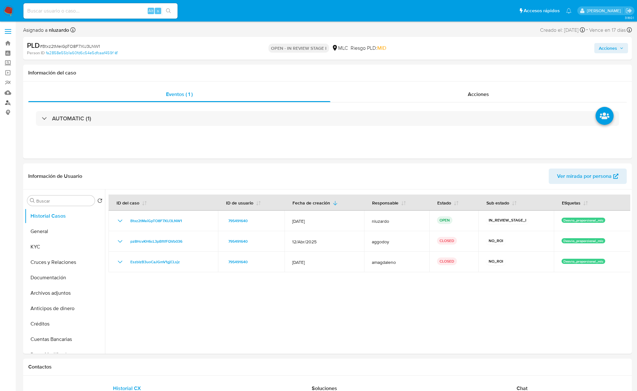
click at [8, 102] on link "Buscador de personas" at bounding box center [38, 103] width 76 height 10
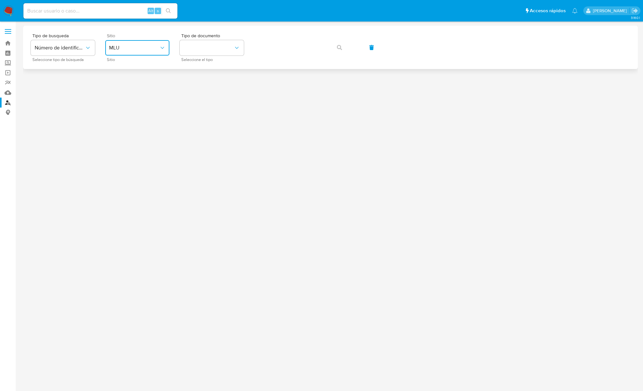
click at [136, 43] on button "MLU" at bounding box center [137, 47] width 64 height 15
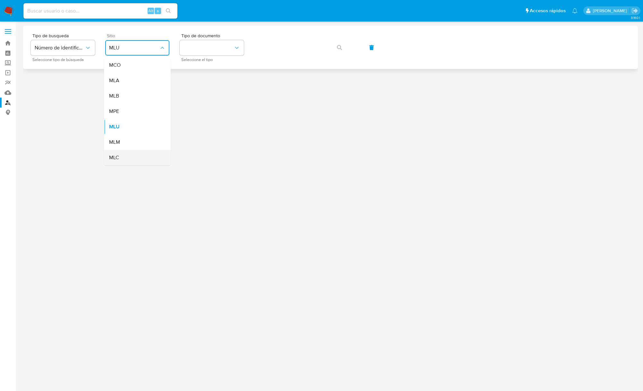
click at [124, 152] on div "MLC" at bounding box center [135, 157] width 53 height 15
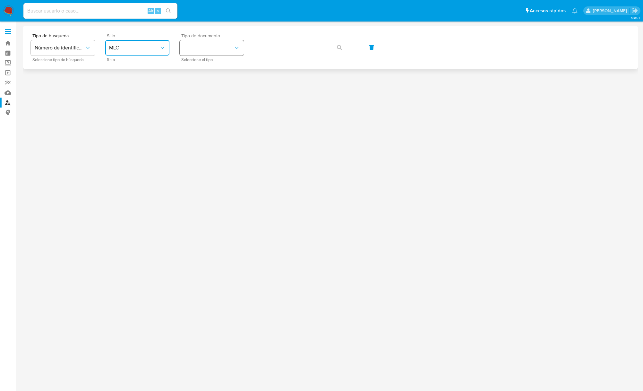
click at [200, 50] on button "identificationType" at bounding box center [212, 47] width 64 height 15
click at [200, 58] on div "RUT RUT" at bounding box center [210, 68] width 53 height 22
click at [332, 50] on button "button" at bounding box center [340, 47] width 22 height 15
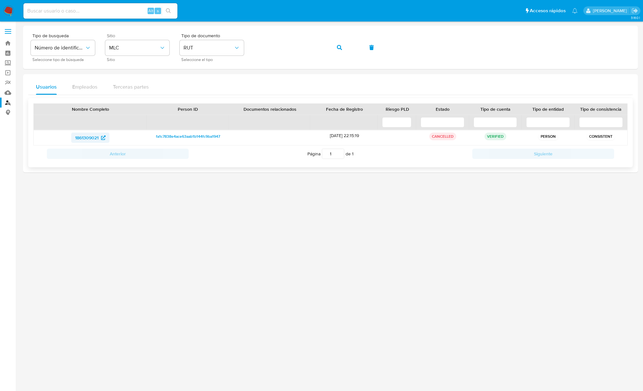
click at [90, 135] on span "1861309021" at bounding box center [86, 138] width 23 height 10
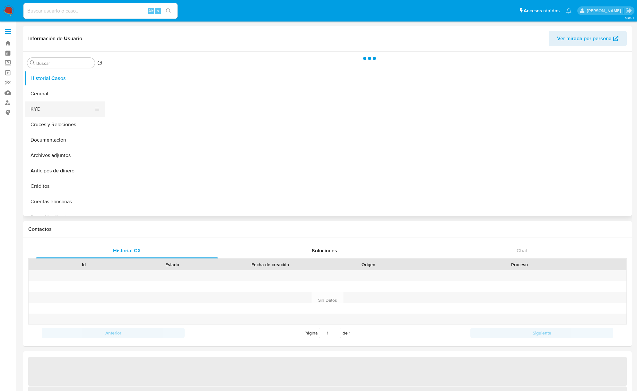
click at [36, 112] on button "KYC" at bounding box center [62, 108] width 75 height 15
select select "10"
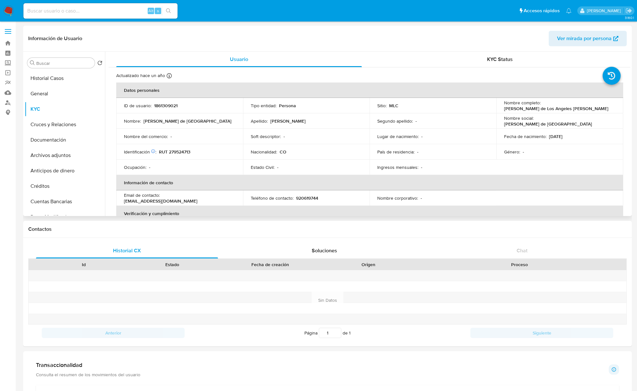
click at [533, 110] on p "[PERSON_NAME] de Los Angeles [PERSON_NAME]" at bounding box center [556, 109] width 104 height 6
click at [533, 110] on p "Maria de Los Angeles Ramirez Chaparro" at bounding box center [556, 109] width 104 height 6
click at [544, 109] on p "Maria de Los Angeles Ramirez Chaparro" at bounding box center [556, 109] width 104 height 6
copy p "Maria de Los Angeles Ramirez Chaparro"
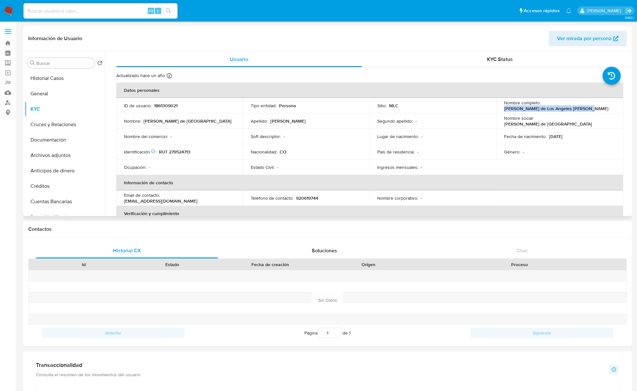
drag, startPoint x: 500, startPoint y: 112, endPoint x: 585, endPoint y: 108, distance: 85.5
click at [585, 108] on td "Nombre completo : Maria de Los Angeles Ramirez Chaparro" at bounding box center [559, 105] width 127 height 15
click at [66, 62] on input "Buscar" at bounding box center [64, 63] width 56 height 6
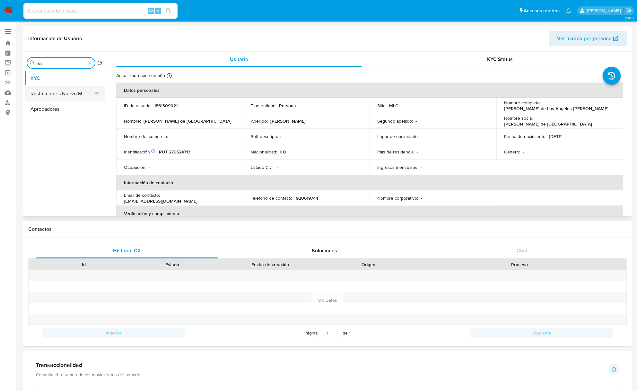
type input "res"
click at [61, 95] on button "Restricciones Nuevo Mundo" at bounding box center [62, 93] width 75 height 15
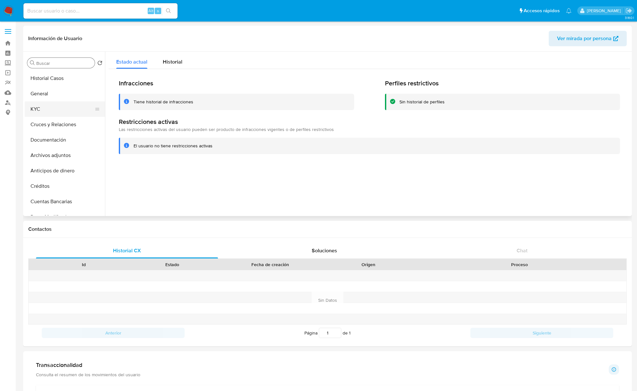
click at [74, 110] on button "KYC" at bounding box center [62, 108] width 75 height 15
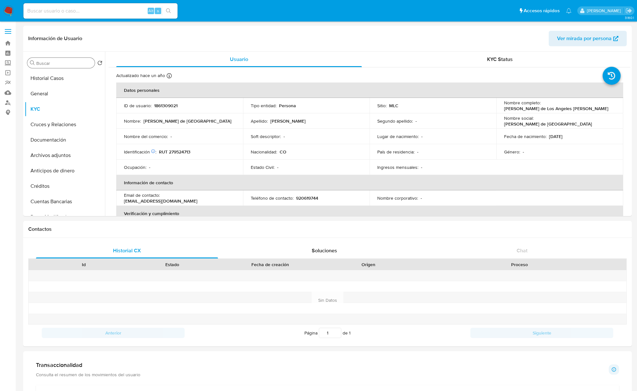
click at [63, 64] on input "Buscar" at bounding box center [64, 63] width 56 height 6
click at [56, 77] on button "Historial Casos" at bounding box center [62, 78] width 75 height 15
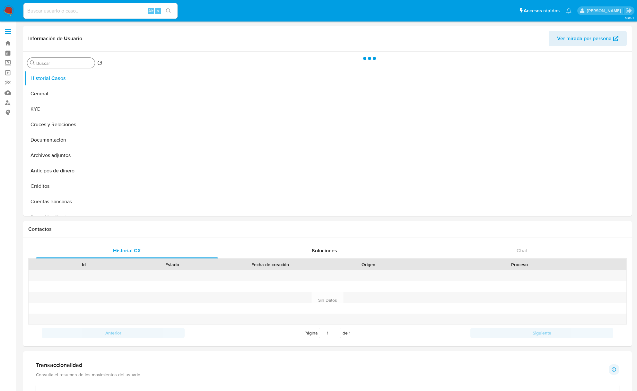
click at [59, 65] on input "Buscar" at bounding box center [64, 63] width 56 height 6
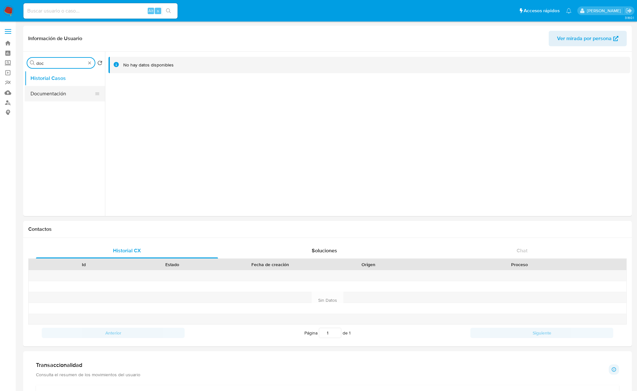
type input "doc"
click at [71, 99] on button "Documentación" at bounding box center [62, 93] width 75 height 15
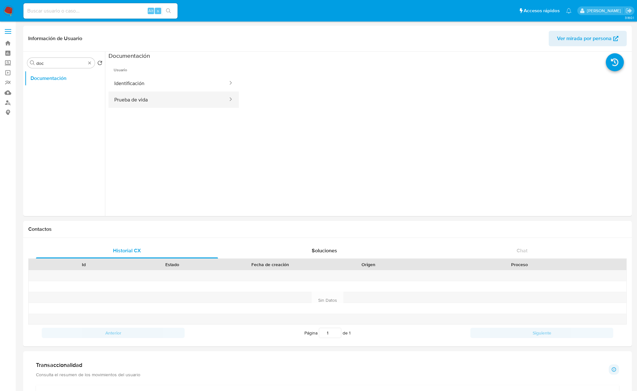
click at [171, 97] on button "Prueba de vida" at bounding box center [169, 99] width 120 height 16
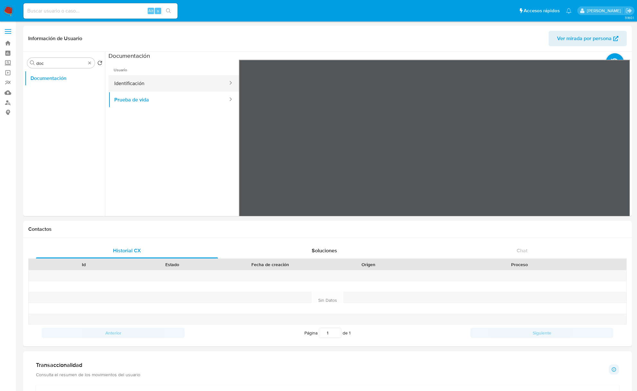
click at [151, 88] on button "Identificación" at bounding box center [169, 83] width 120 height 16
click at [617, 163] on icon at bounding box center [622, 164] width 13 height 13
click at [144, 12] on input at bounding box center [100, 11] width 154 height 8
paste input "1633039893"
type input "1633039893"
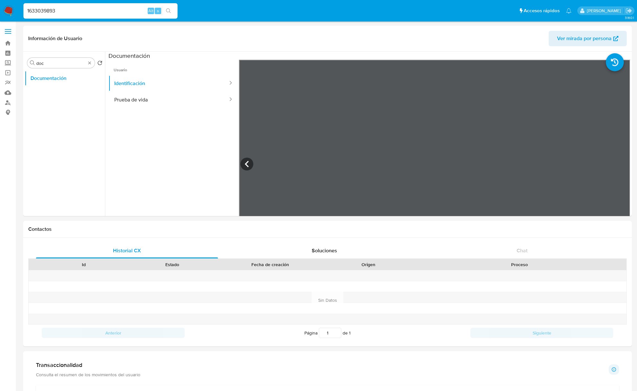
click at [172, 12] on button "search-icon" at bounding box center [168, 10] width 13 height 9
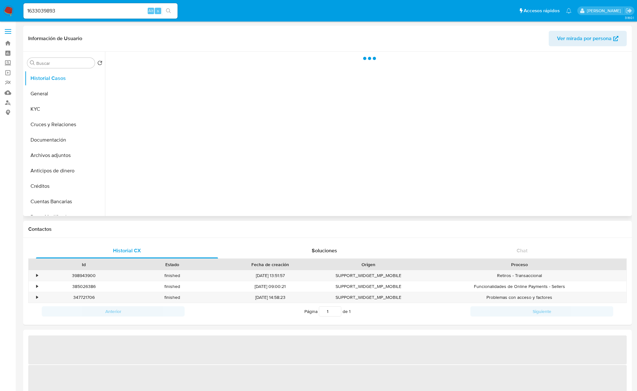
select select "10"
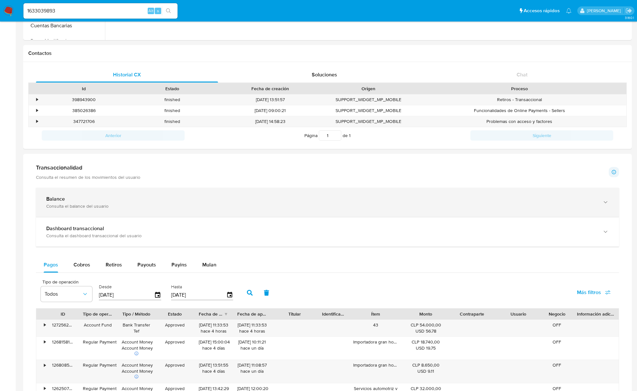
scroll to position [161, 0]
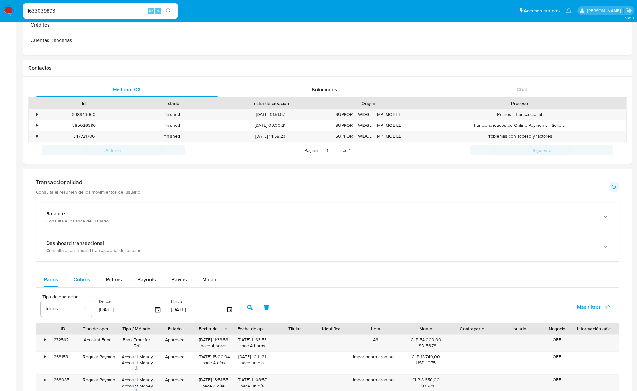
click at [82, 283] on span "Cobros" at bounding box center [82, 279] width 17 height 7
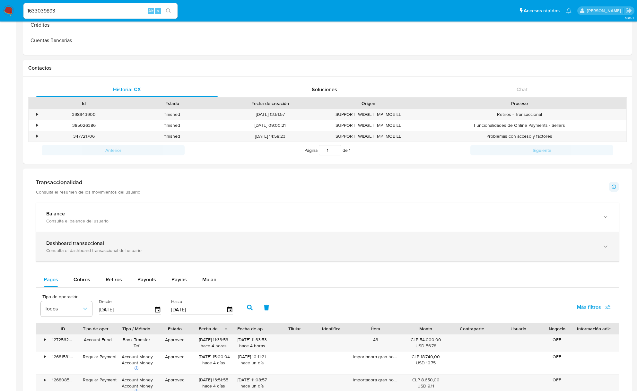
select select "10"
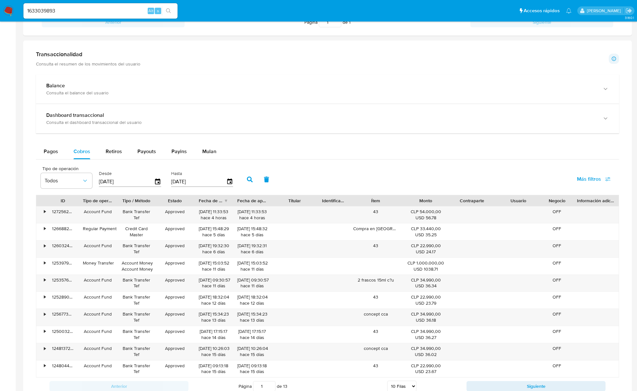
scroll to position [290, 0]
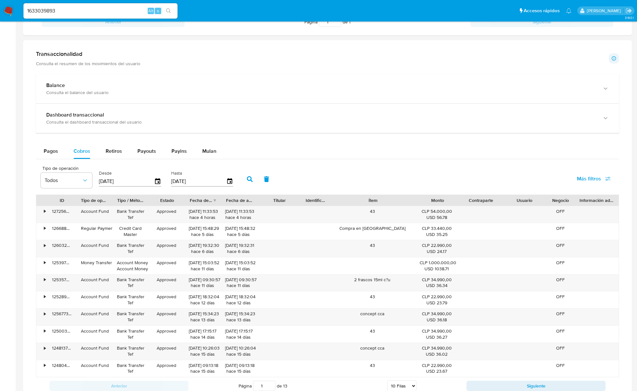
drag, startPoint x: 398, startPoint y: 201, endPoint x: 450, endPoint y: 201, distance: 52.0
click at [450, 201] on div "ID Tipo de operación Tipo / Método Estado Fecha de creación Fecha de aprobación…" at bounding box center [327, 200] width 582 height 11
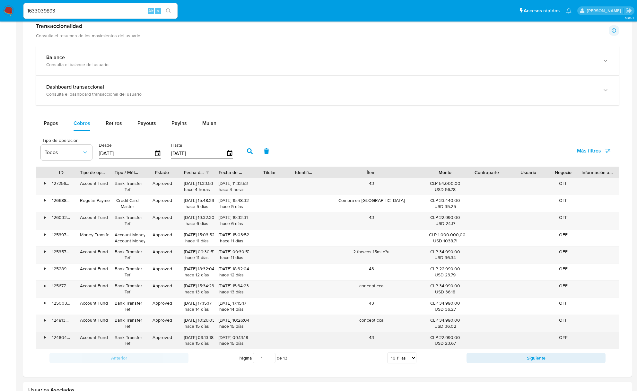
scroll to position [333, 0]
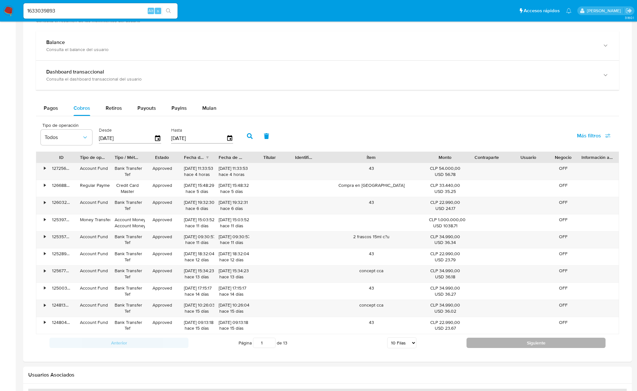
click at [494, 345] on button "Siguiente" at bounding box center [535, 343] width 139 height 10
click at [504, 342] on button "Siguiente" at bounding box center [535, 343] width 139 height 10
type input "3"
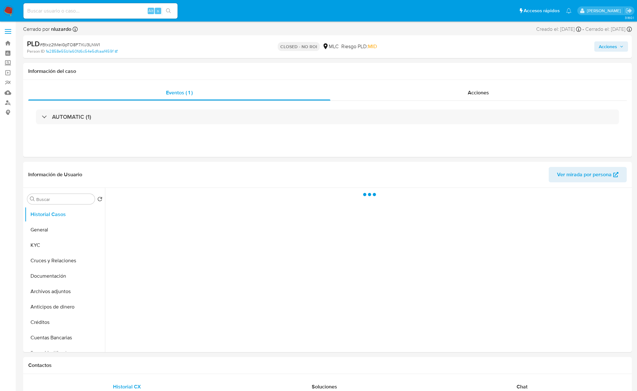
select select "10"
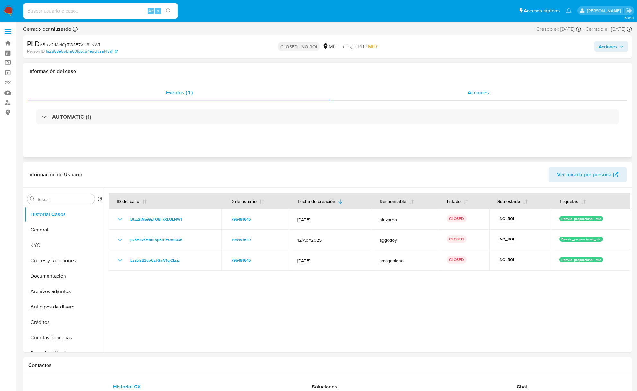
click at [455, 98] on div "Acciones" at bounding box center [478, 92] width 297 height 15
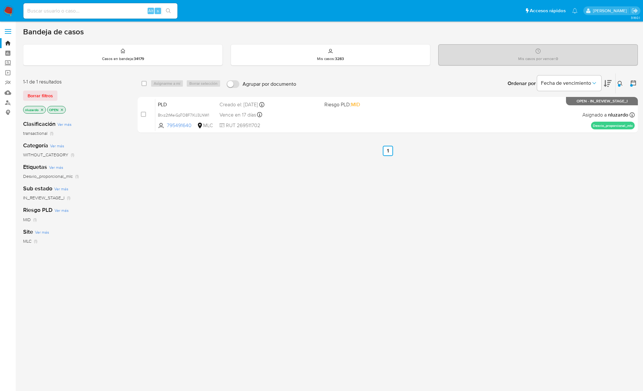
click at [619, 81] on icon at bounding box center [620, 83] width 5 height 5
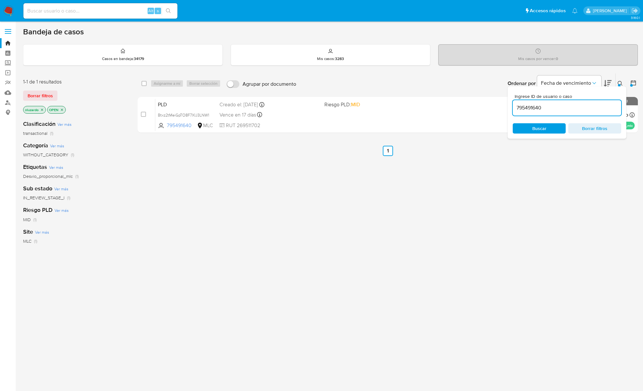
click at [544, 111] on input "795491640" at bounding box center [567, 108] width 109 height 8
click at [543, 127] on span "Buscar" at bounding box center [540, 128] width 14 height 10
click at [529, 130] on span "Buscar" at bounding box center [540, 128] width 44 height 9
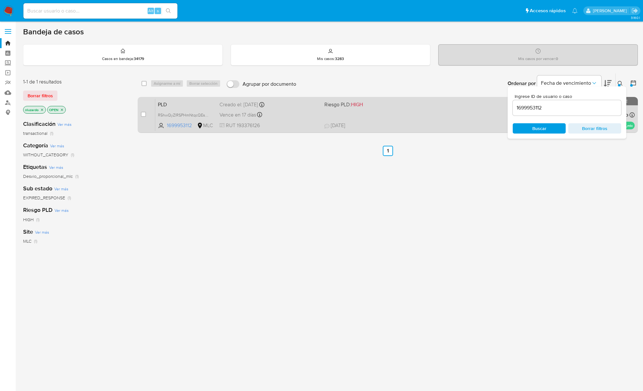
click at [382, 126] on span "18/08/2025 18/08/2025 11:09" at bounding box center [427, 125] width 205 height 7
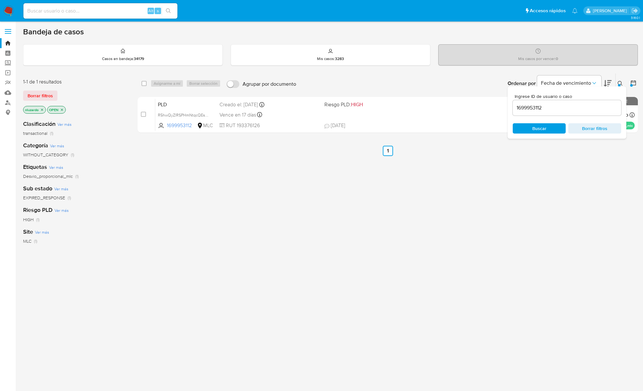
click at [546, 198] on div "select-all-cases-checkbox Asignarme a mí Borrar selección Agrupar por documento…" at bounding box center [388, 218] width 500 height 291
click at [548, 100] on div "1699953112" at bounding box center [567, 107] width 109 height 15
drag, startPoint x: 548, startPoint y: 100, endPoint x: 542, endPoint y: 109, distance: 10.8
click at [547, 101] on div "1699953112" at bounding box center [567, 107] width 109 height 15
click at [542, 109] on input "1699953112" at bounding box center [567, 108] width 109 height 8
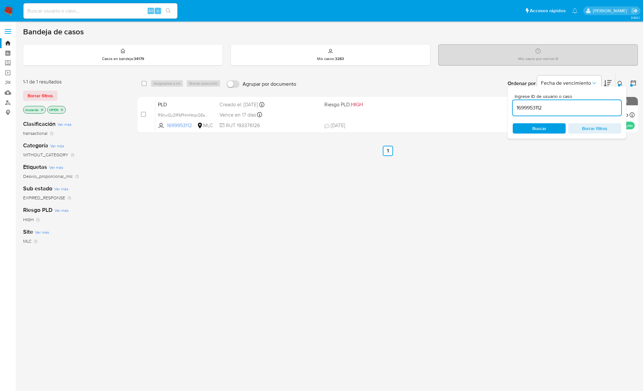
click at [542, 109] on input "1699953112" at bounding box center [567, 108] width 109 height 8
paste input "324205939"
type input "324205939"
click at [546, 129] on span "Buscar" at bounding box center [540, 128] width 14 height 10
click at [618, 82] on icon at bounding box center [620, 83] width 5 height 5
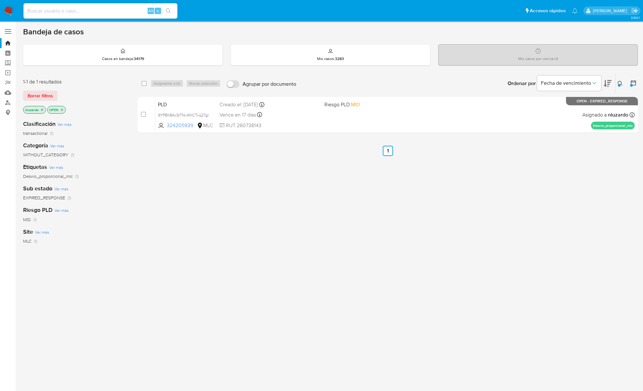
drag, startPoint x: 430, startPoint y: 193, endPoint x: 397, endPoint y: 157, distance: 48.9
click at [431, 193] on div "select-all-cases-checkbox Asignarme a mí Borrar selección Agrupar por documento…" at bounding box center [388, 218] width 500 height 291
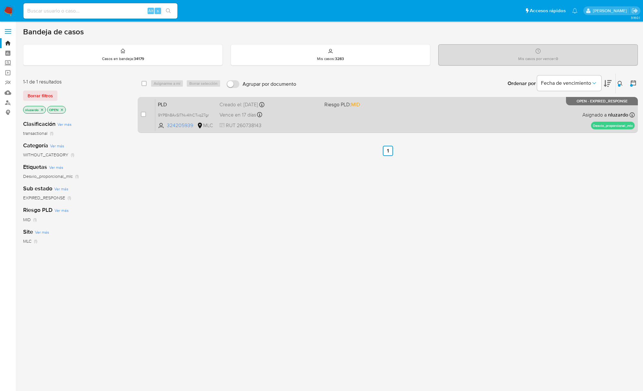
click at [408, 126] on div "PLD 9YPBh8AxSITNv4IhCTvq27gr 324205939 MLC Riesgo PLD: MID Creado el: 12/07/202…" at bounding box center [395, 115] width 480 height 32
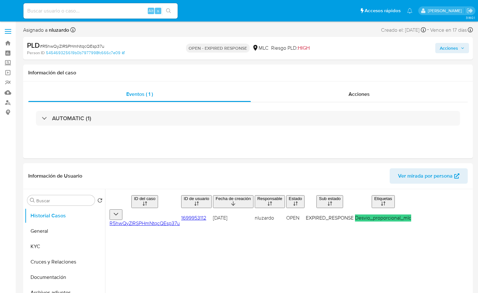
select select "10"
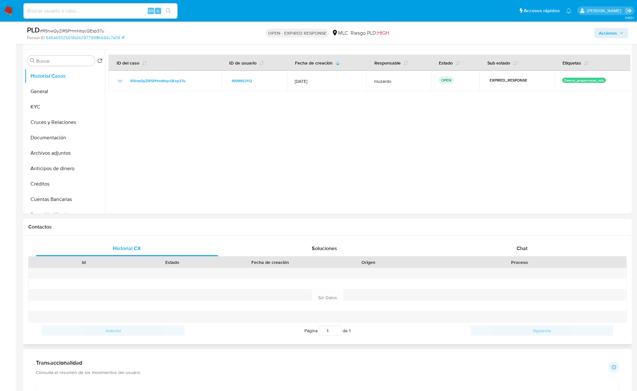
scroll to position [128, 0]
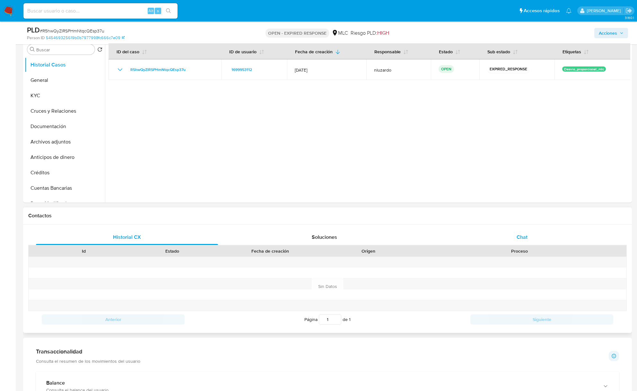
click at [477, 238] on span "Chat" at bounding box center [522, 236] width 11 height 7
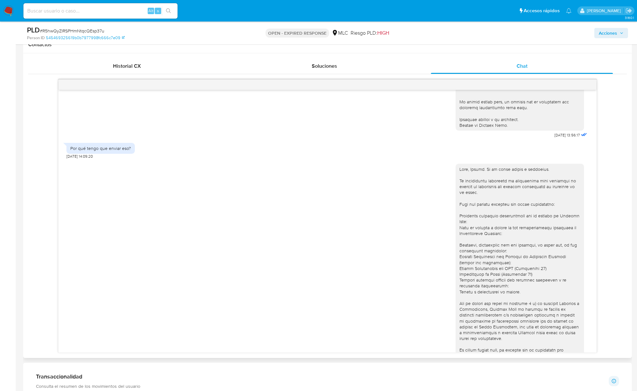
scroll to position [244, 0]
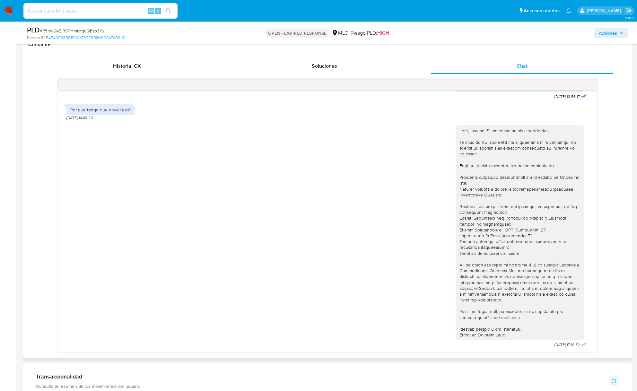
click at [58, 201] on div "[DATE] 13:56:17 Por qué tengo que enviar eso? [DATE] 14:09:20 [DATE] 17:19:52" at bounding box center [327, 221] width 538 height 263
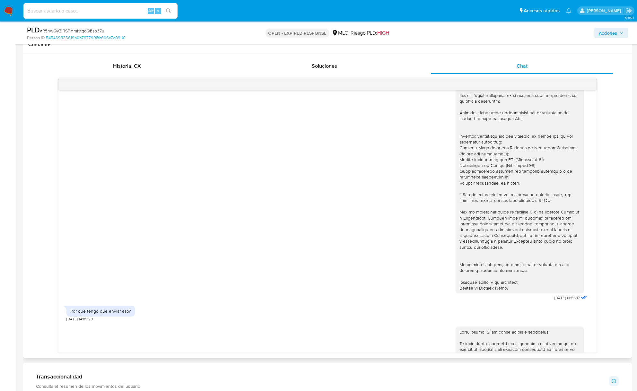
scroll to position [0, 0]
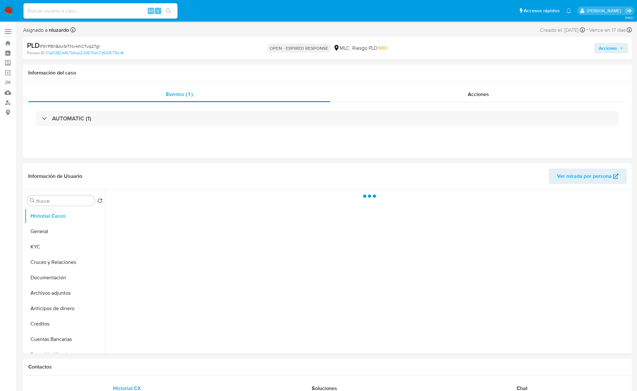
select select "10"
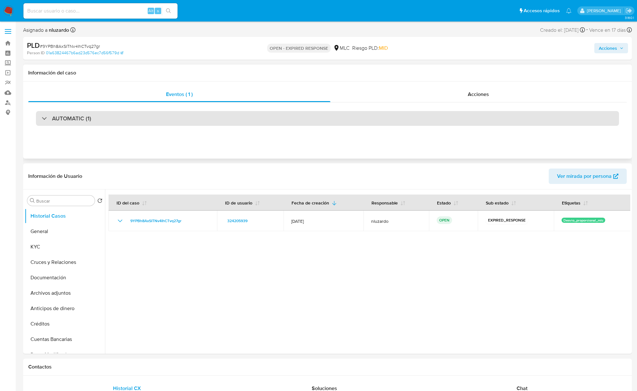
click at [80, 117] on h3 "AUTOMATIC (1)" at bounding box center [71, 118] width 39 height 7
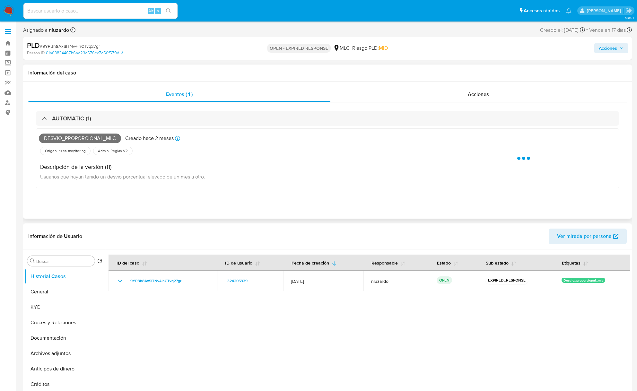
click at [87, 136] on span "Desvio_proporcional_mlc" at bounding box center [80, 139] width 82 height 10
copy span "Desvio_proporcional_mlc"
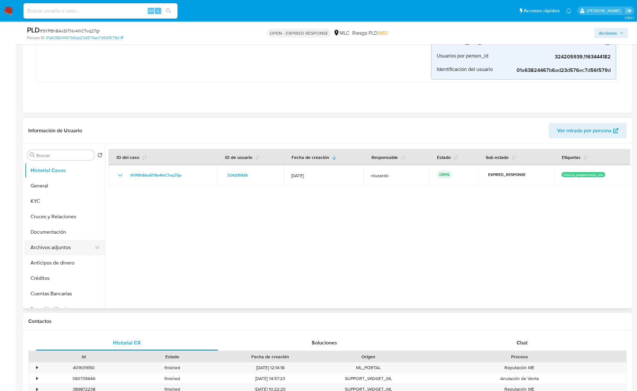
scroll to position [171, 0]
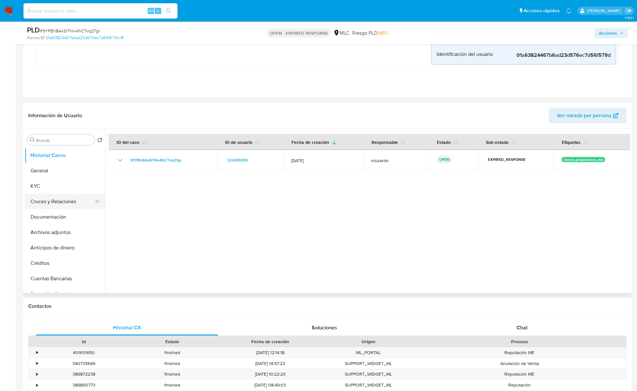
click at [43, 201] on button "Cruces y Relaciones" at bounding box center [62, 201] width 75 height 15
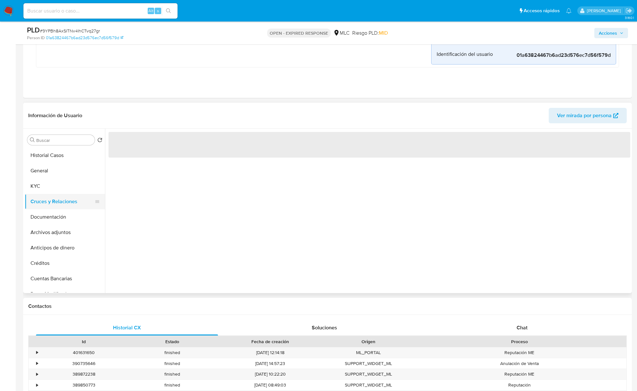
drag, startPoint x: 48, startPoint y: 191, endPoint x: 48, endPoint y: 197, distance: 5.5
click at [48, 194] on button "KYC" at bounding box center [65, 185] width 80 height 15
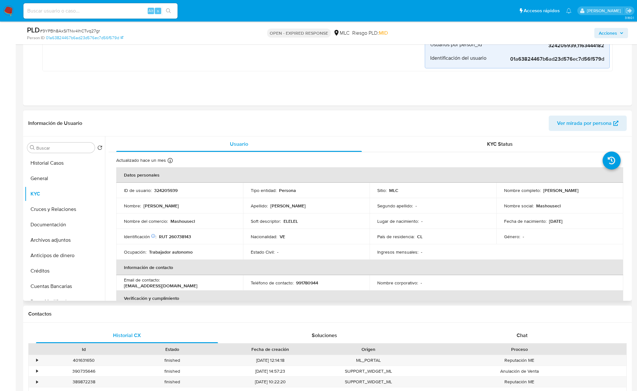
click at [543, 193] on p "[PERSON_NAME]" at bounding box center [560, 190] width 35 height 6
drag, startPoint x: 559, startPoint y: 195, endPoint x: 579, endPoint y: 195, distance: 20.5
click at [579, 193] on div "Nombre completo : [PERSON_NAME]" at bounding box center [559, 190] width 111 height 6
copy p "[PERSON_NAME]"
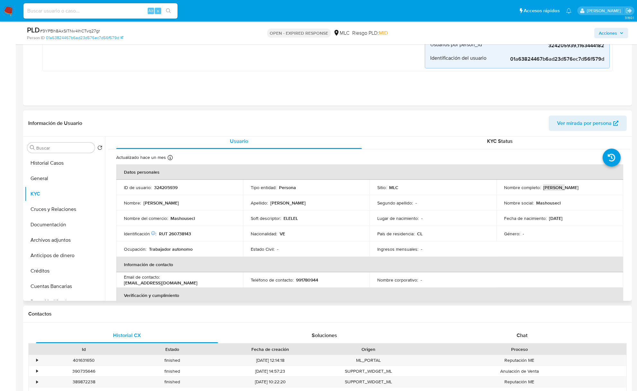
scroll to position [0, 0]
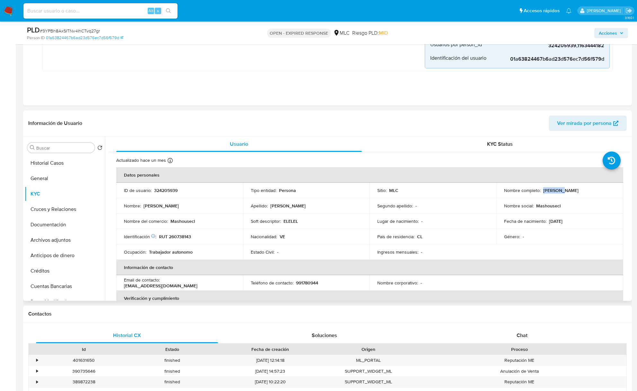
click at [543, 193] on p "[PERSON_NAME]" at bounding box center [560, 190] width 35 height 6
click at [555, 193] on p "[PERSON_NAME]" at bounding box center [560, 190] width 35 height 6
drag, startPoint x: 594, startPoint y: 189, endPoint x: 590, endPoint y: 193, distance: 5.2
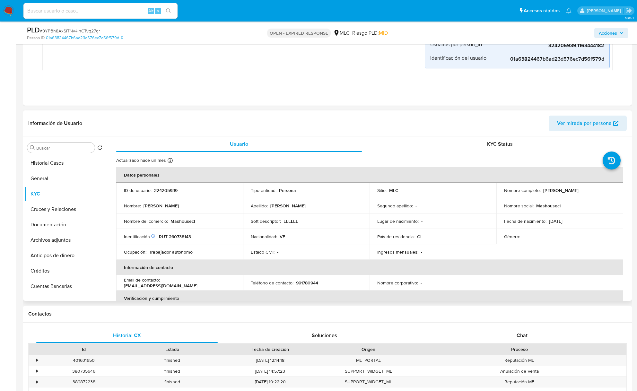
click at [590, 193] on div "Nombre completo : [PERSON_NAME]" at bounding box center [559, 190] width 111 height 6
copy p "[PERSON_NAME]"
drag, startPoint x: 510, startPoint y: 189, endPoint x: 483, endPoint y: 192, distance: 27.4
click at [483, 192] on tr "ID de usuario : 324205939 Tipo entidad : Persona Sitio : MLC Nombre completo : …" at bounding box center [369, 190] width 507 height 15
click at [172, 235] on p "RUT 260738143" at bounding box center [175, 237] width 32 height 6
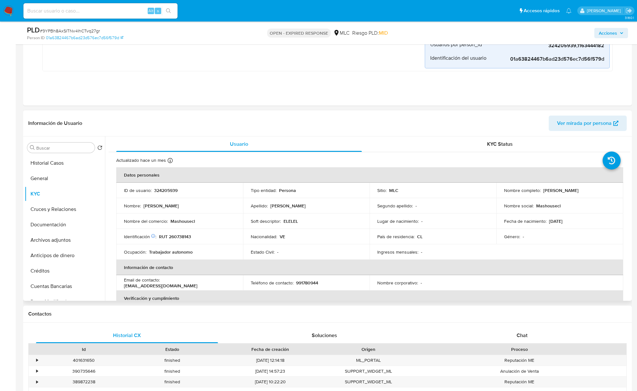
click at [172, 235] on p "RUT 260738143" at bounding box center [175, 237] width 32 height 6
click at [181, 238] on p "RUT 260738143" at bounding box center [175, 237] width 32 height 6
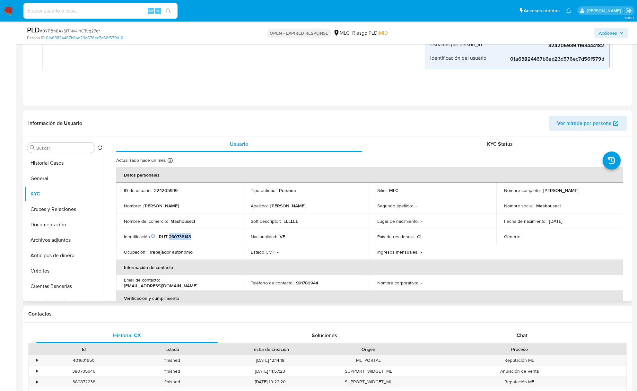
drag, startPoint x: 559, startPoint y: 222, endPoint x: 469, endPoint y: 225, distance: 90.3
click at [545, 225] on td "Fecha de nacimiento : [DEMOGRAPHIC_DATA]" at bounding box center [559, 220] width 127 height 15
click at [555, 208] on p "Mashousecl" at bounding box center [548, 206] width 24 height 6
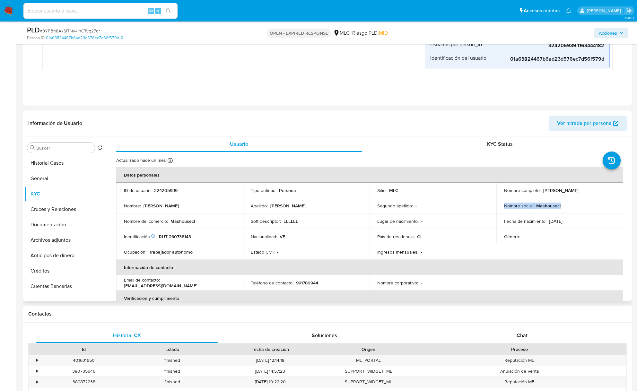
copy div "Nombre social : Mashousecl"
click at [187, 222] on p "Mashousecl" at bounding box center [182, 221] width 24 height 6
copy div "Nombre del comercio : Mashousecl"
